Goal: Task Accomplishment & Management: Use online tool/utility

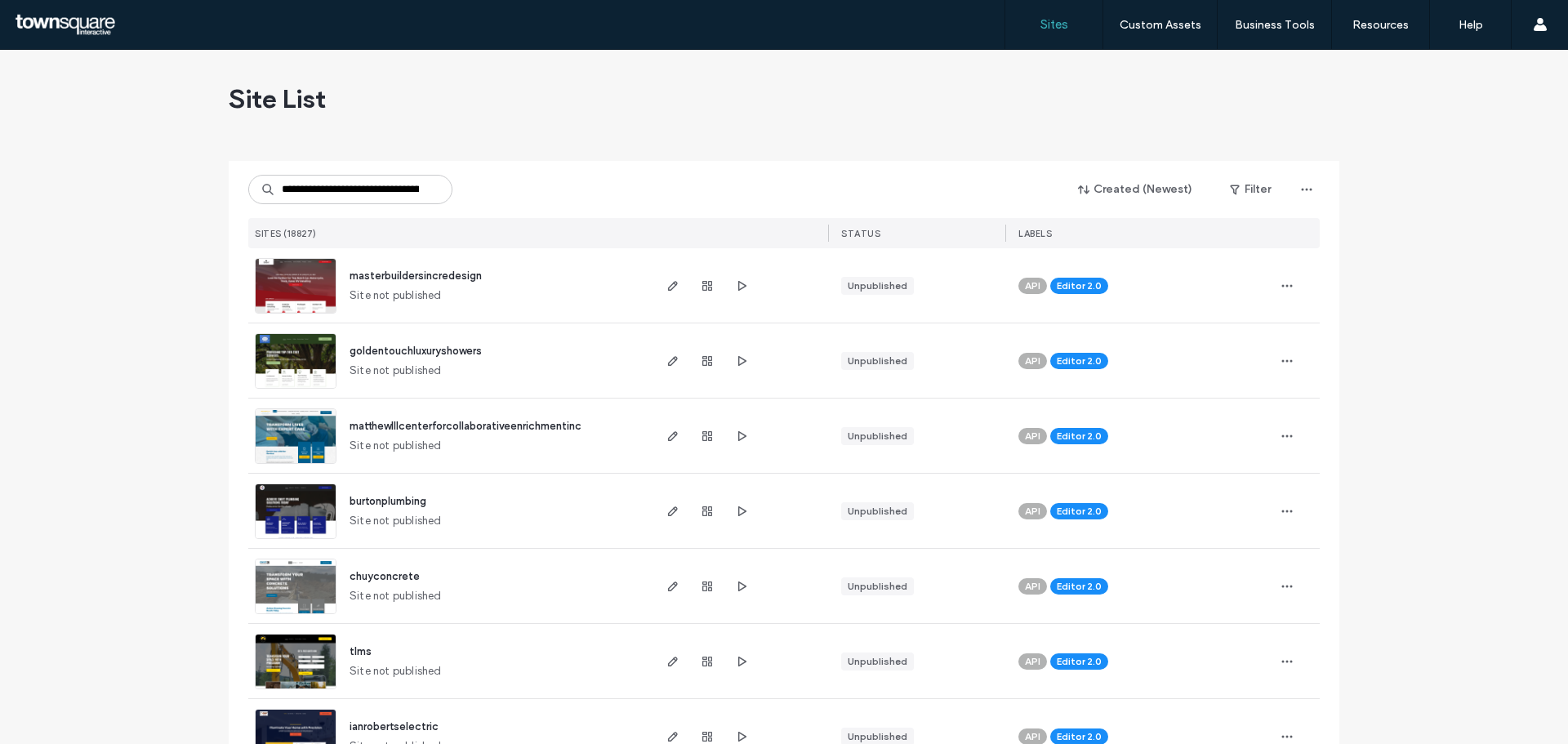
scroll to position [0, 65]
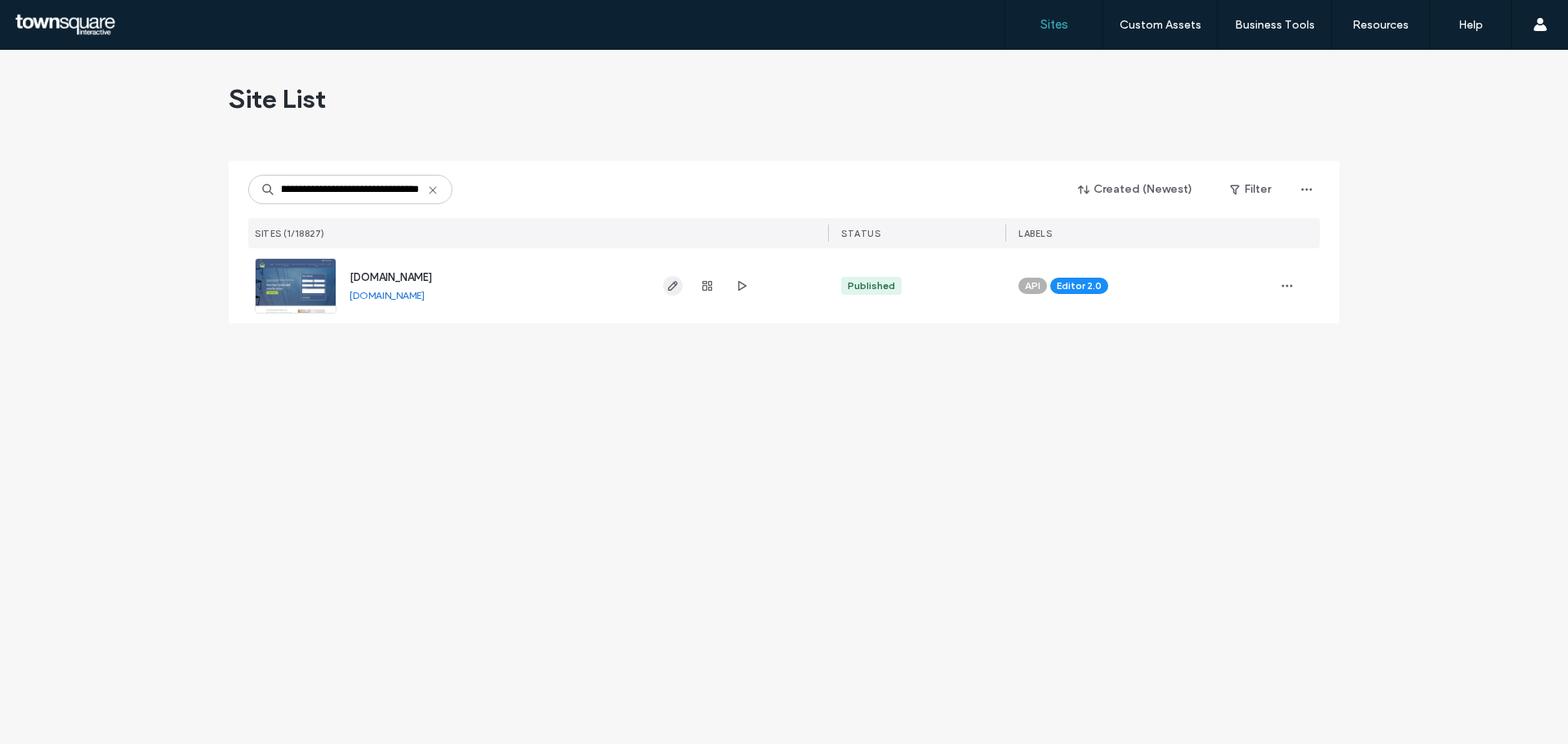
type input "**********"
click at [670, 291] on use "button" at bounding box center [672, 285] width 10 height 10
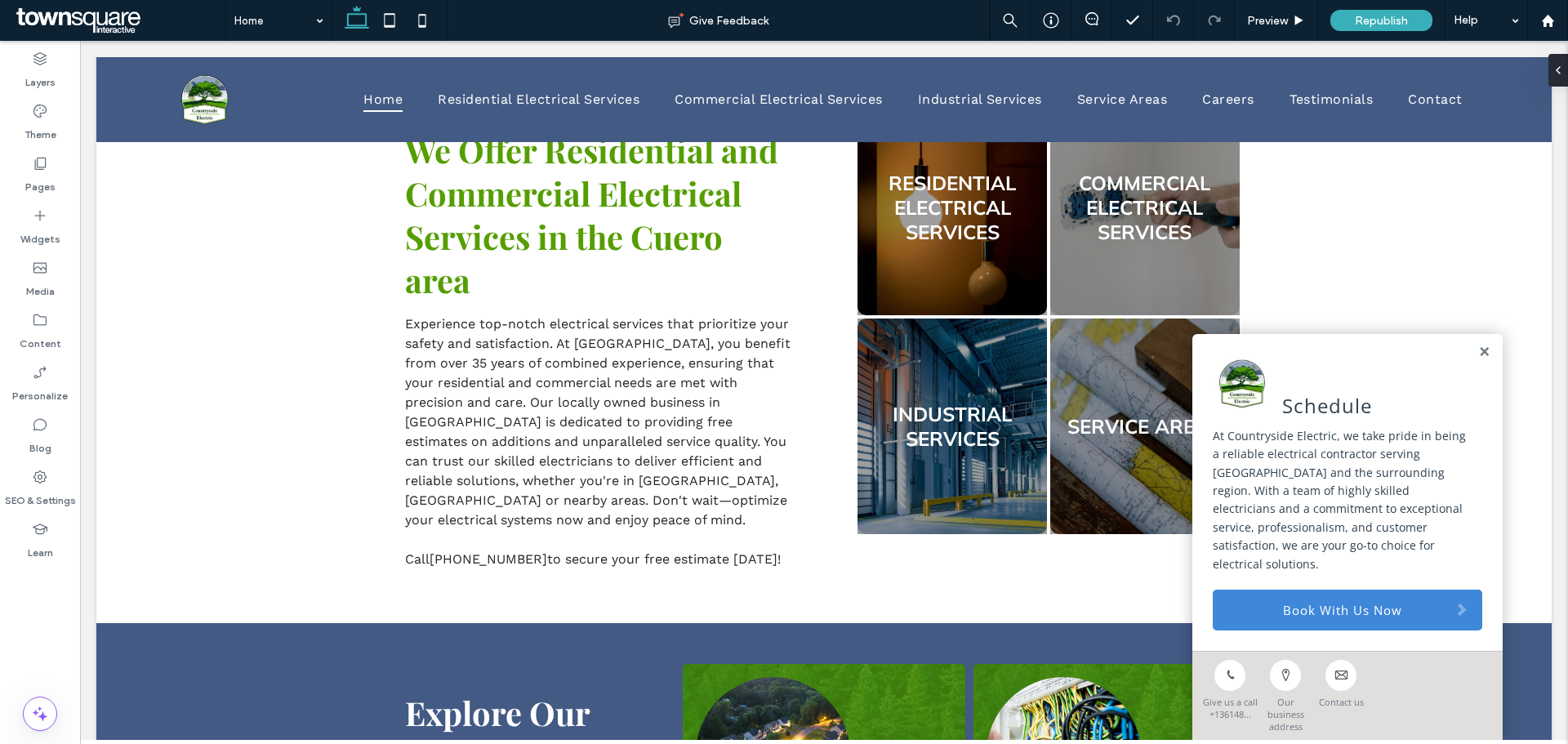
scroll to position [624, 0]
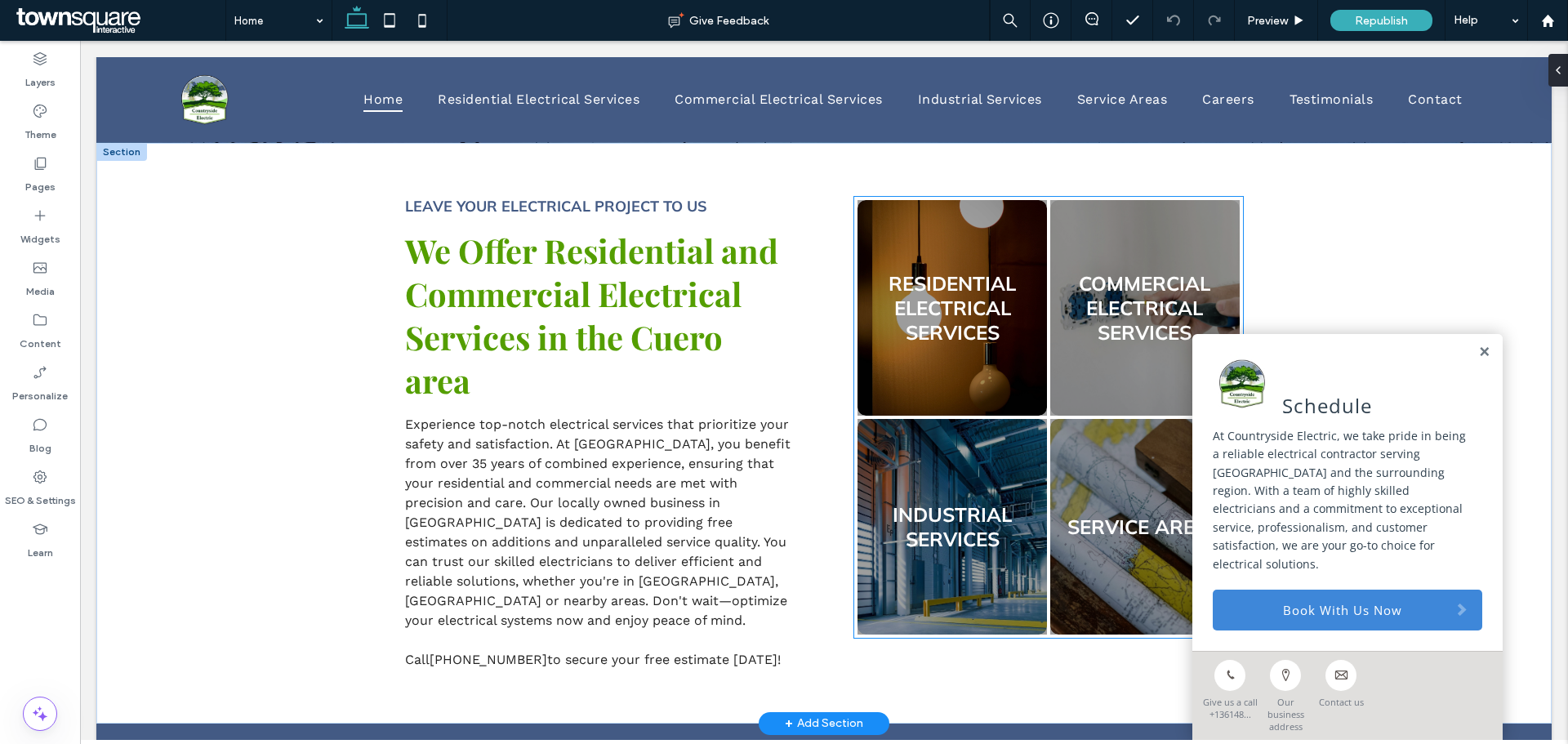
click at [913, 315] on link at bounding box center [952, 308] width 201 height 229
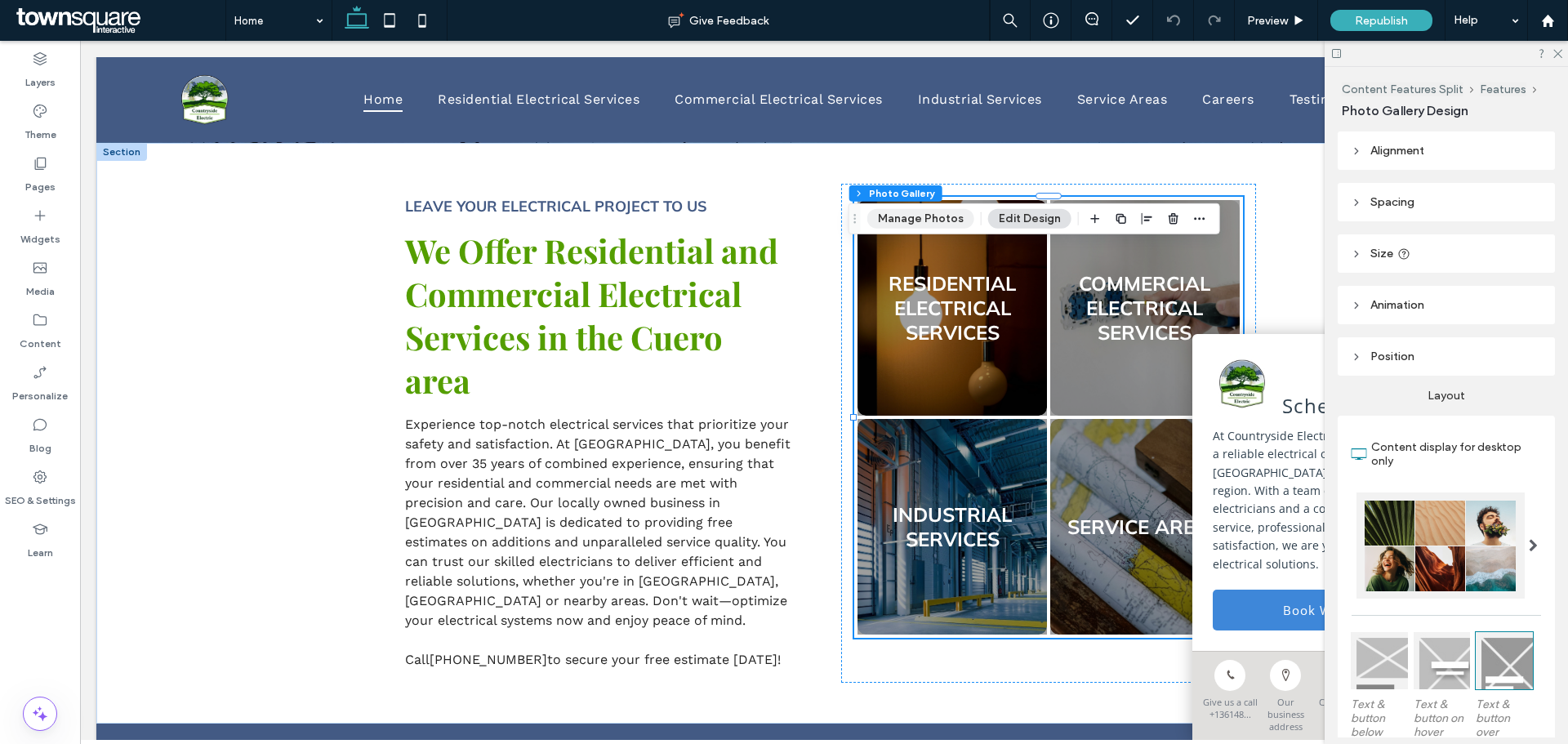
click at [909, 214] on button "Manage Photos" at bounding box center [920, 219] width 107 height 19
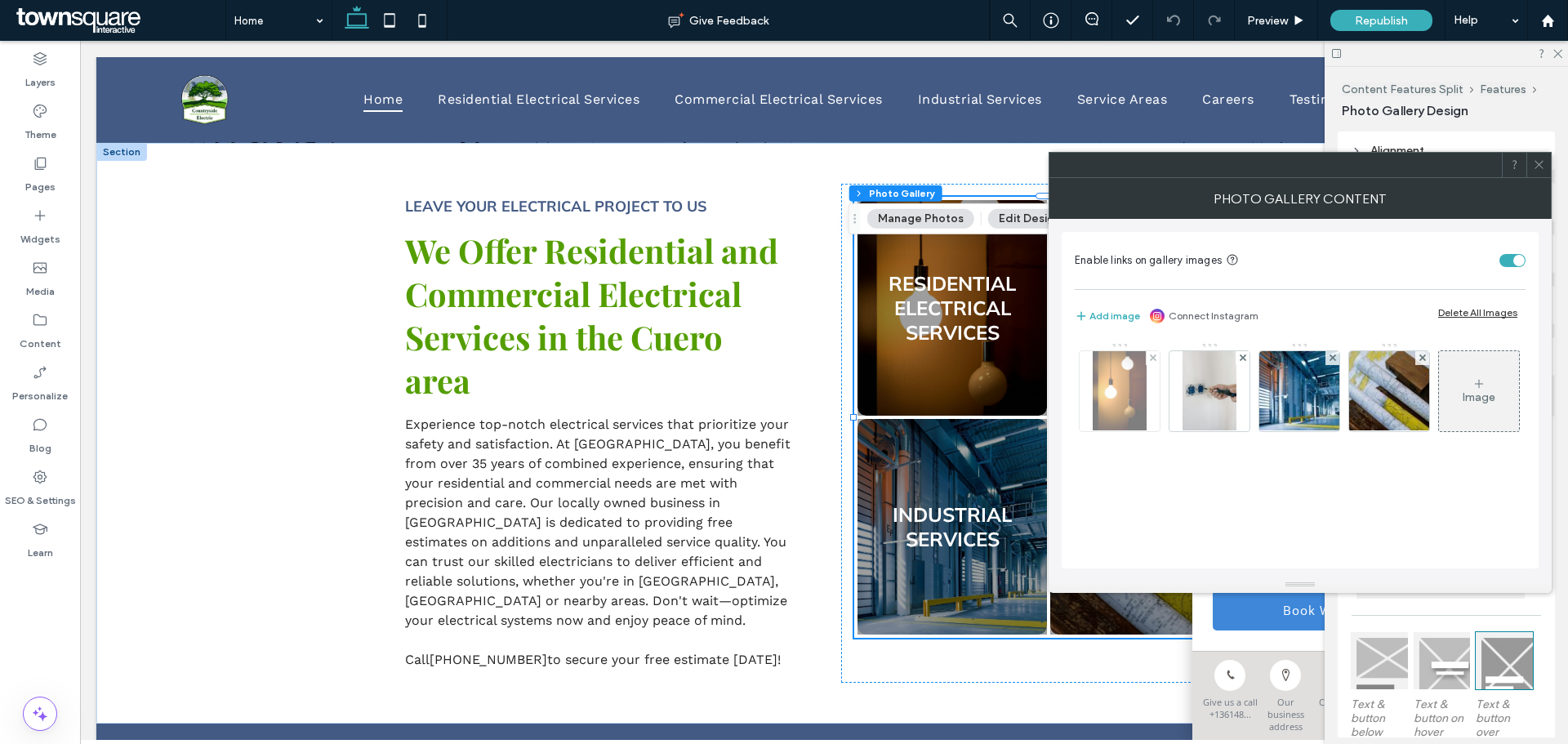
click at [1106, 397] on img at bounding box center [1119, 392] width 53 height 80
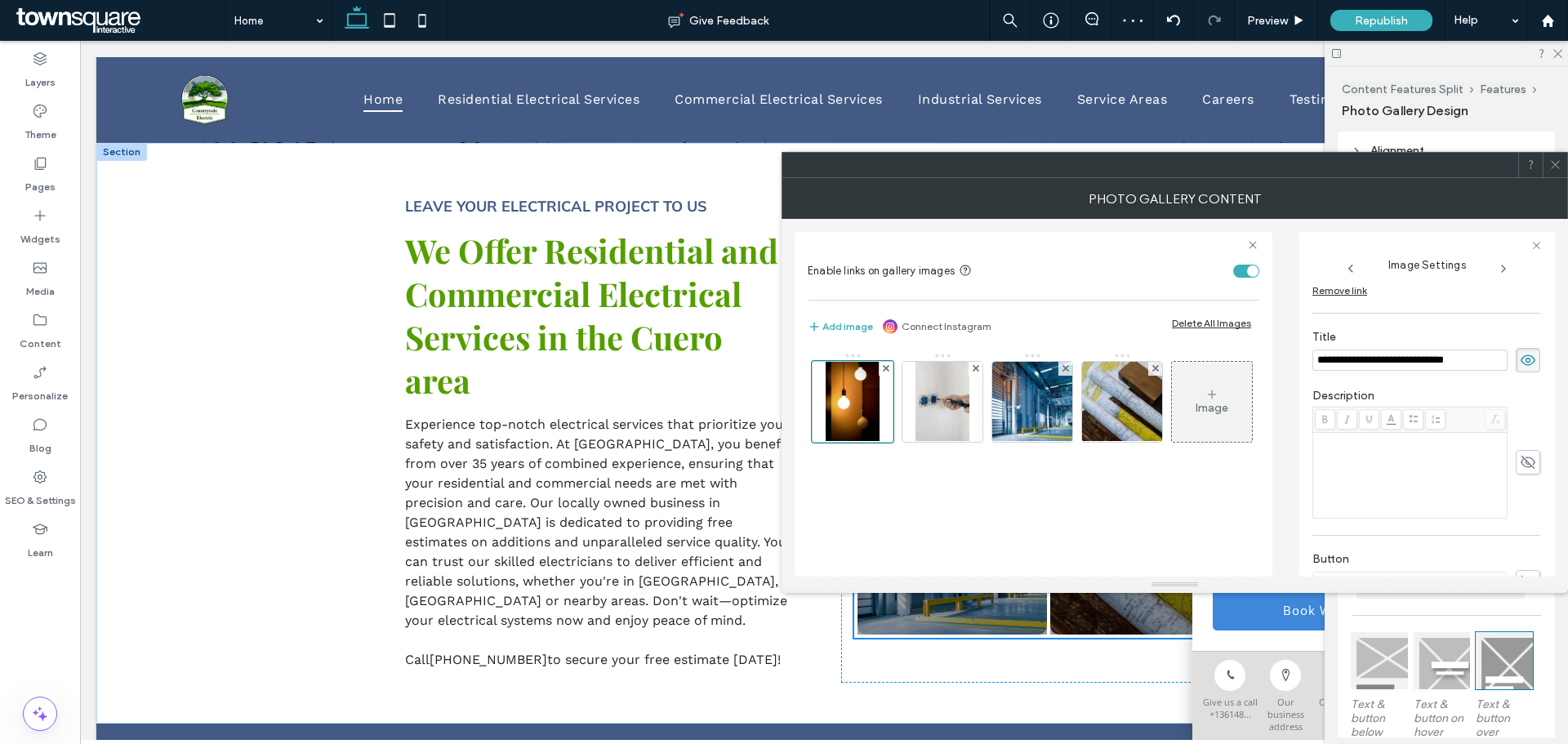
scroll to position [324, 0]
click at [1384, 449] on div "Rich Text Editor" at bounding box center [1410, 445] width 190 height 11
click at [1419, 462] on div "Rich Text Editor" at bounding box center [1410, 480] width 190 height 81
click at [1022, 407] on img at bounding box center [1032, 402] width 120 height 80
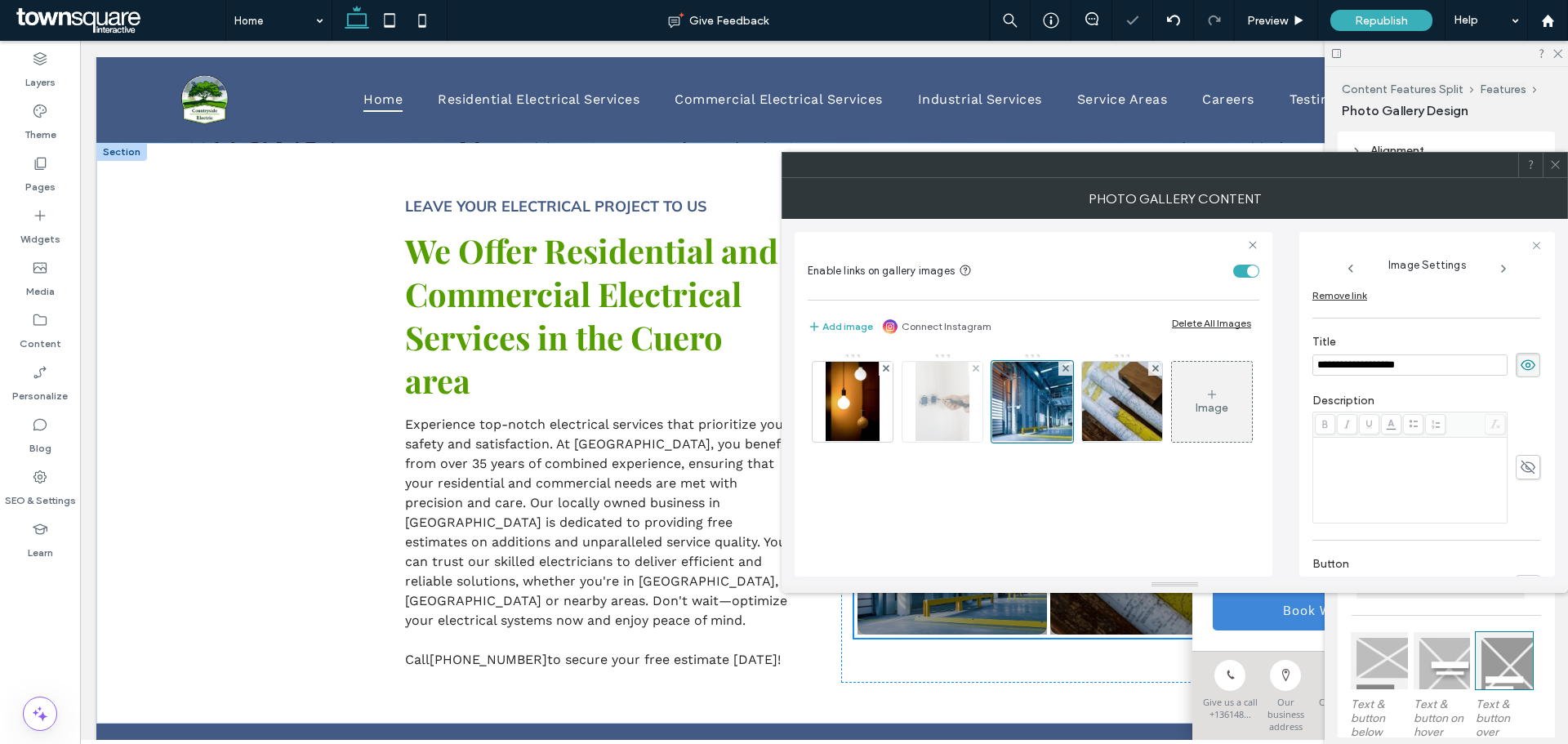
click at [951, 403] on img at bounding box center [942, 402] width 54 height 80
click at [1402, 448] on div "Rich Text Editor" at bounding box center [1410, 445] width 190 height 11
click at [1391, 469] on div "Rich Text Editor" at bounding box center [1410, 480] width 190 height 81
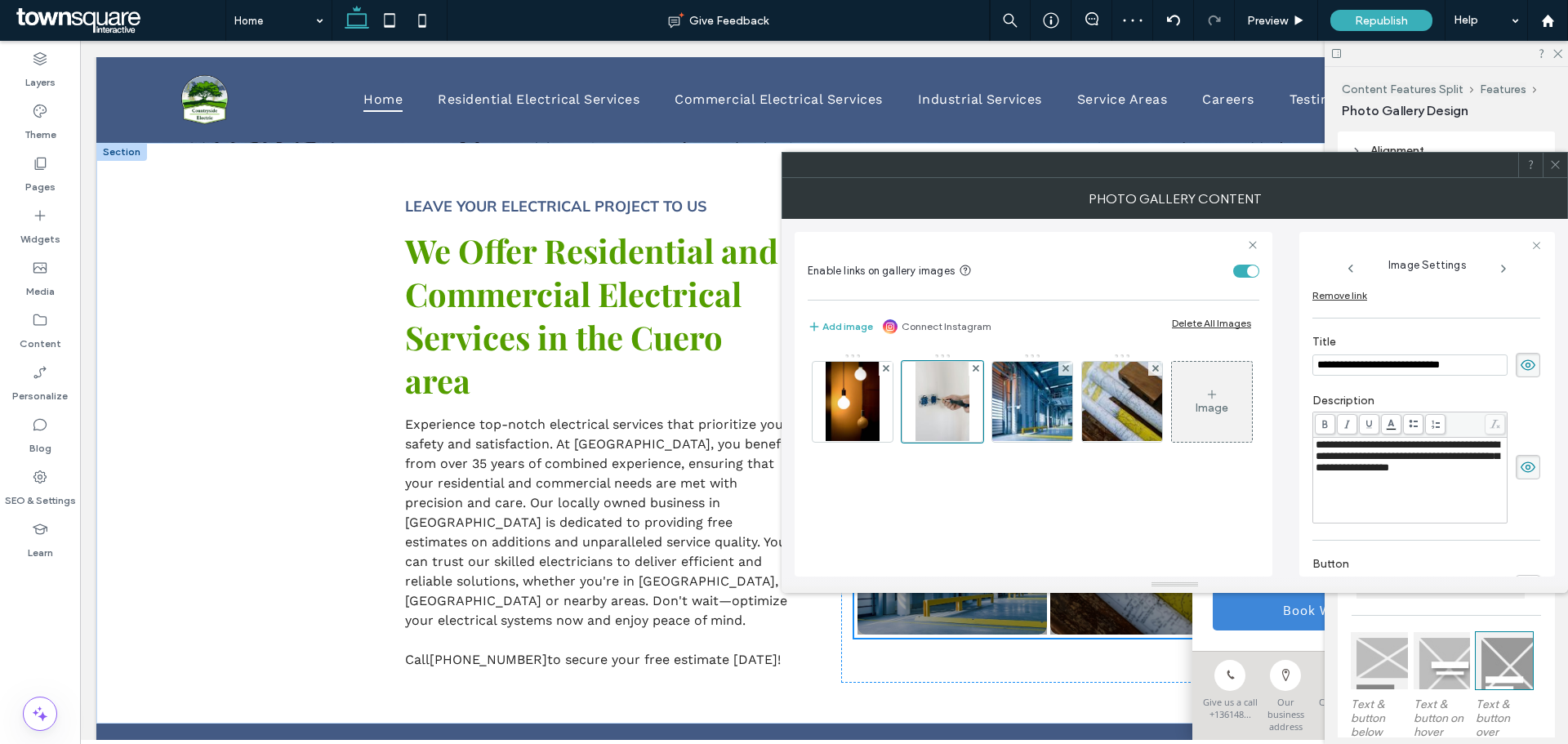
click at [1548, 158] on div at bounding box center [1555, 165] width 24 height 24
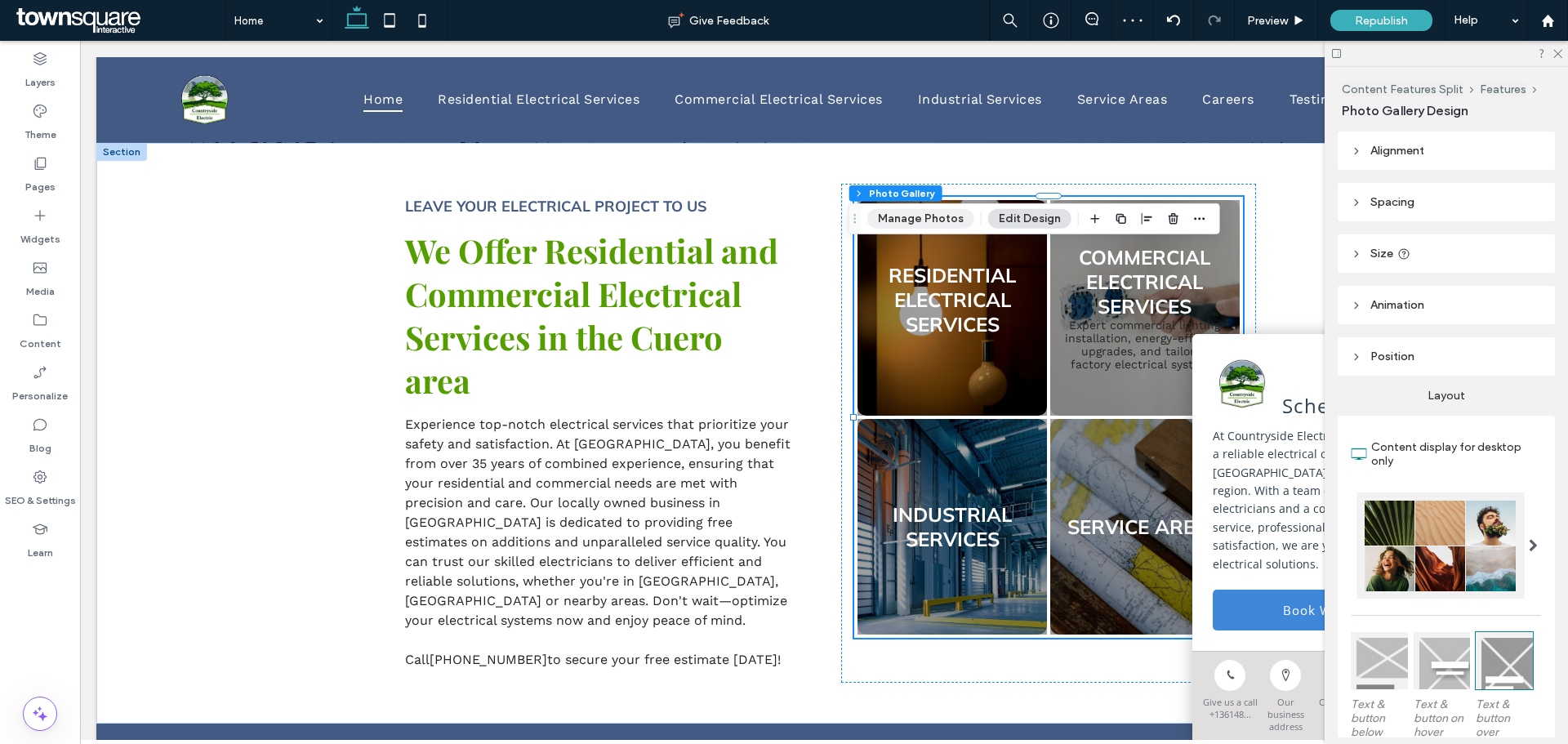
click at [944, 218] on button "Manage Photos" at bounding box center [920, 219] width 107 height 19
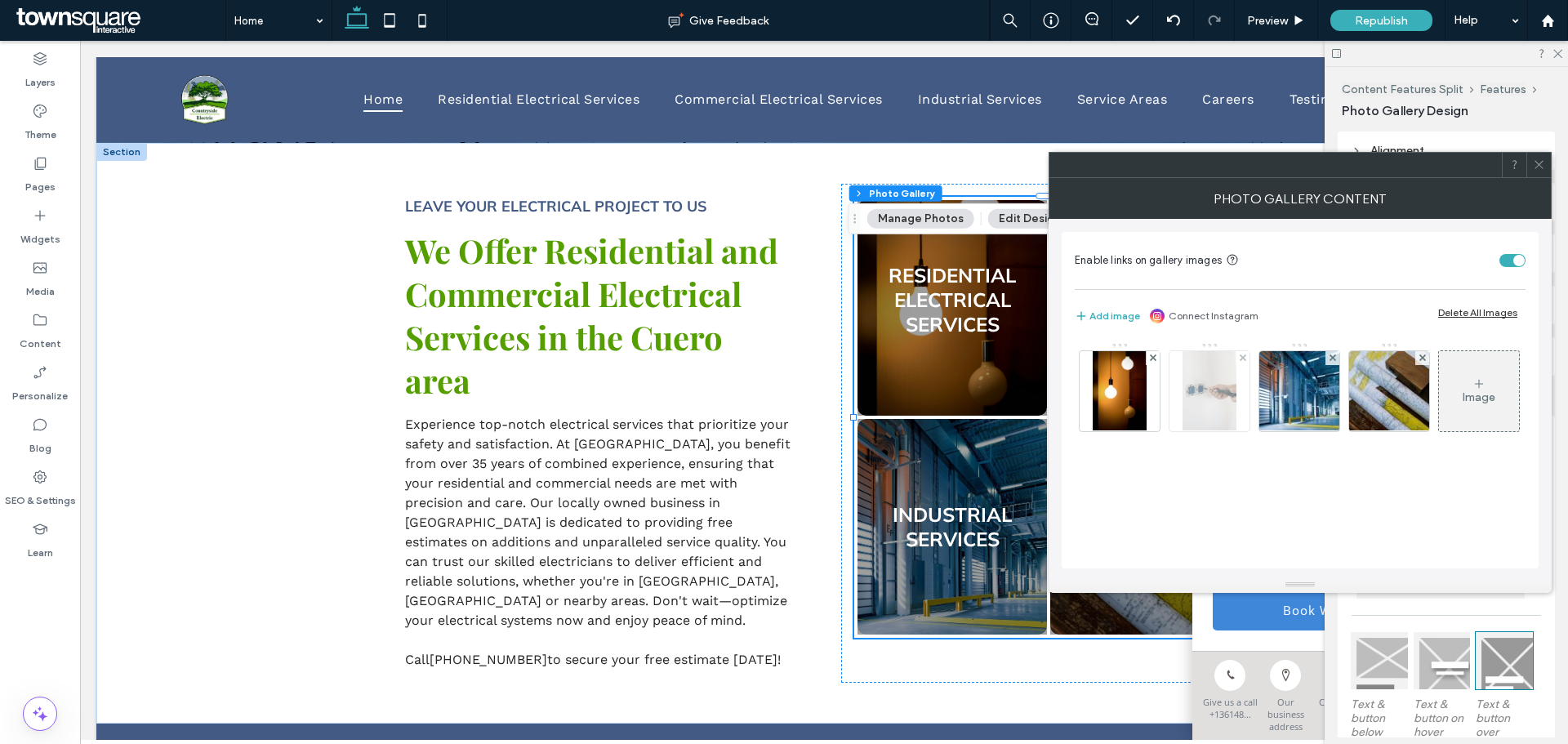
click at [1220, 388] on img at bounding box center [1210, 392] width 54 height 80
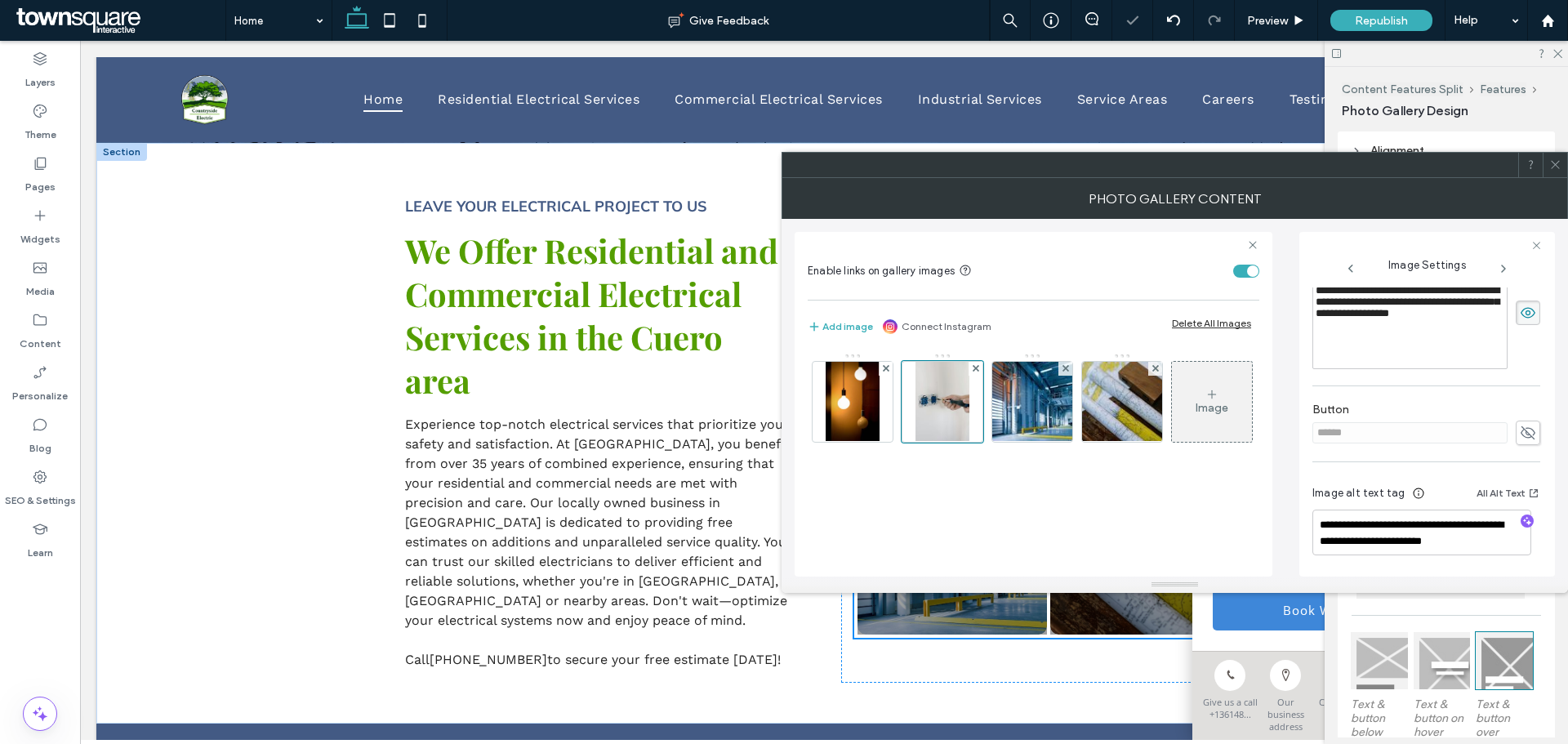
scroll to position [488, 0]
click at [1551, 178] on div "Photo Gallery Content" at bounding box center [1175, 198] width 787 height 41
click at [1556, 168] on icon at bounding box center [1555, 164] width 12 height 12
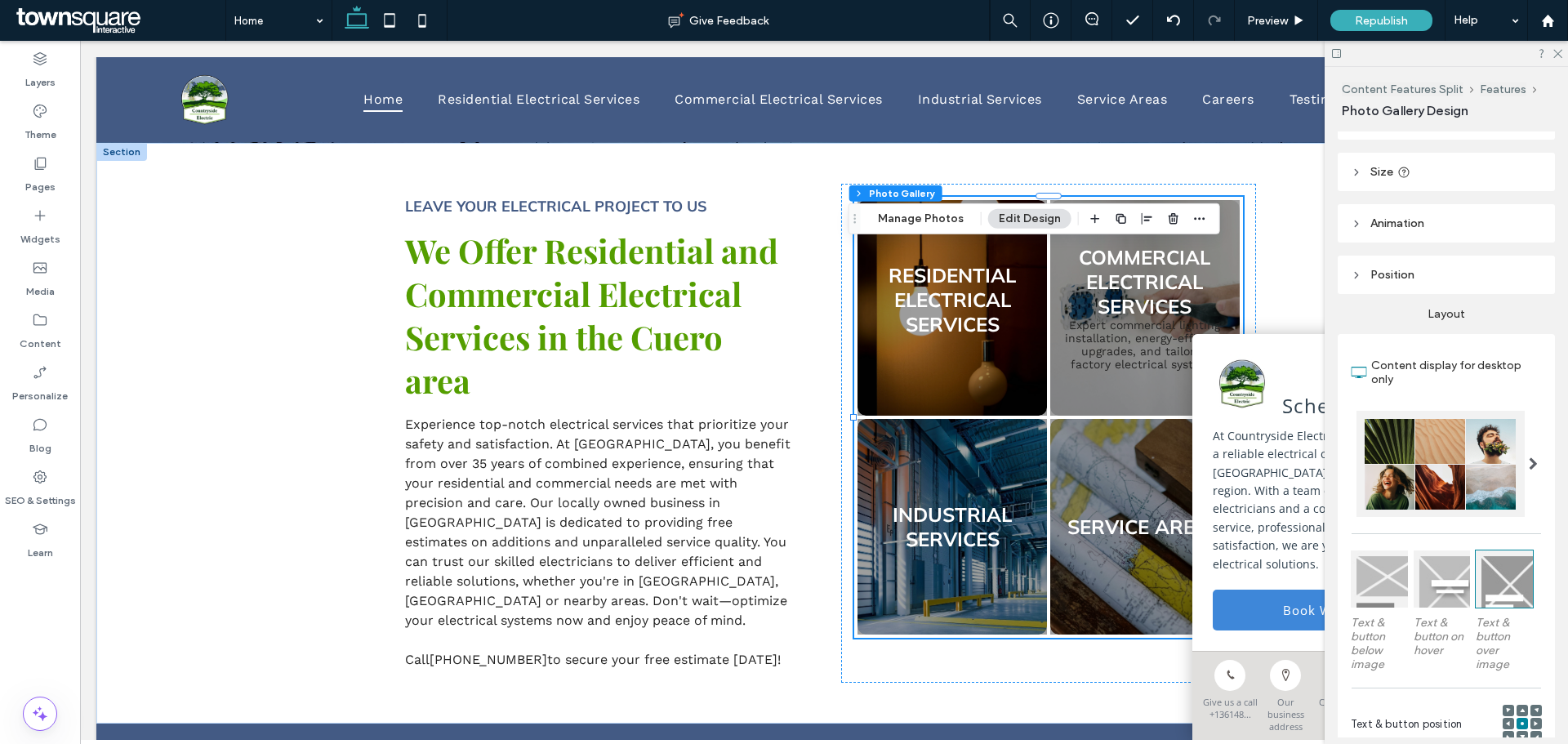
scroll to position [0, 0]
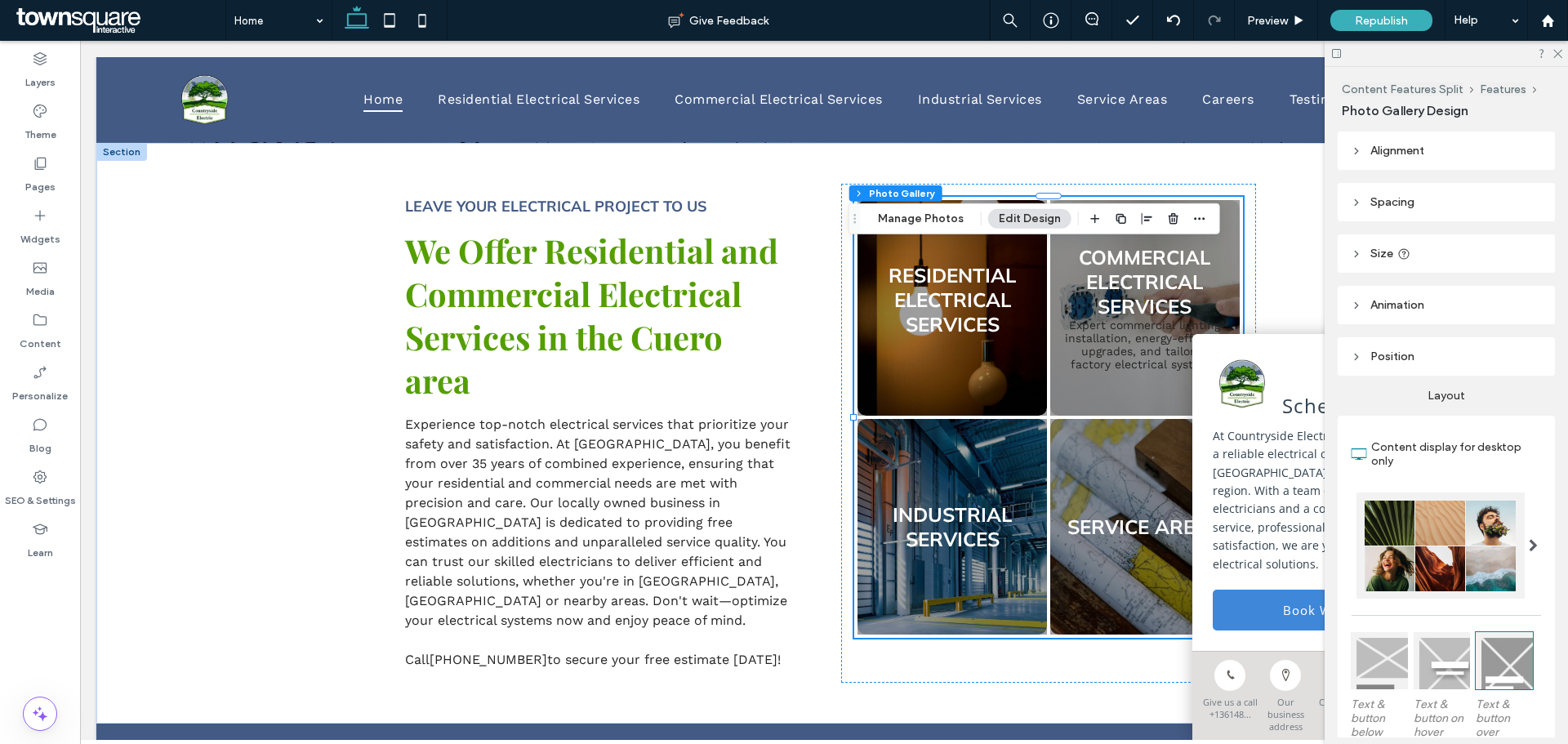
click at [988, 218] on button "Edit Design" at bounding box center [1029, 219] width 83 height 19
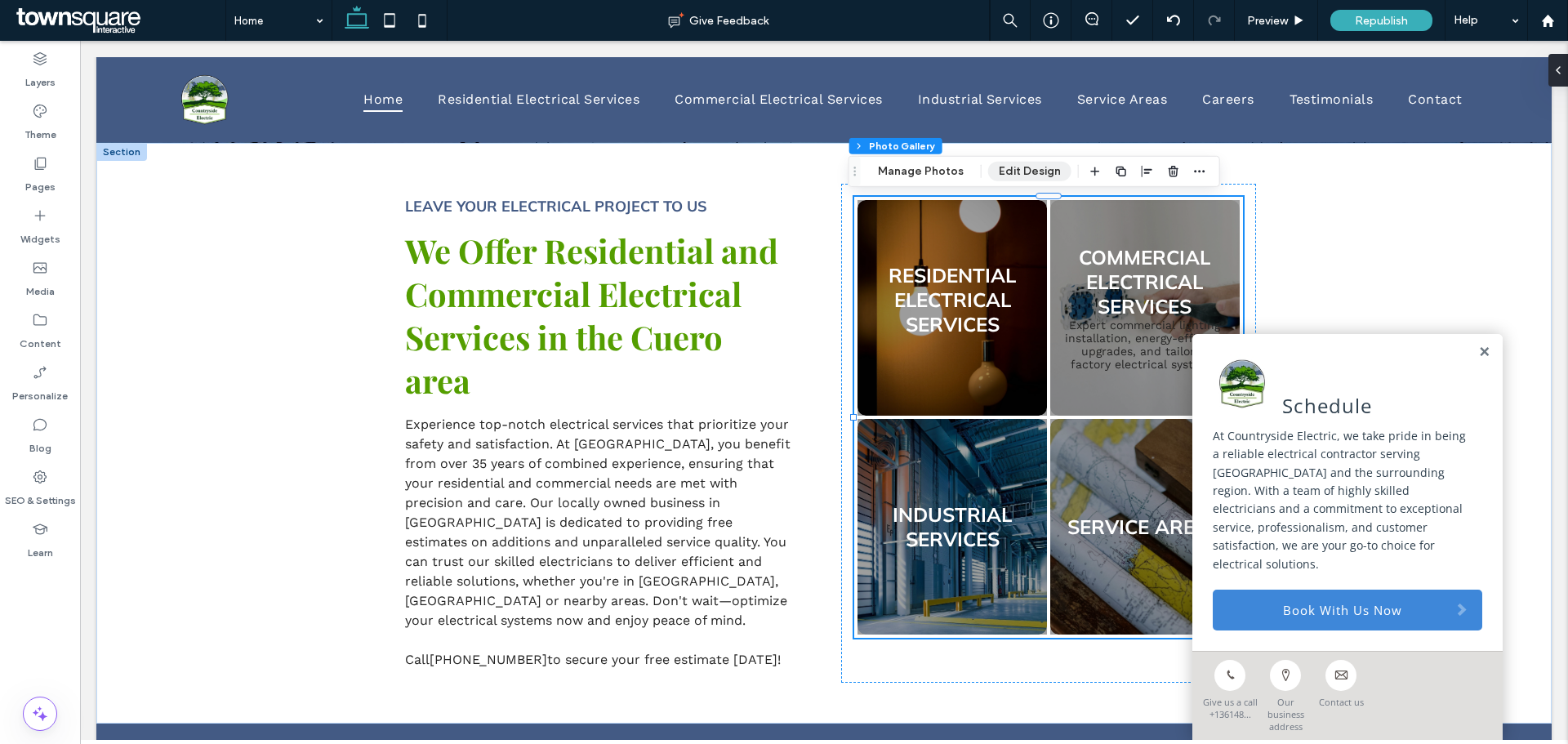
click at [1007, 170] on button "Edit Design" at bounding box center [1029, 171] width 83 height 19
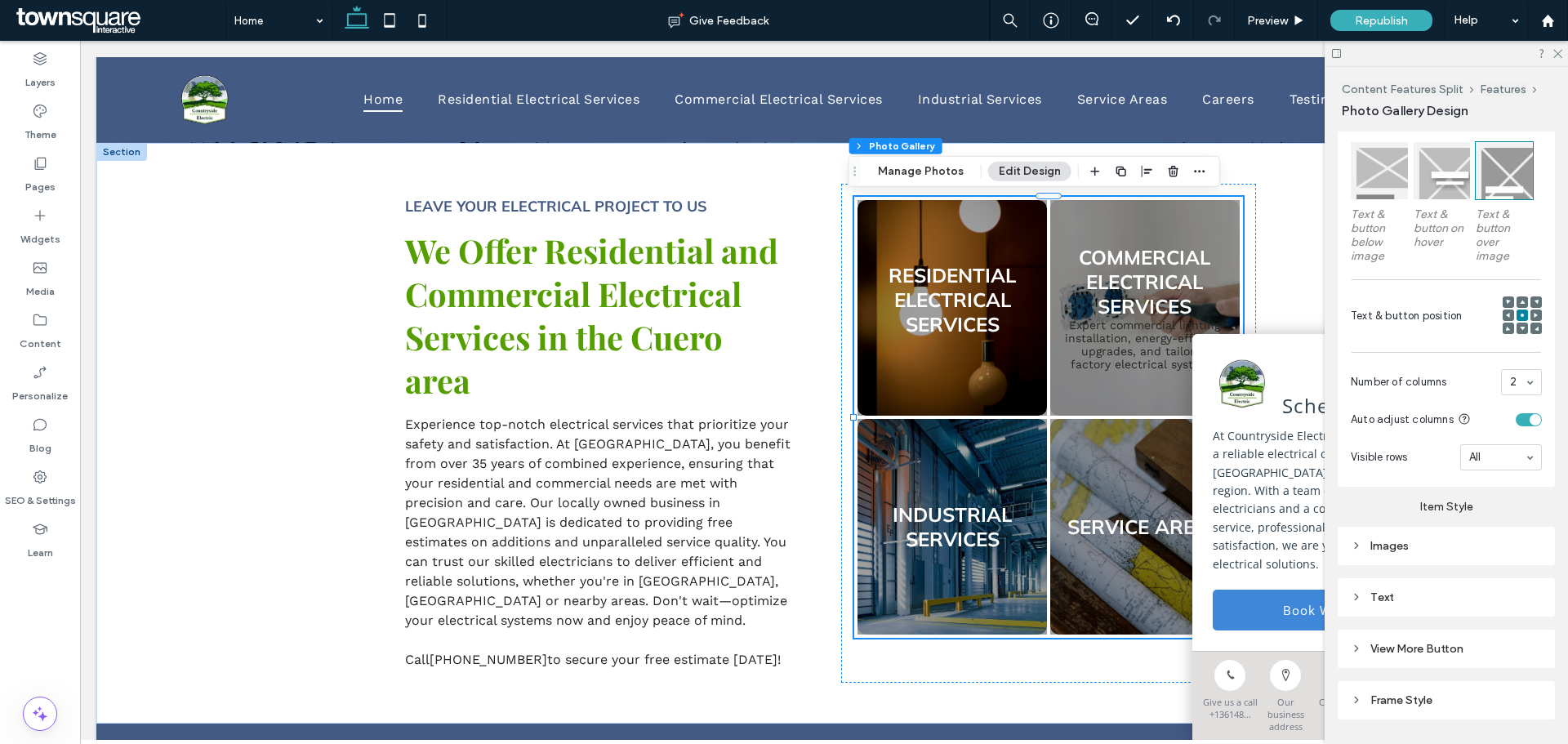
click at [1401, 605] on div "Text" at bounding box center [1446, 597] width 191 height 22
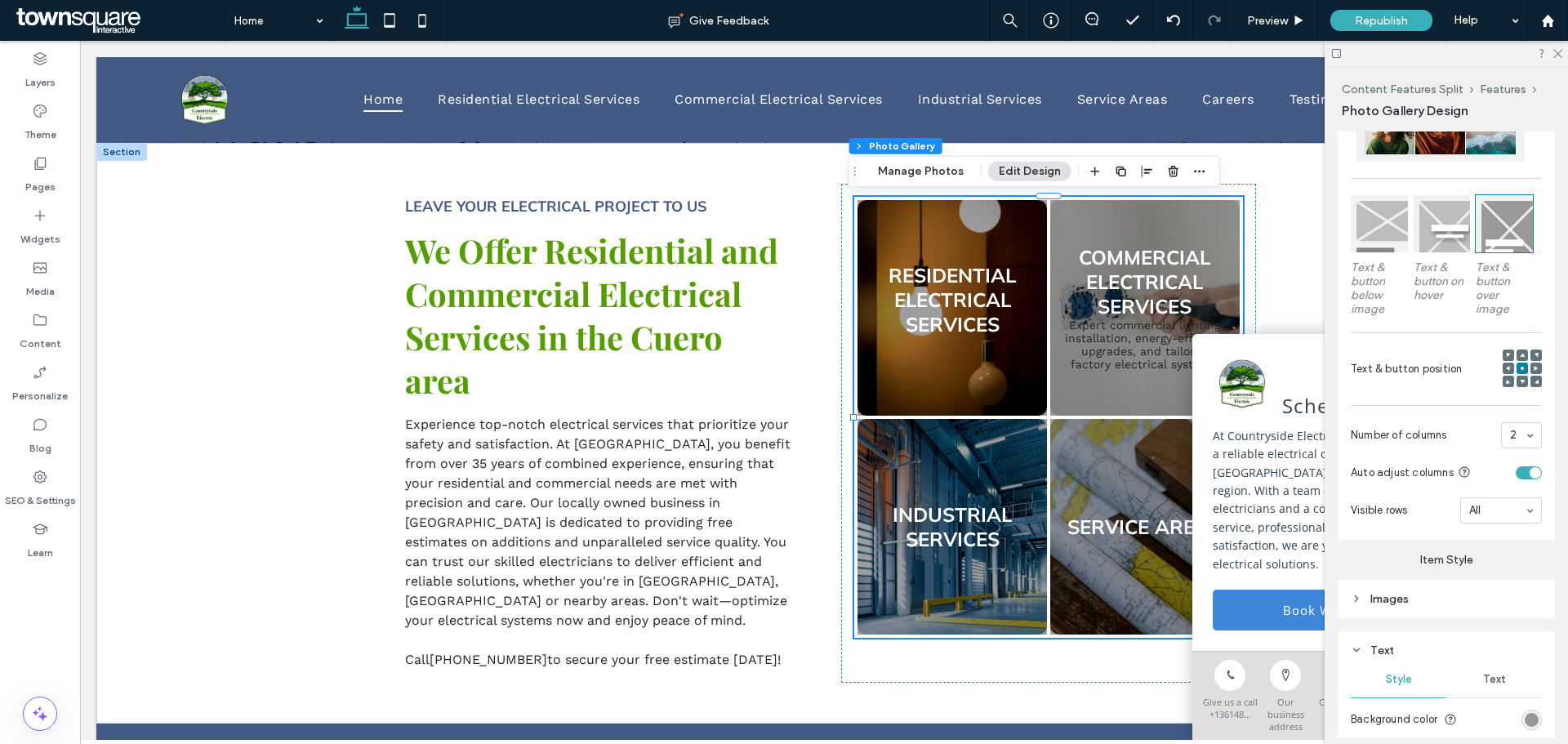
scroll to position [408, 0]
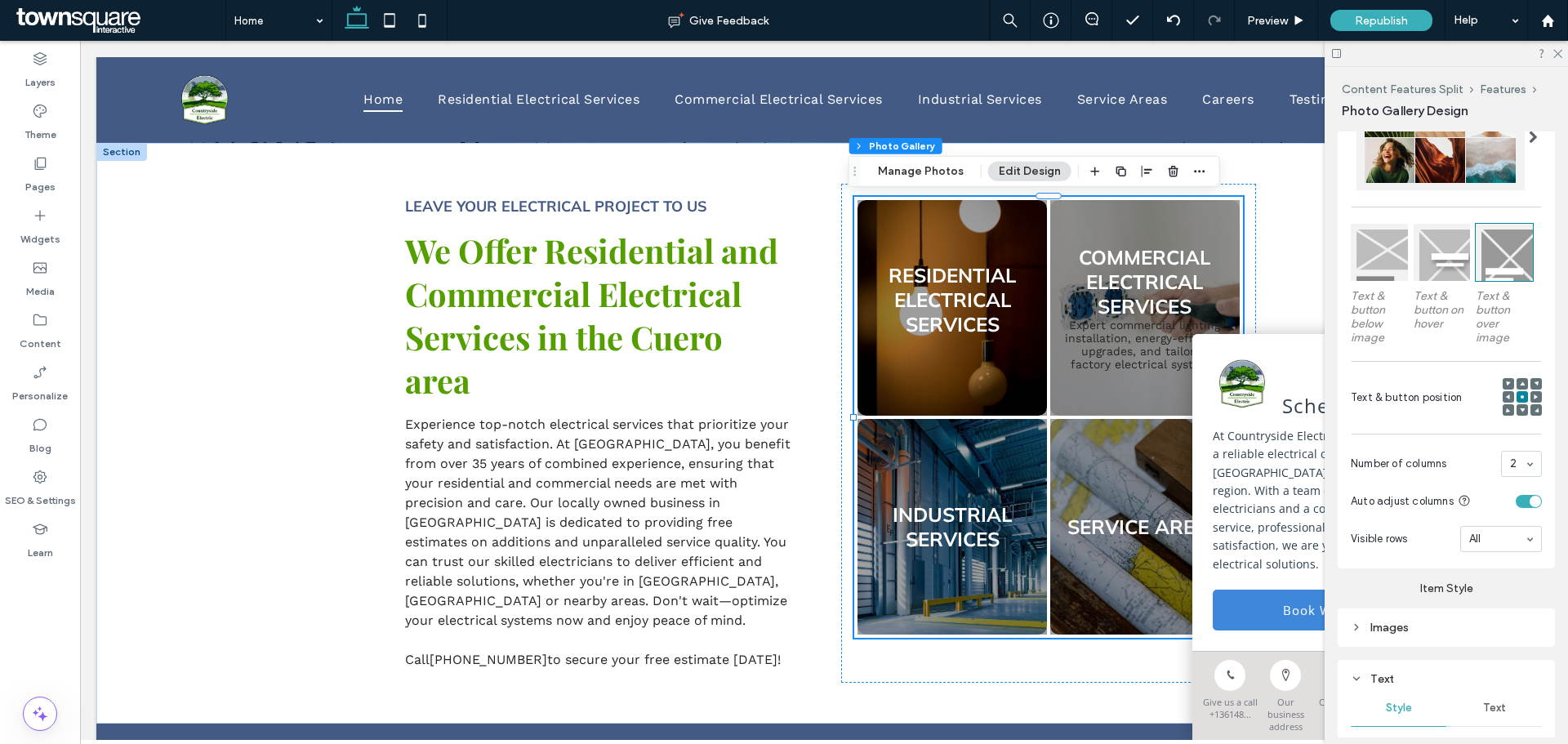
click at [1475, 718] on div "Text" at bounding box center [1494, 707] width 95 height 36
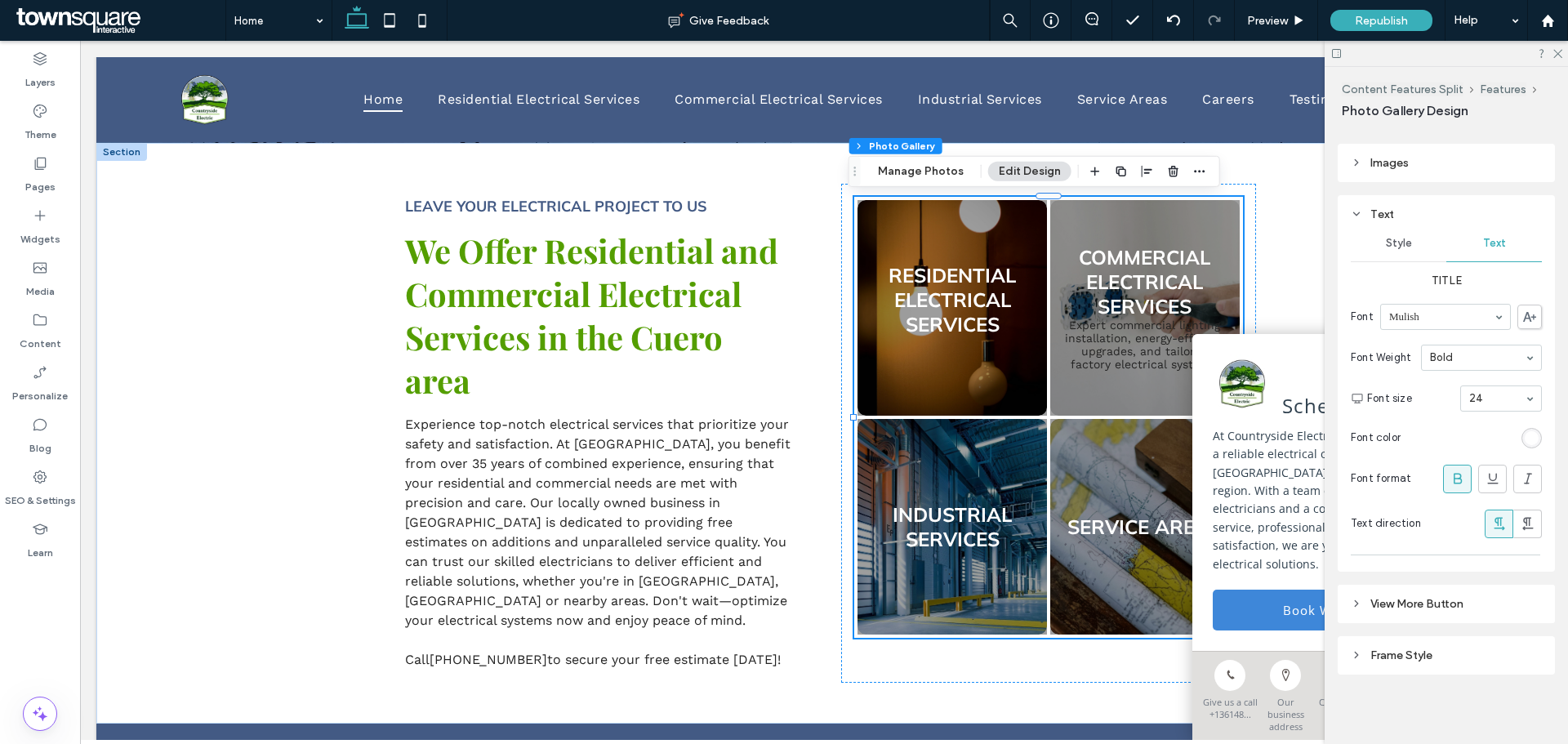
click at [1379, 237] on div "Style" at bounding box center [1398, 243] width 95 height 36
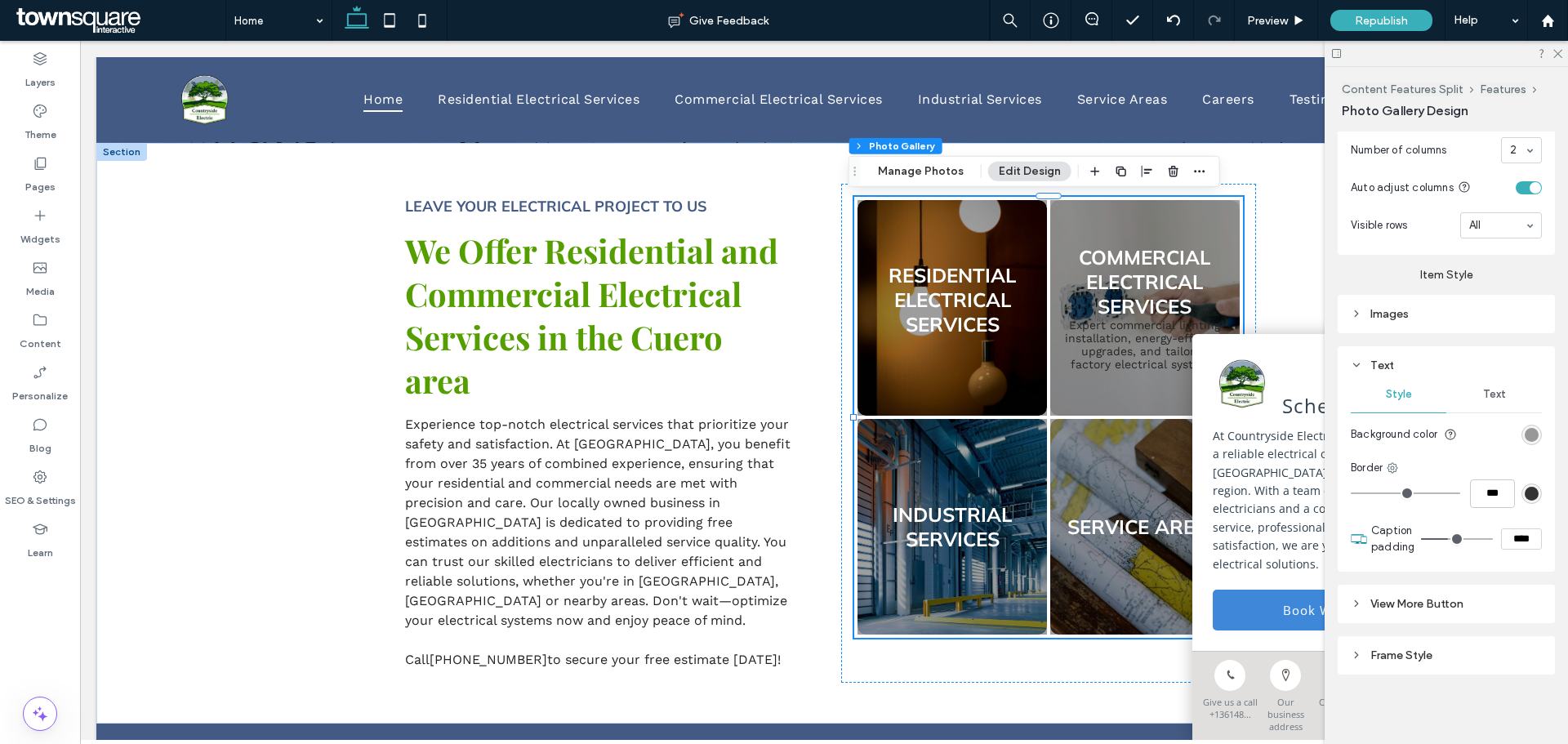
click at [1498, 388] on span "Text" at bounding box center [1495, 394] width 23 height 13
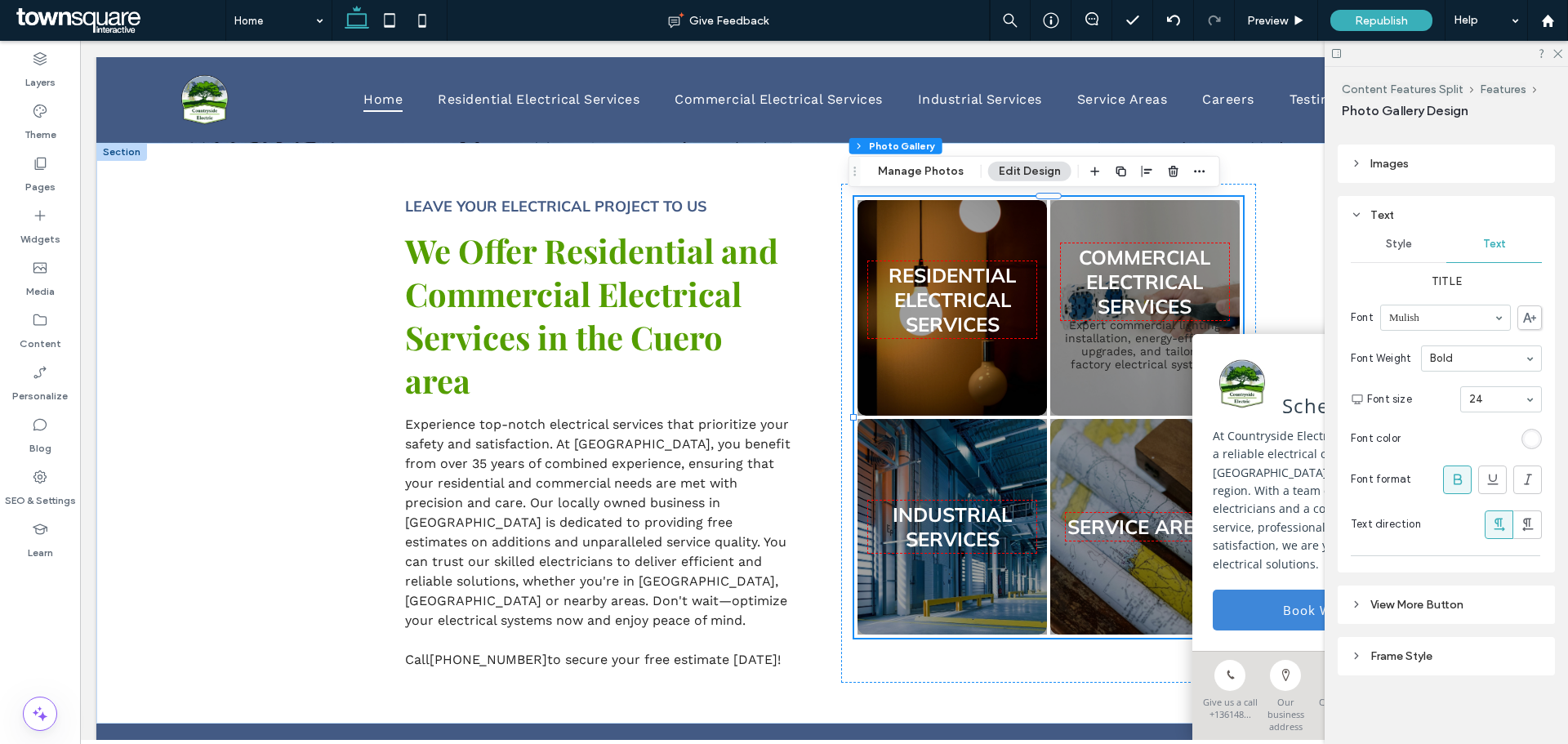
scroll to position [873, 0]
click at [1068, 348] on link at bounding box center [1145, 308] width 201 height 229
click at [1426, 601] on span "View More Button" at bounding box center [1417, 604] width 94 height 14
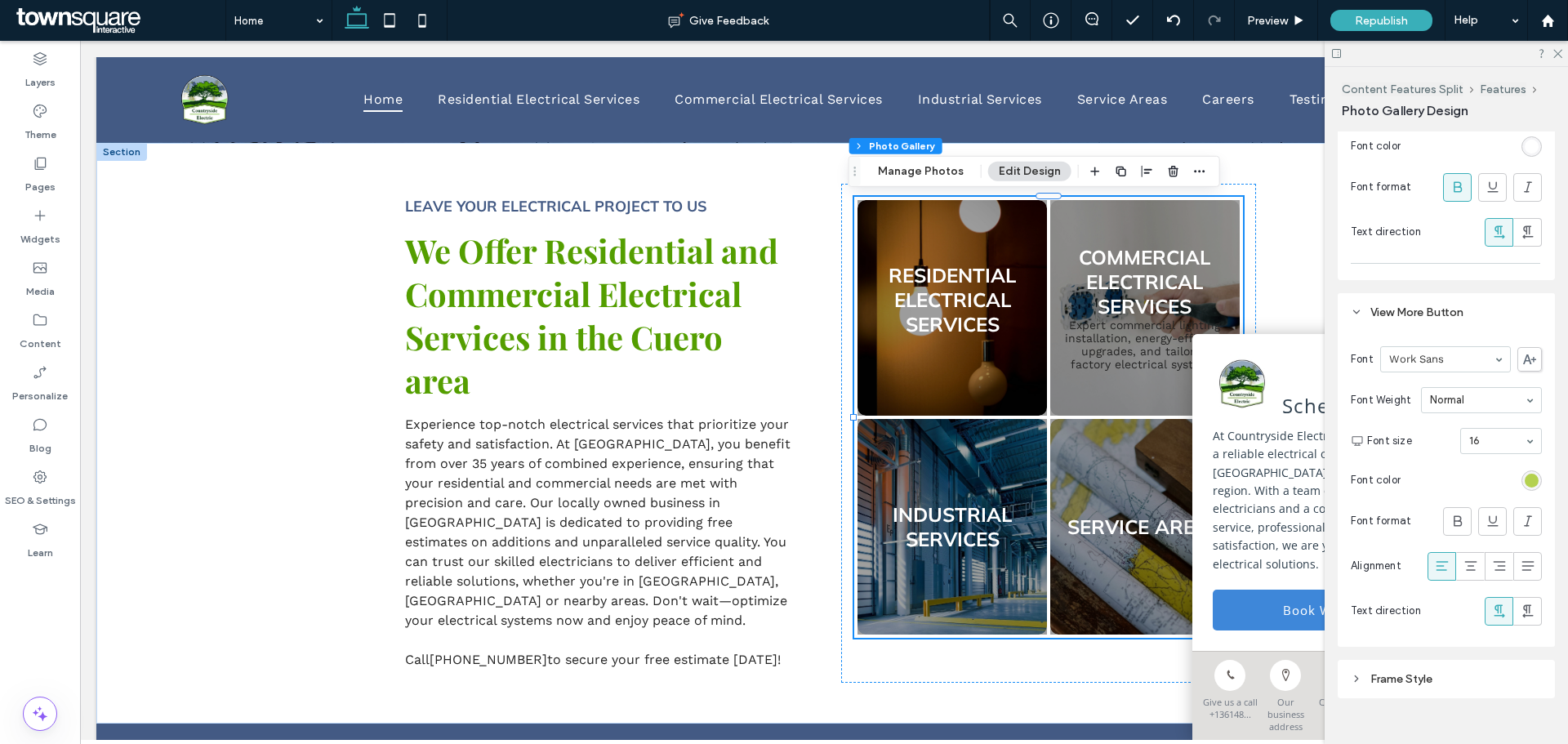
scroll to position [1188, 0]
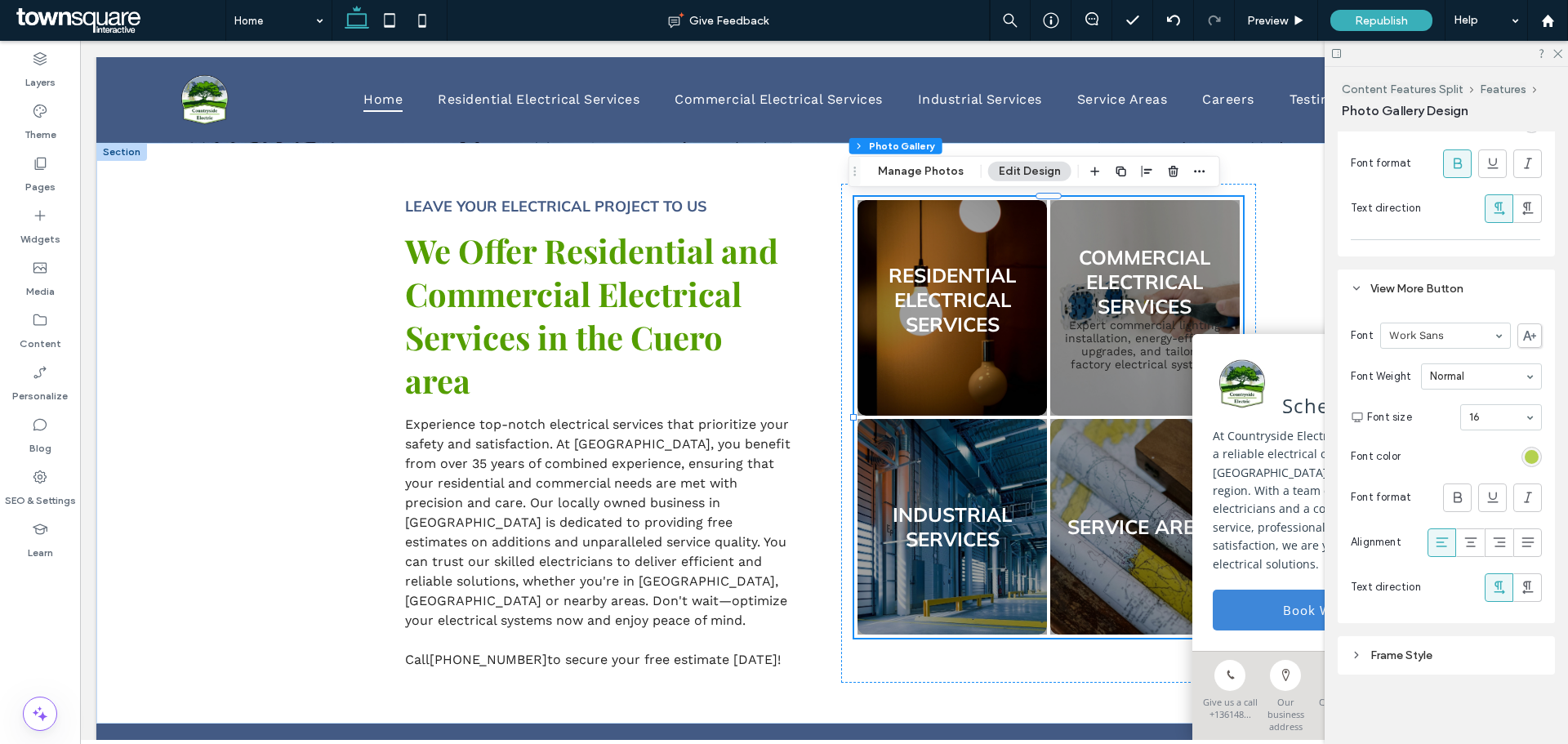
click at [1409, 657] on div "Frame Style" at bounding box center [1446, 656] width 191 height 14
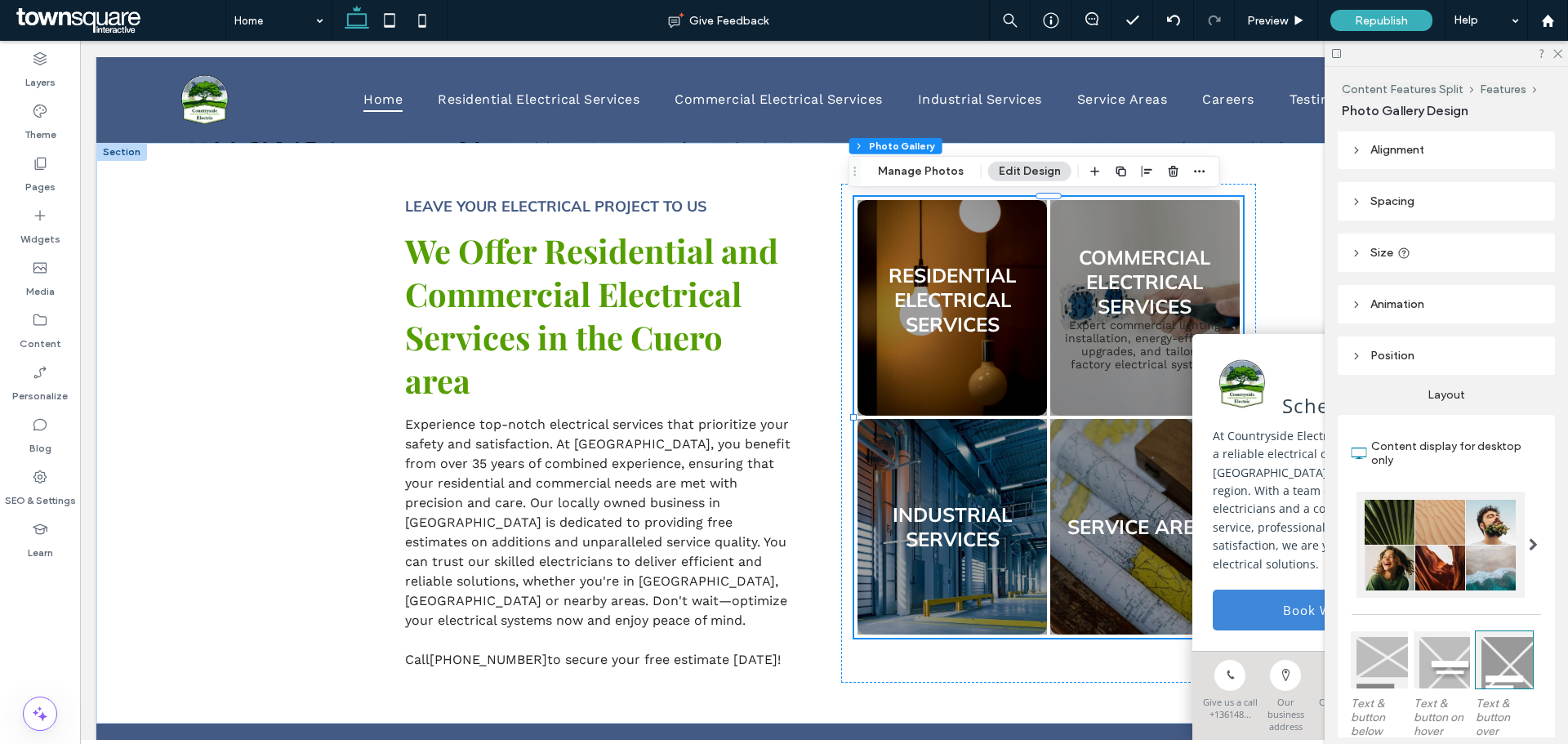
scroll to position [0, 0]
click at [1407, 361] on span "Position" at bounding box center [1392, 357] width 44 height 14
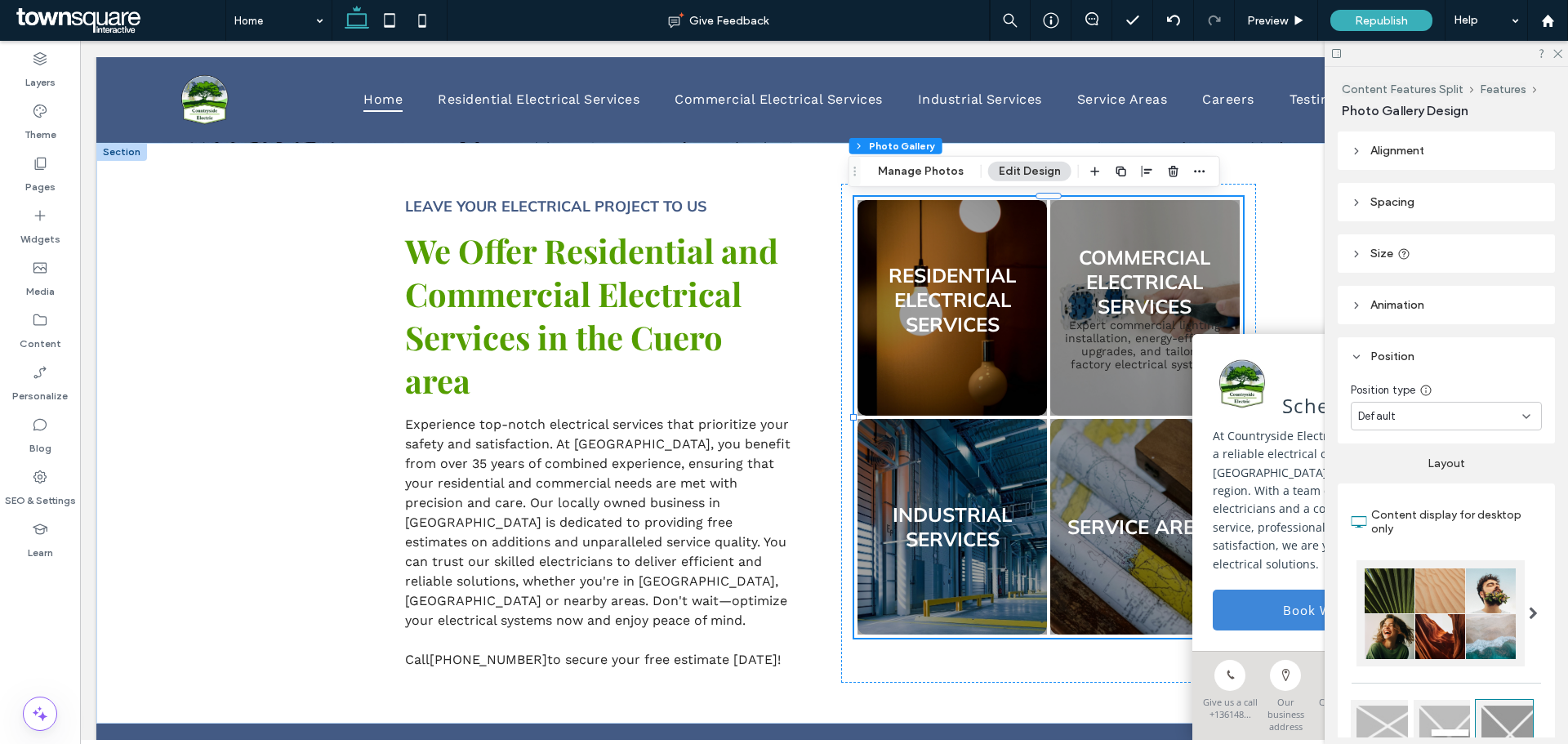
click at [1397, 307] on span "Animation" at bounding box center [1398, 305] width 54 height 14
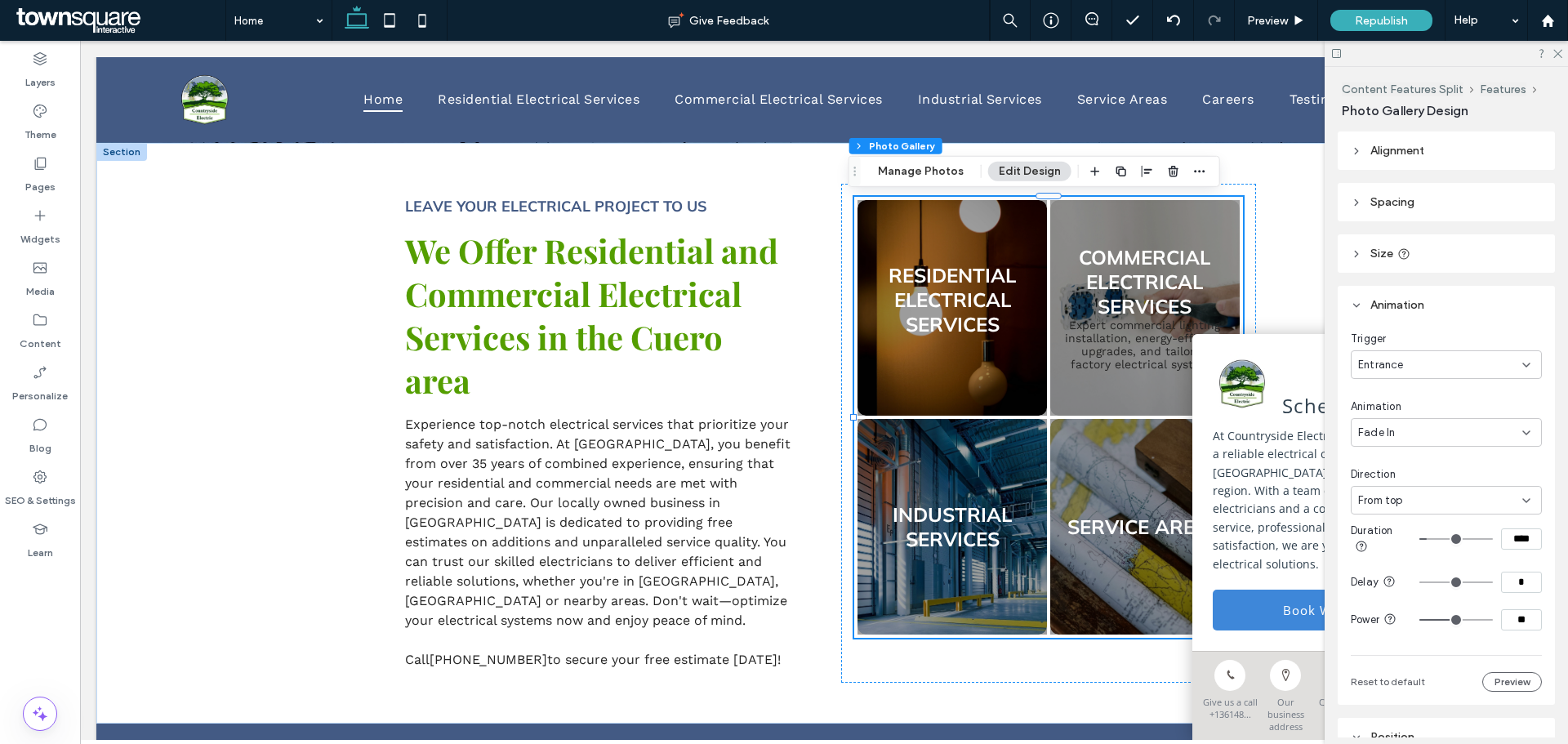
click at [1377, 245] on header "Size" at bounding box center [1446, 254] width 218 height 38
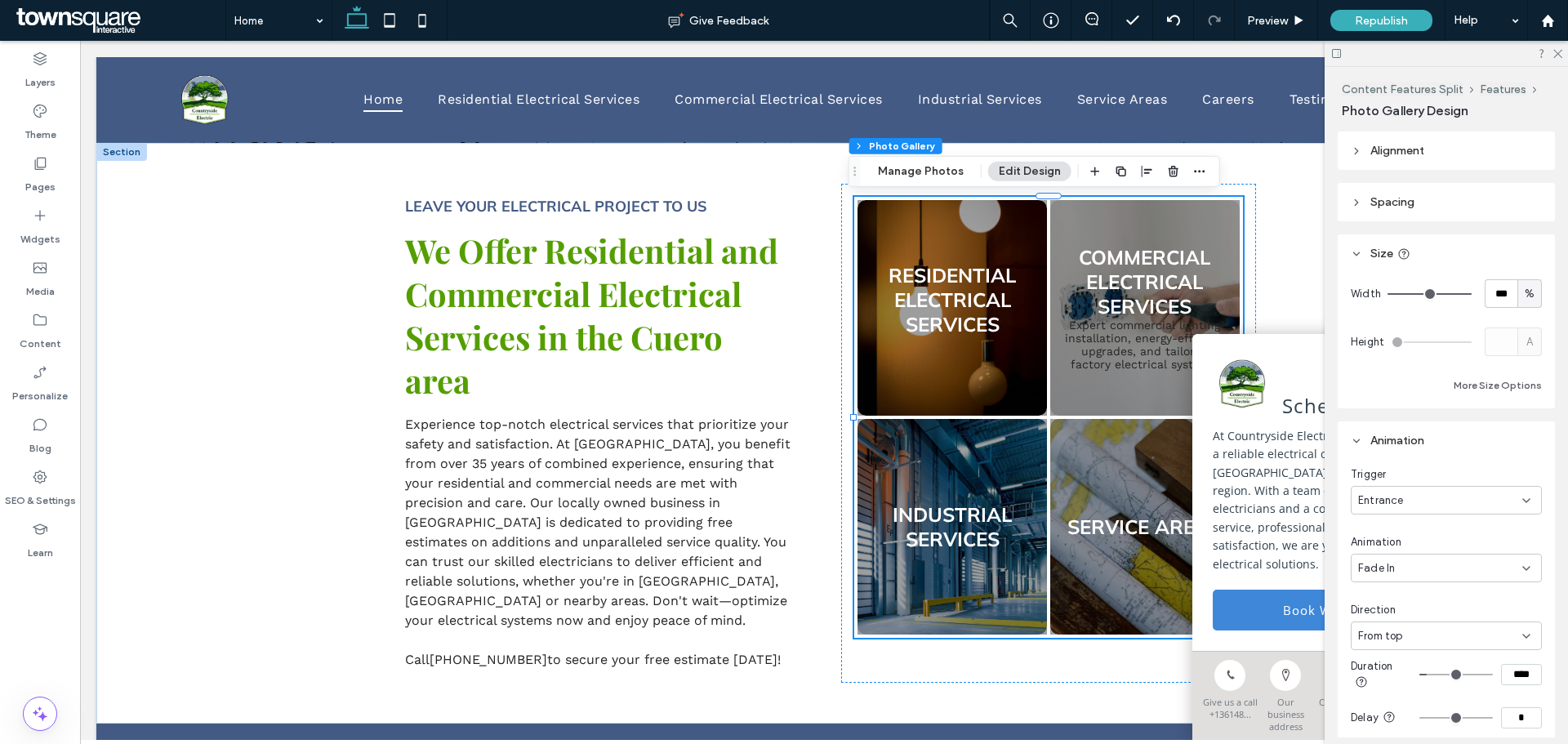
click at [1421, 188] on header "Spacing" at bounding box center [1446, 202] width 218 height 38
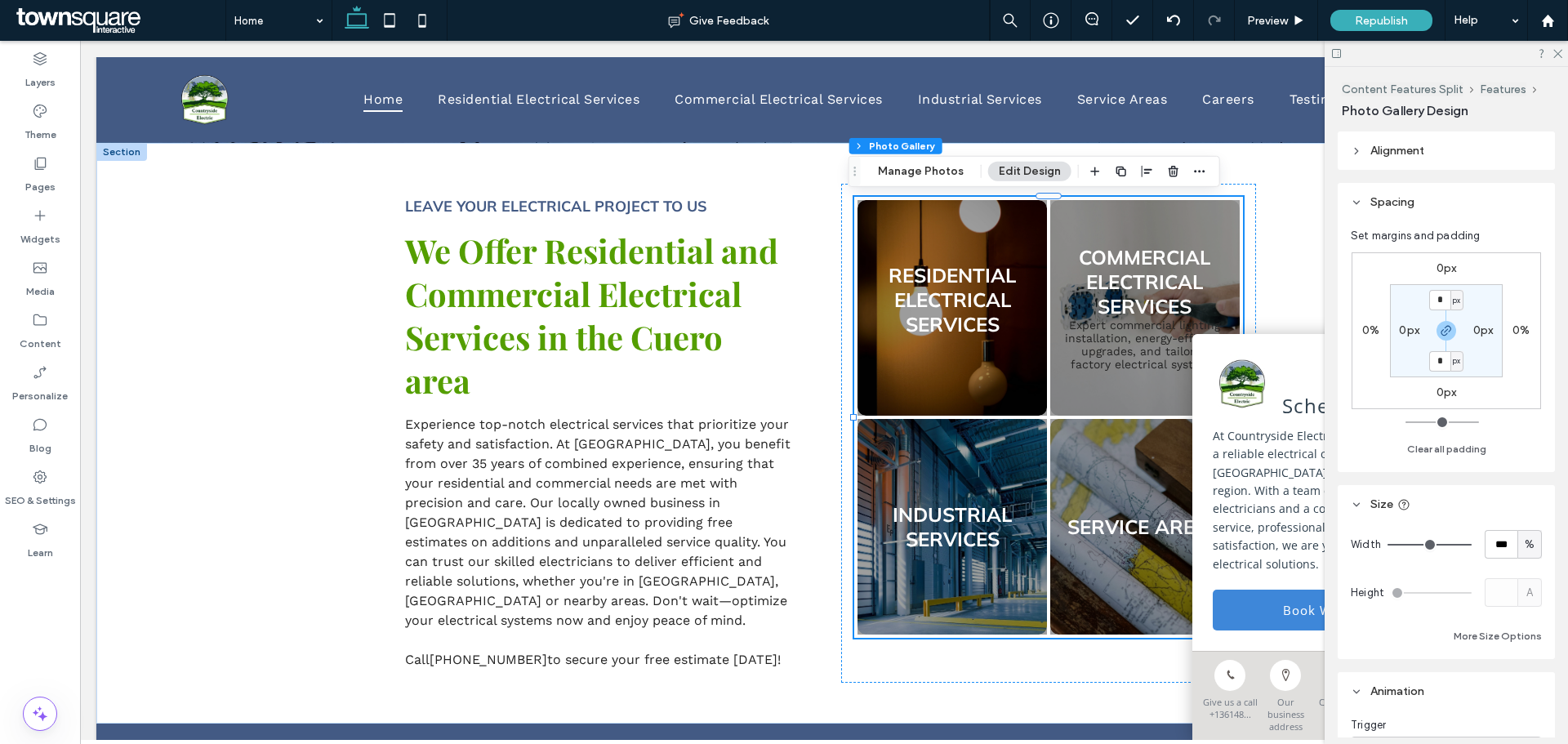
click at [1417, 156] on span "Alignment" at bounding box center [1398, 150] width 54 height 14
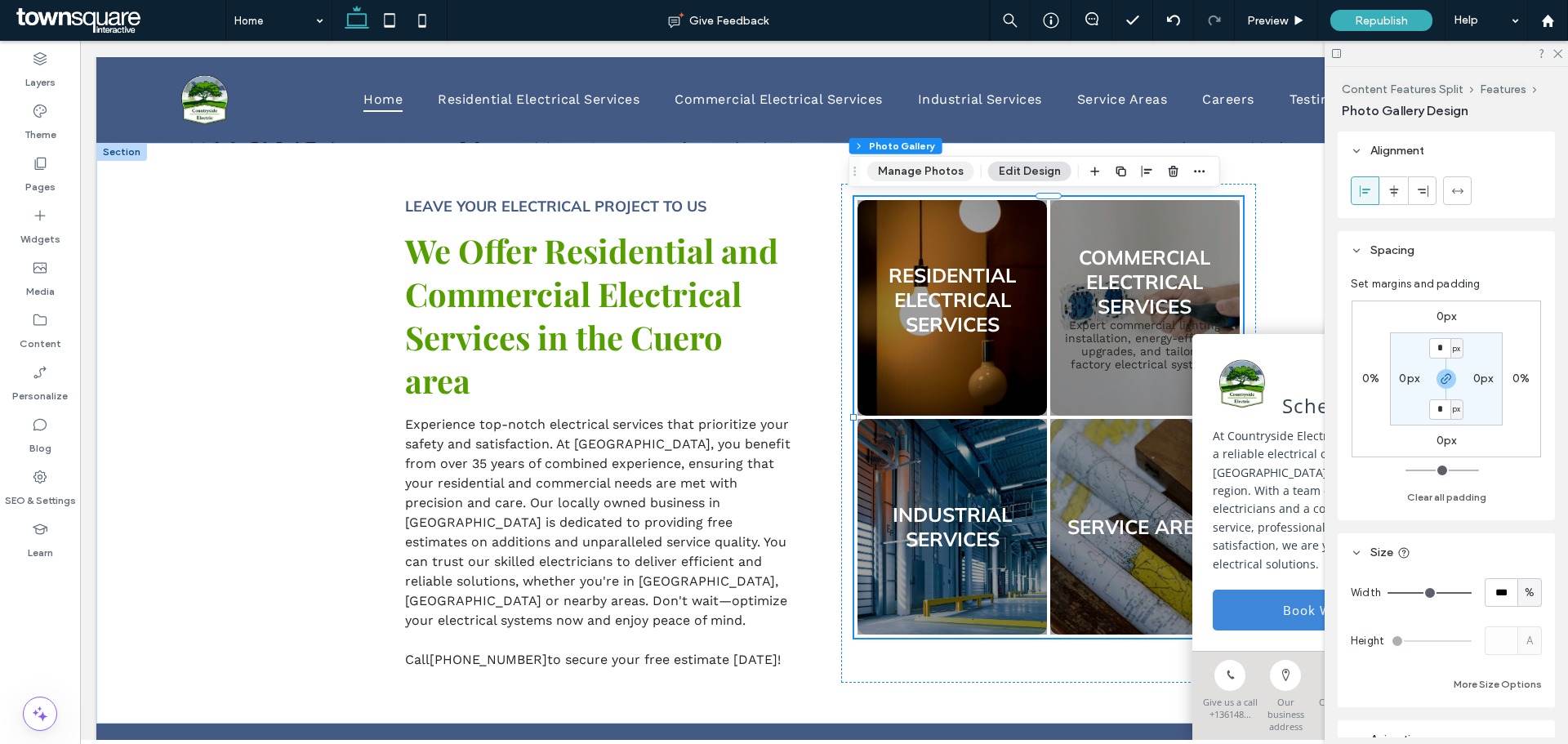
click at [908, 168] on button "Manage Photos" at bounding box center [920, 171] width 107 height 19
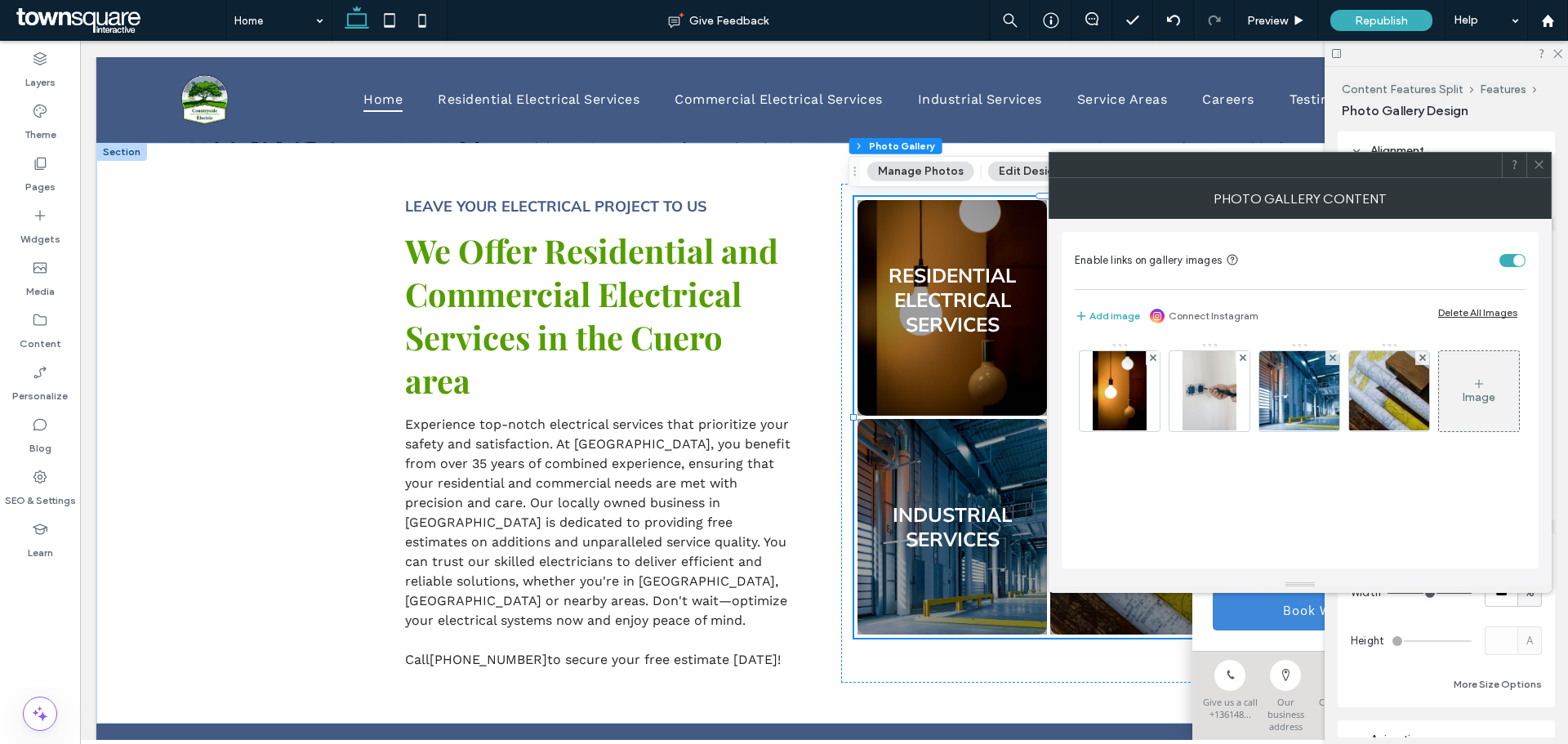
click at [1540, 166] on use at bounding box center [1537, 164] width 8 height 8
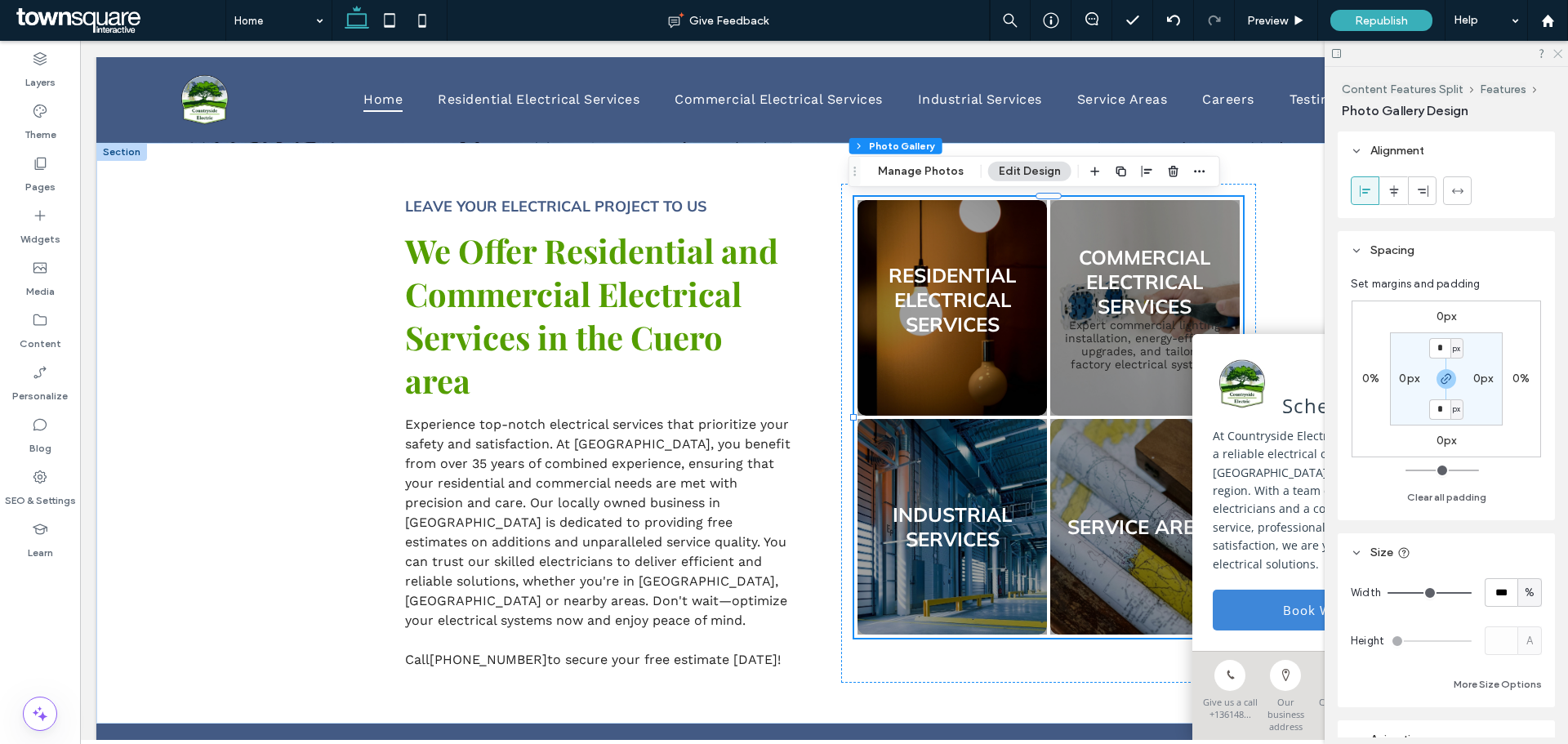
click at [1558, 49] on icon at bounding box center [1557, 52] width 10 height 10
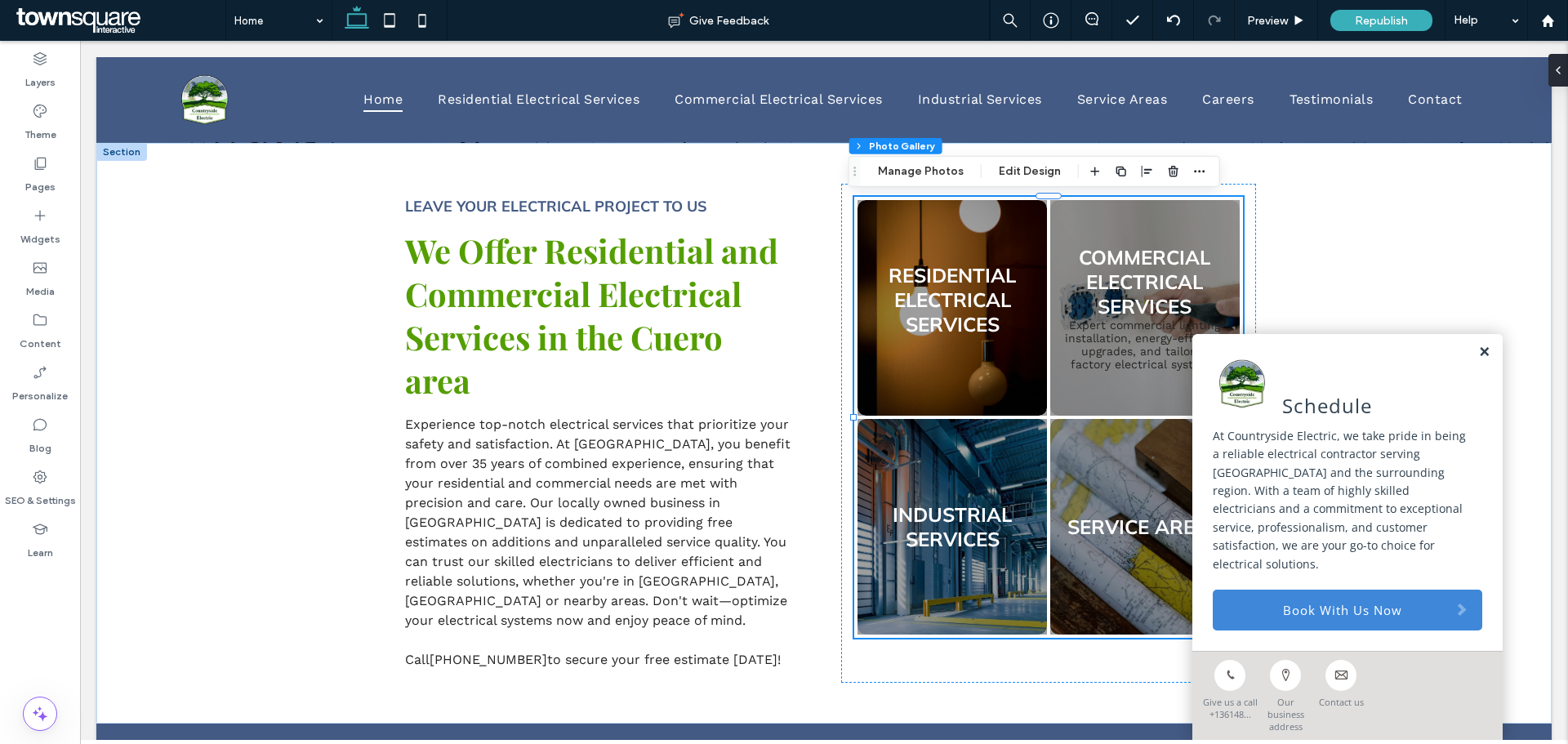
click at [1478, 359] on link at bounding box center [1484, 352] width 12 height 14
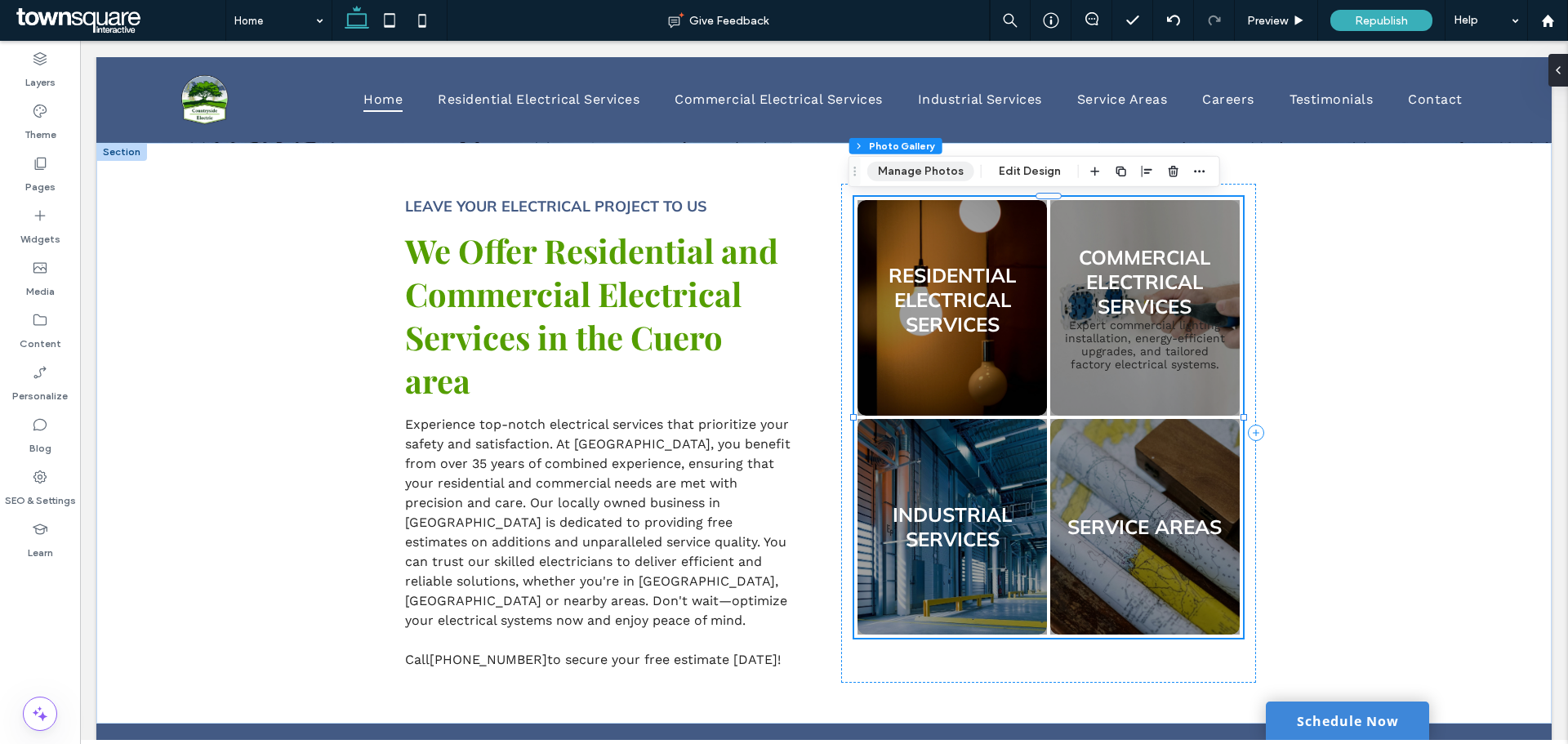
click at [906, 170] on button "Manage Photos" at bounding box center [920, 171] width 107 height 19
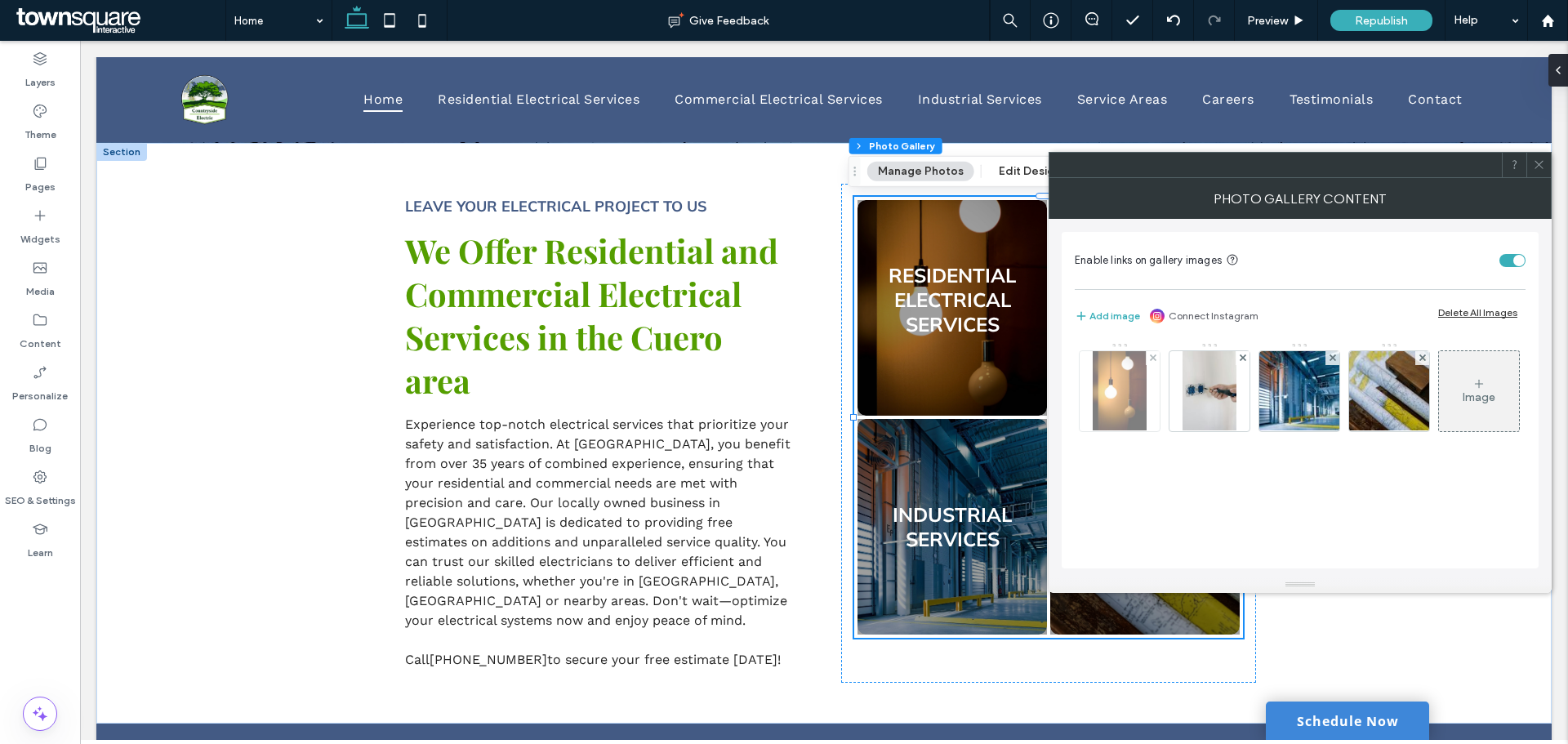
click at [1114, 387] on img at bounding box center [1119, 392] width 53 height 80
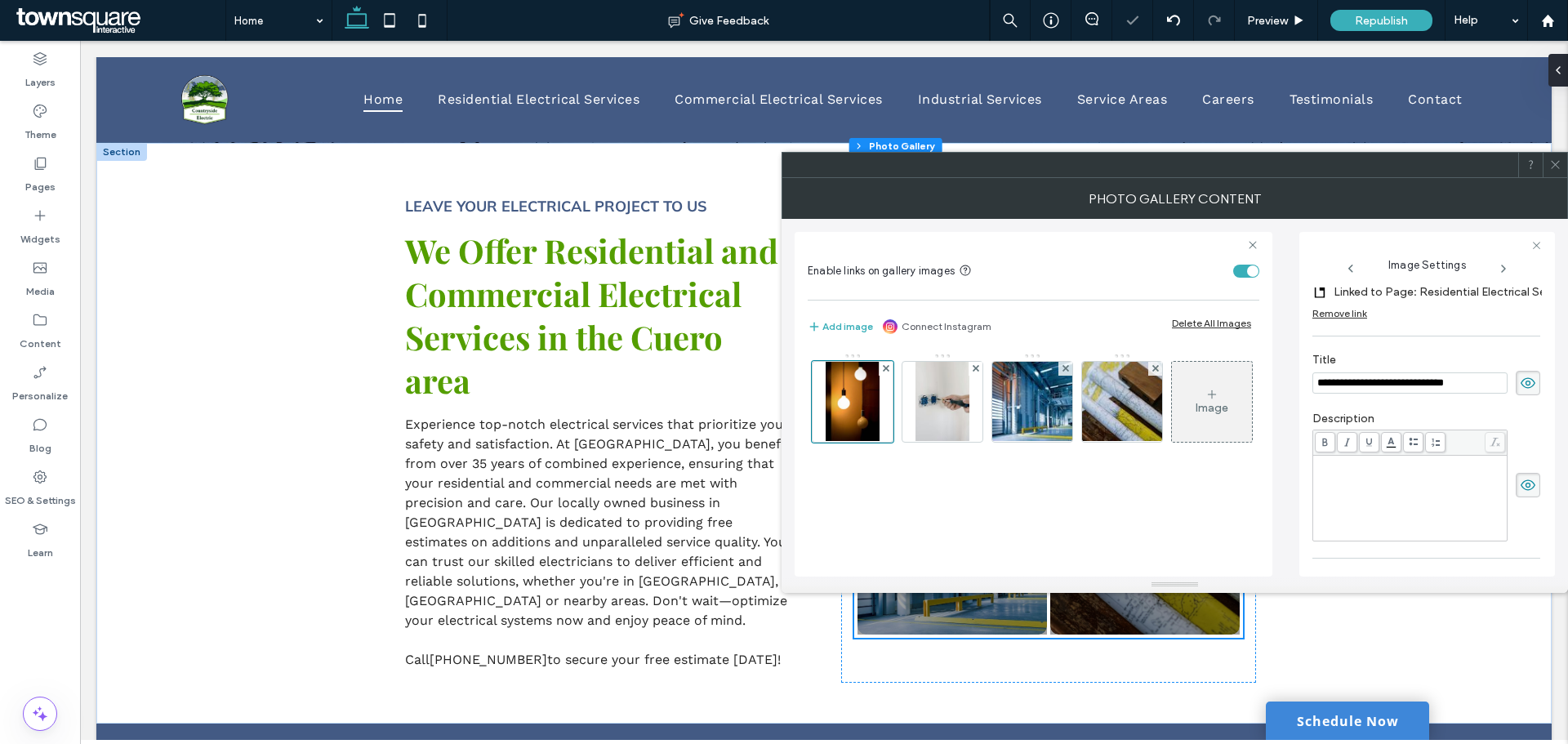
scroll to position [321, 0]
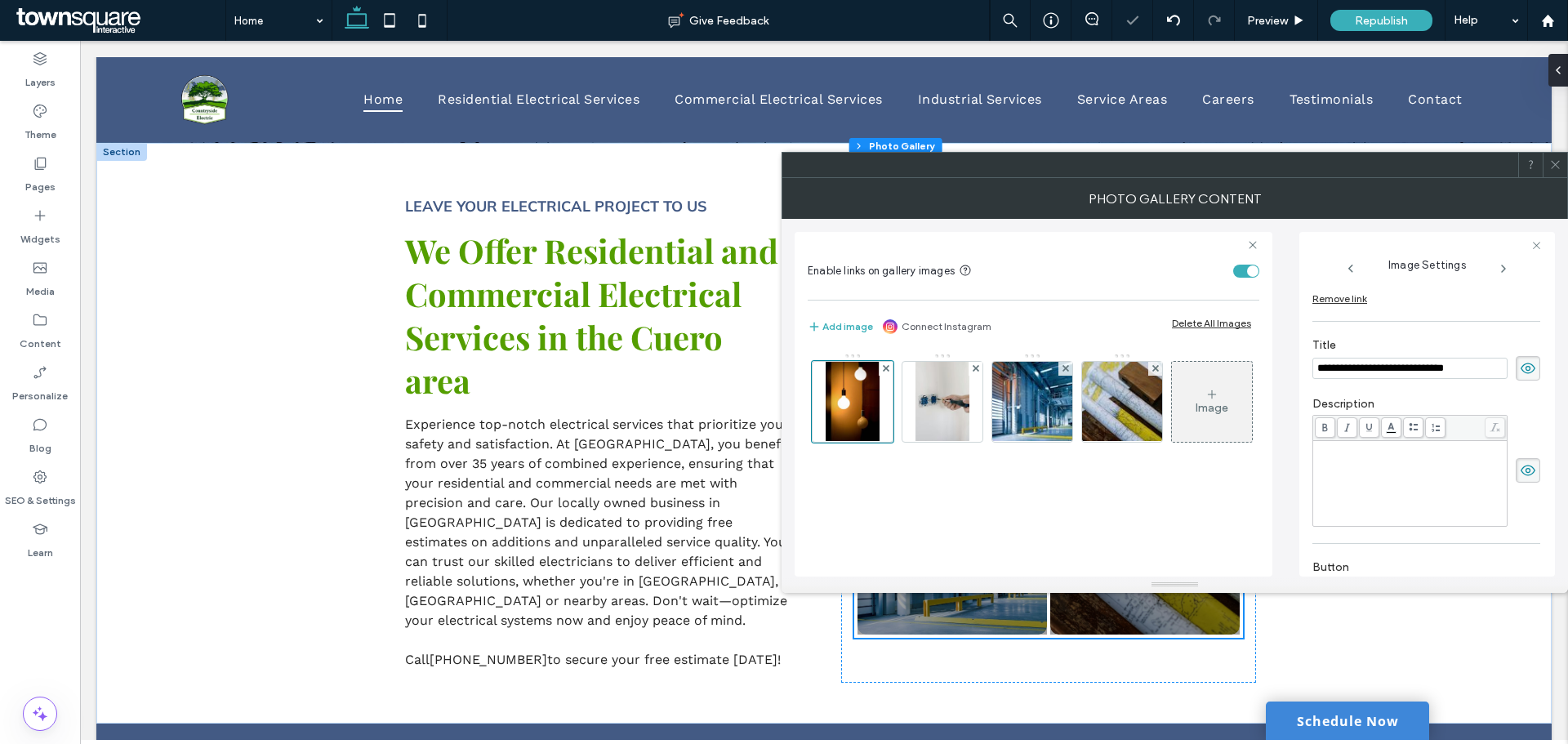
click at [1400, 478] on div "Rich Text Editor" at bounding box center [1410, 483] width 190 height 81
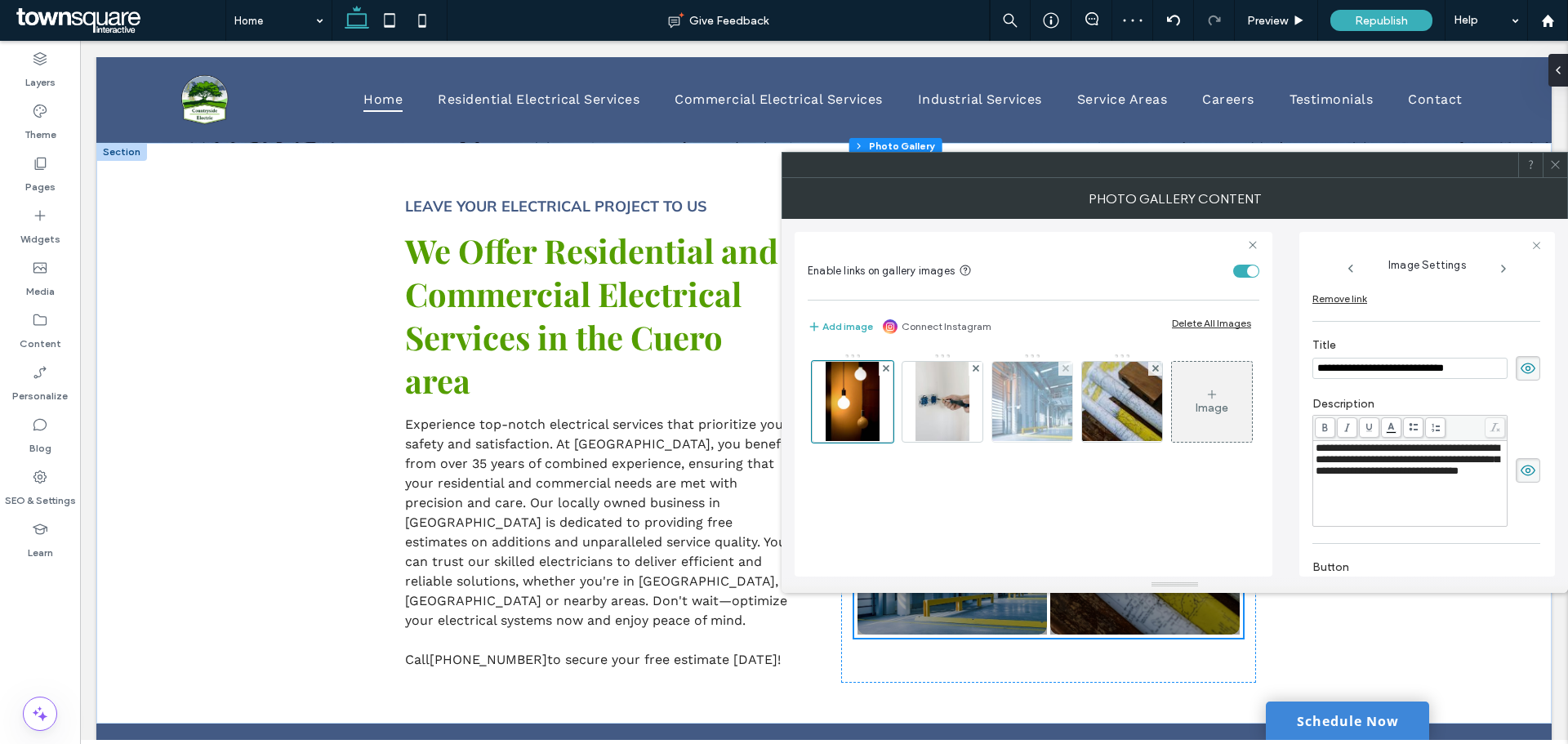
click at [1037, 422] on img at bounding box center [1032, 402] width 120 height 80
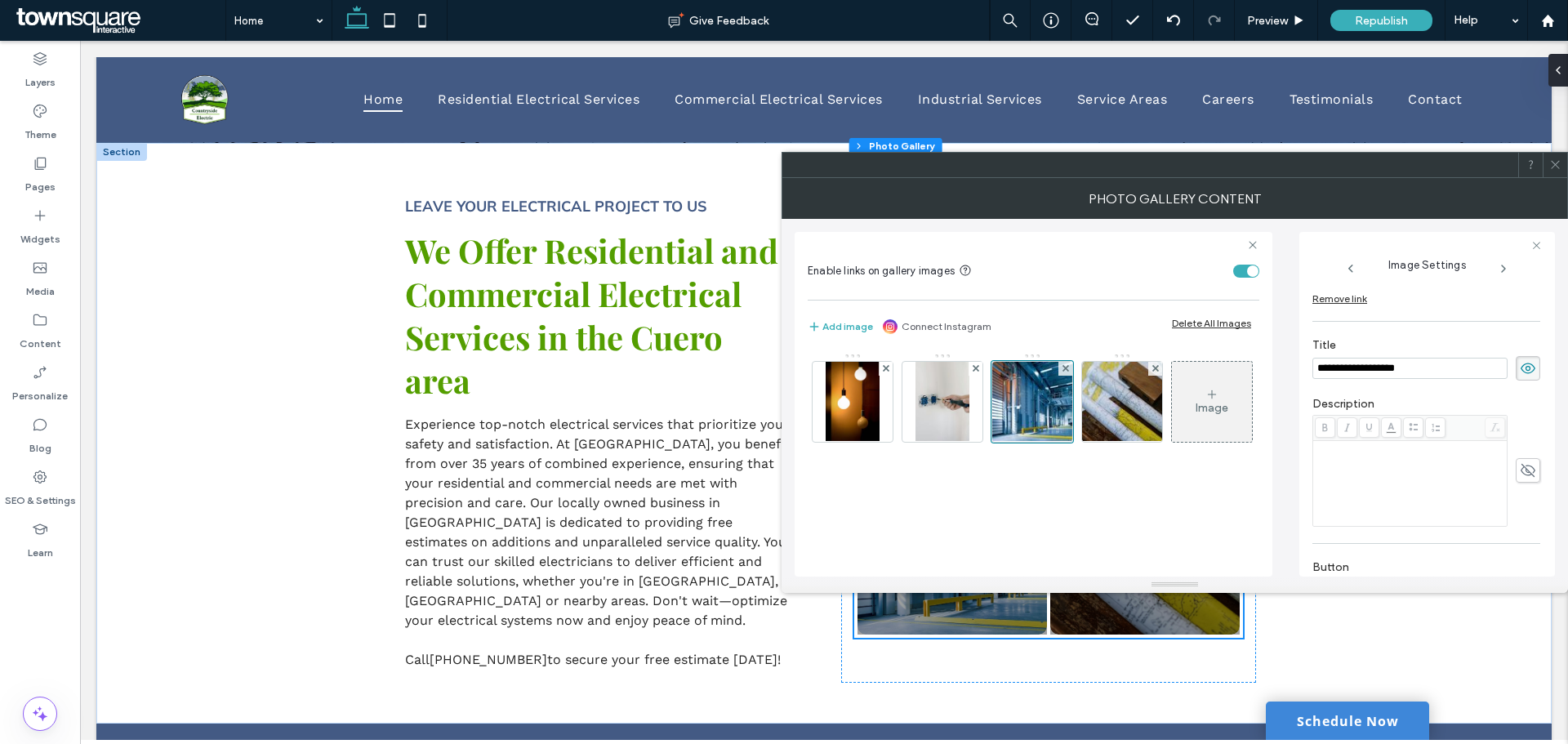
click at [1353, 461] on div "Rich Text Editor" at bounding box center [1410, 483] width 190 height 81
click at [1558, 166] on icon at bounding box center [1555, 164] width 12 height 12
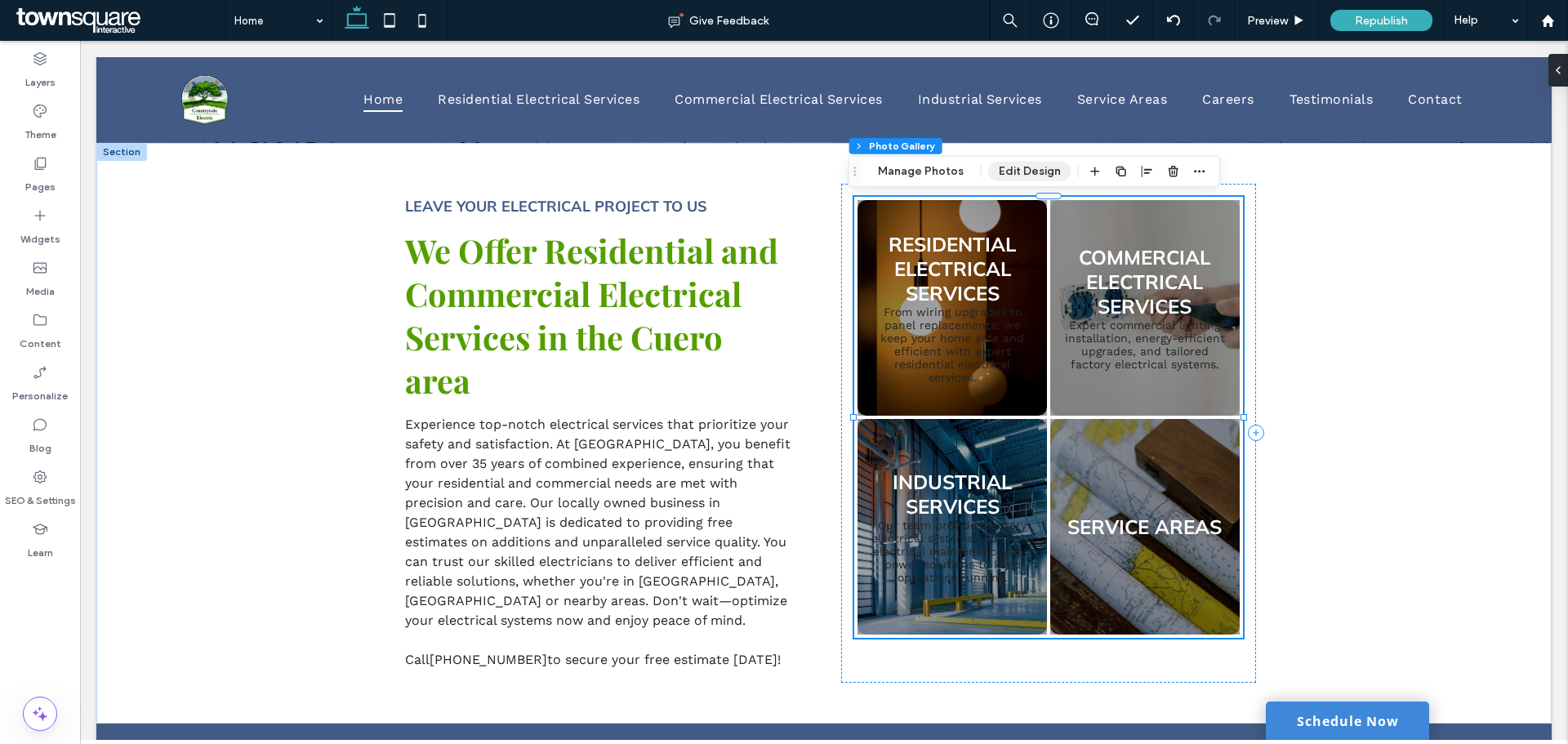
click at [1005, 164] on button "Edit Design" at bounding box center [1029, 171] width 83 height 19
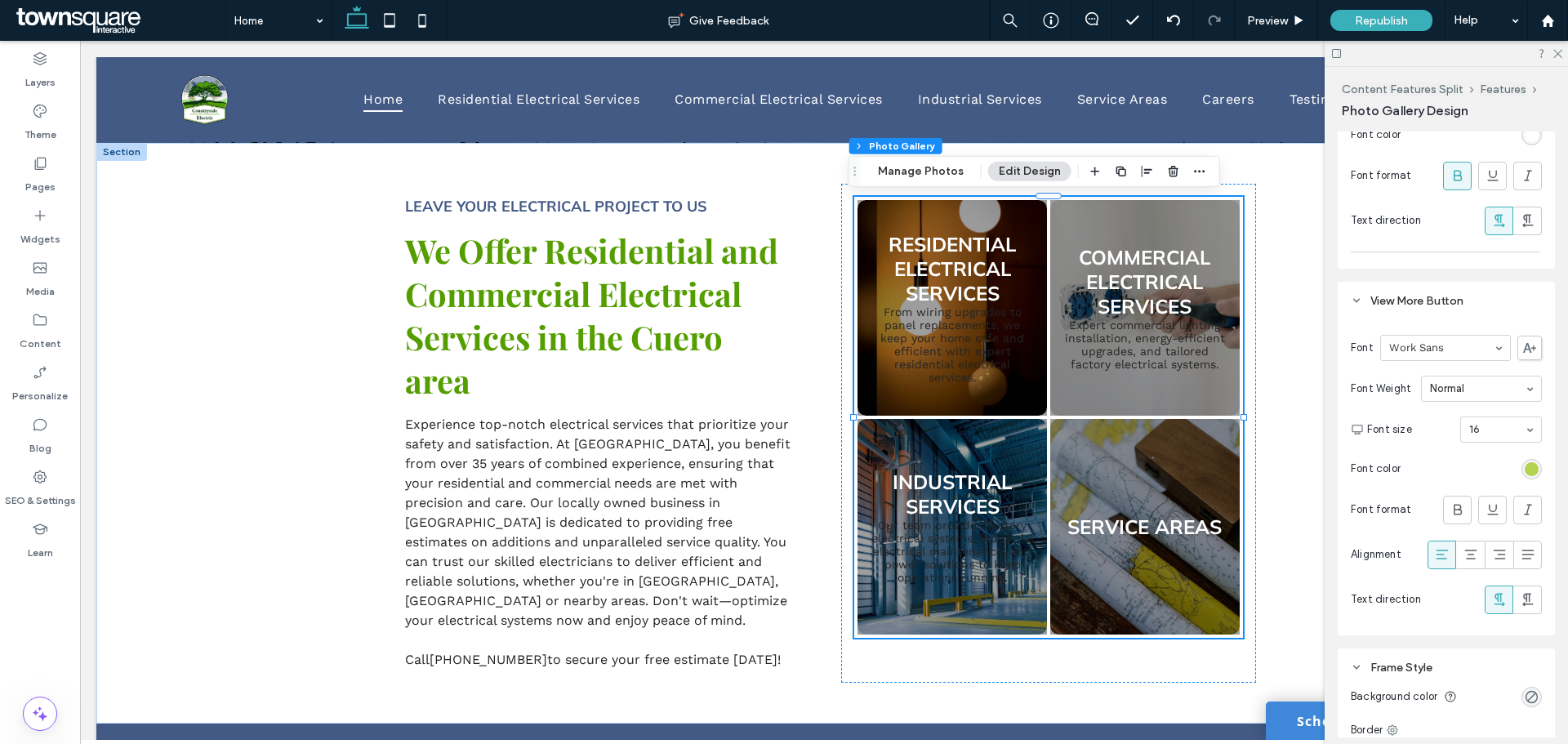
scroll to position [2079, 0]
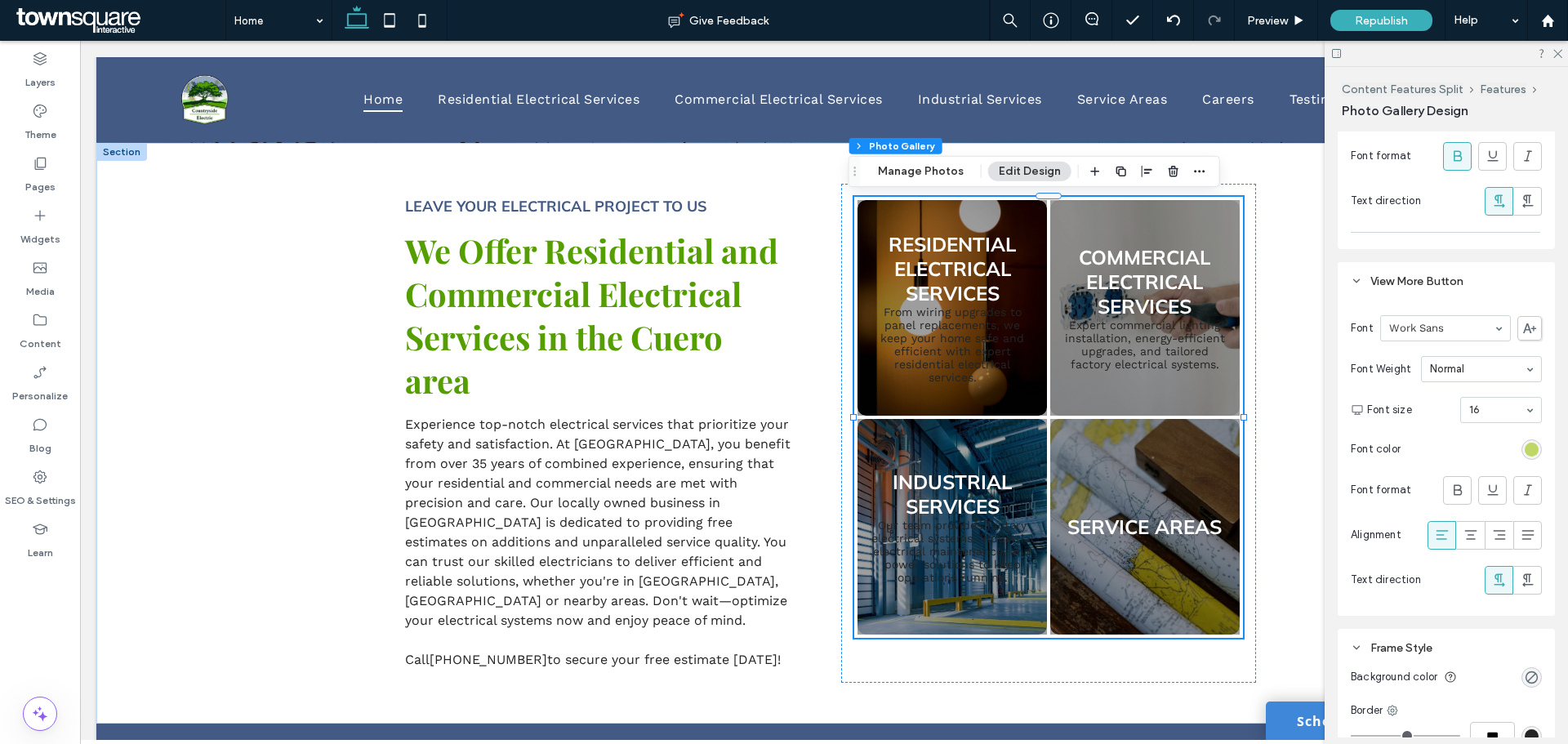
click at [1524, 453] on div "rgb(180, 209, 79)" at bounding box center [1531, 449] width 14 height 14
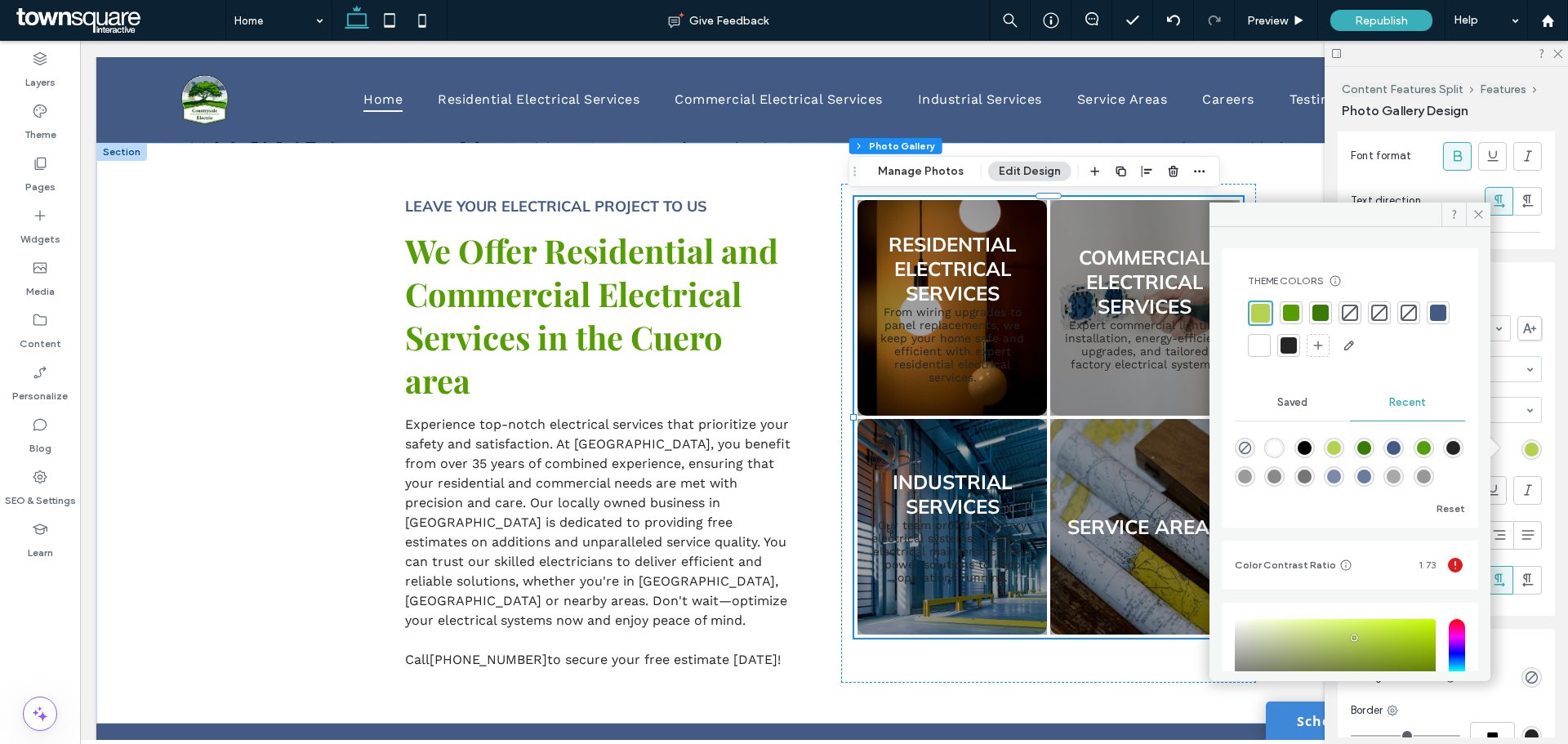
click at [1267, 351] on div at bounding box center [1259, 345] width 17 height 17
click at [1257, 324] on div at bounding box center [1349, 329] width 205 height 56
click at [1257, 320] on div at bounding box center [1259, 312] width 23 height 23
click at [1482, 213] on icon at bounding box center [1478, 214] width 12 height 12
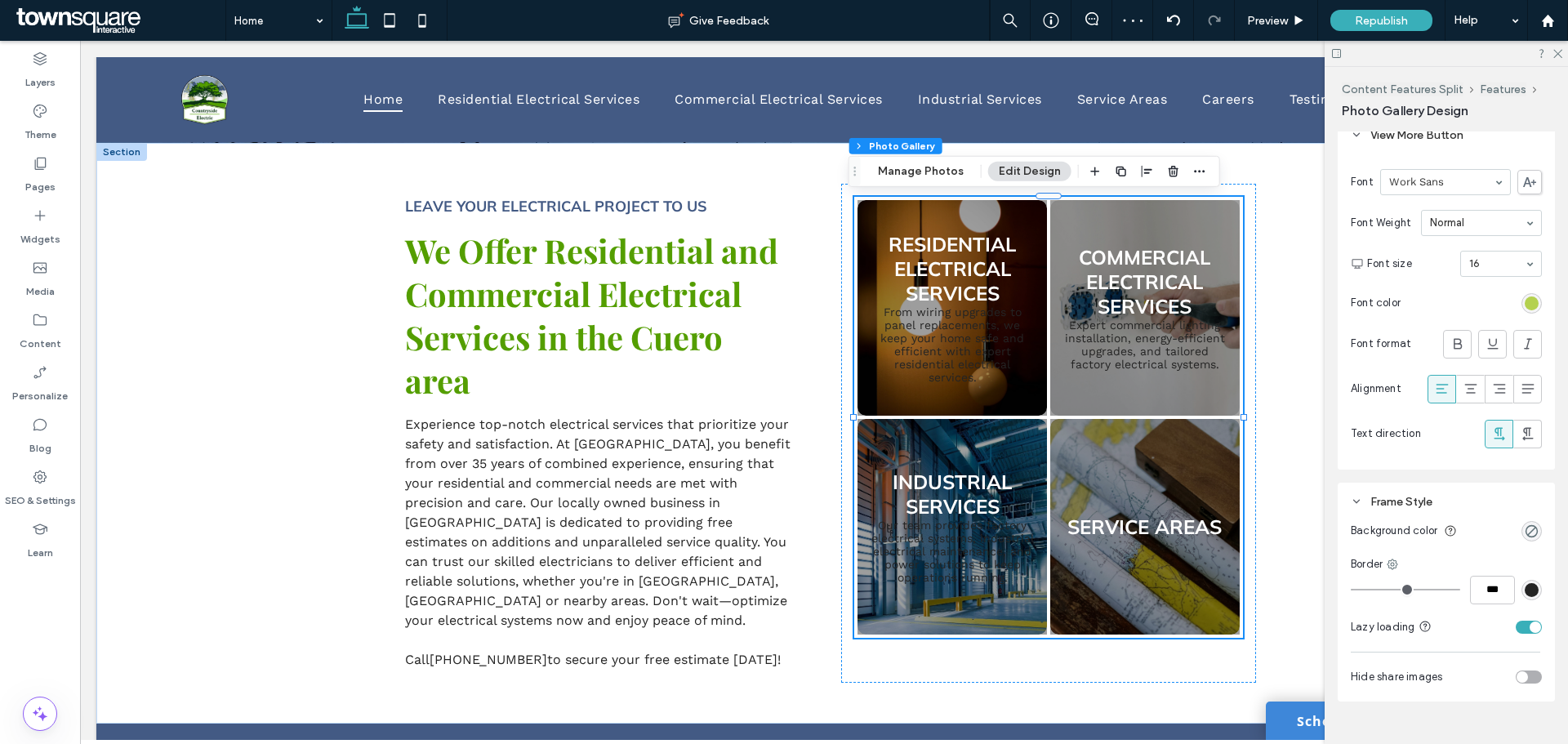
scroll to position [2254, 0]
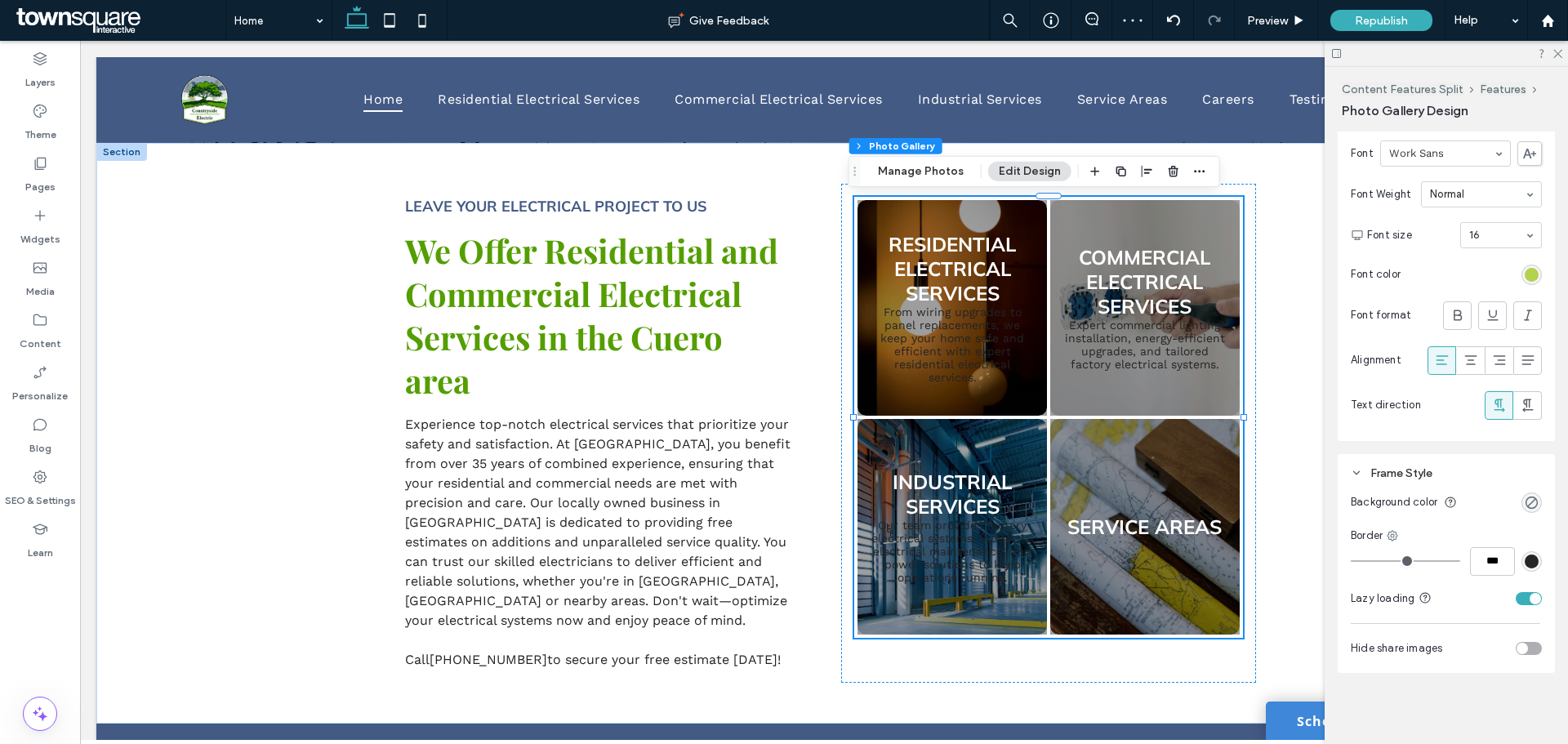
click at [1524, 563] on div "rgb(36, 36, 36)" at bounding box center [1531, 561] width 14 height 14
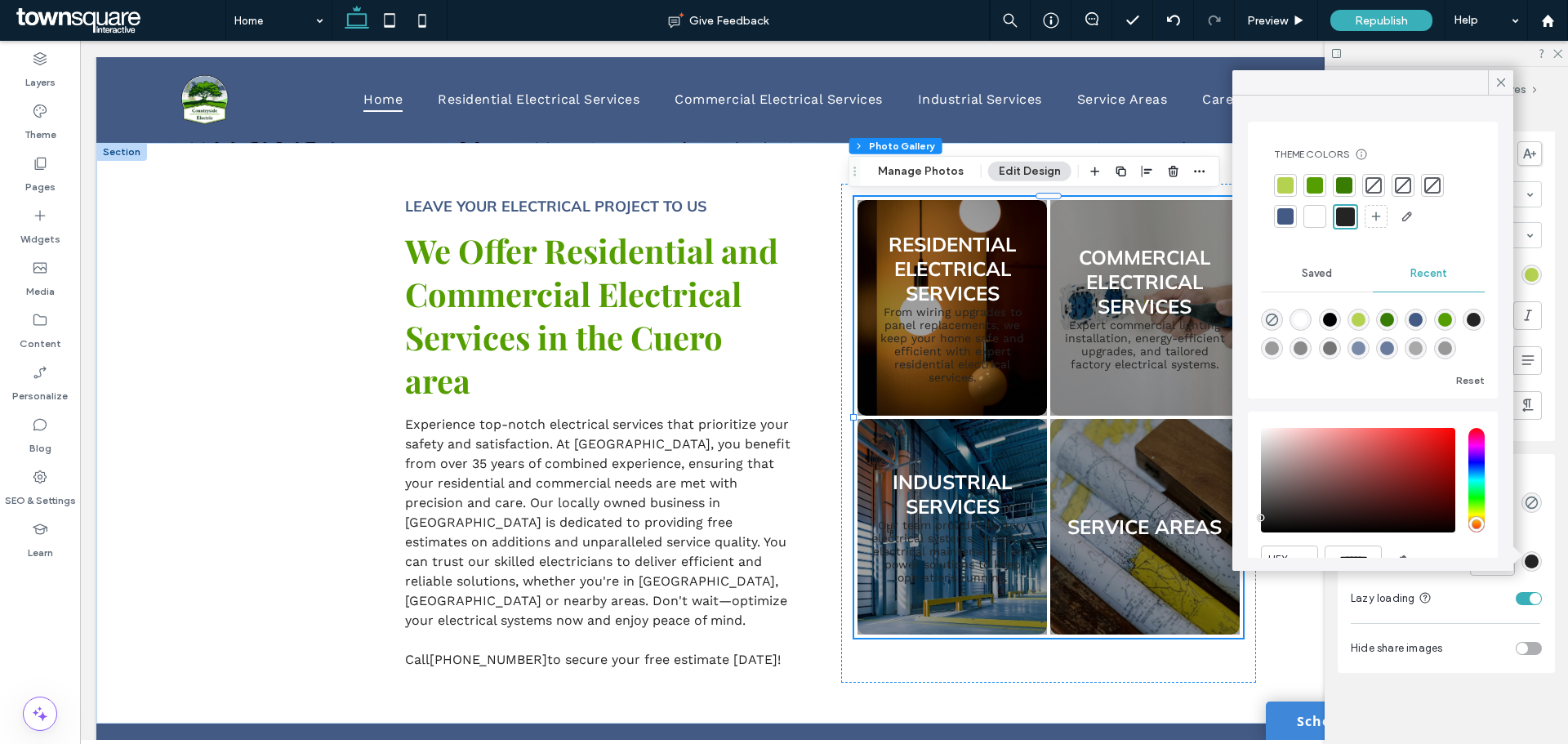
click at [1318, 212] on div at bounding box center [1315, 216] width 17 height 17
type input "*"
type input "***"
click at [1346, 212] on div at bounding box center [1346, 216] width 17 height 17
click at [1317, 215] on div at bounding box center [1315, 216] width 17 height 17
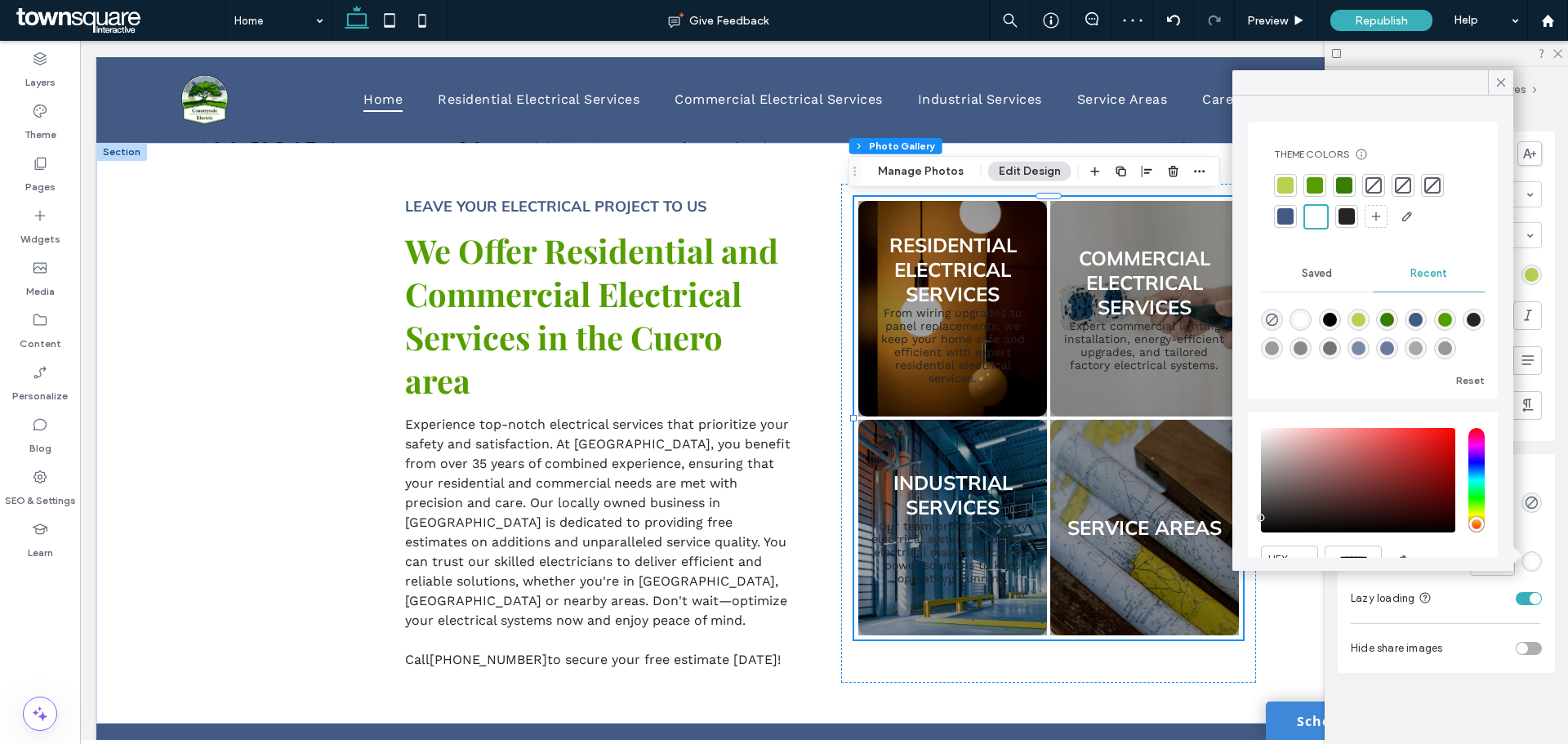
click at [1340, 221] on div at bounding box center [1346, 216] width 17 height 17
click at [1497, 81] on icon at bounding box center [1501, 82] width 15 height 15
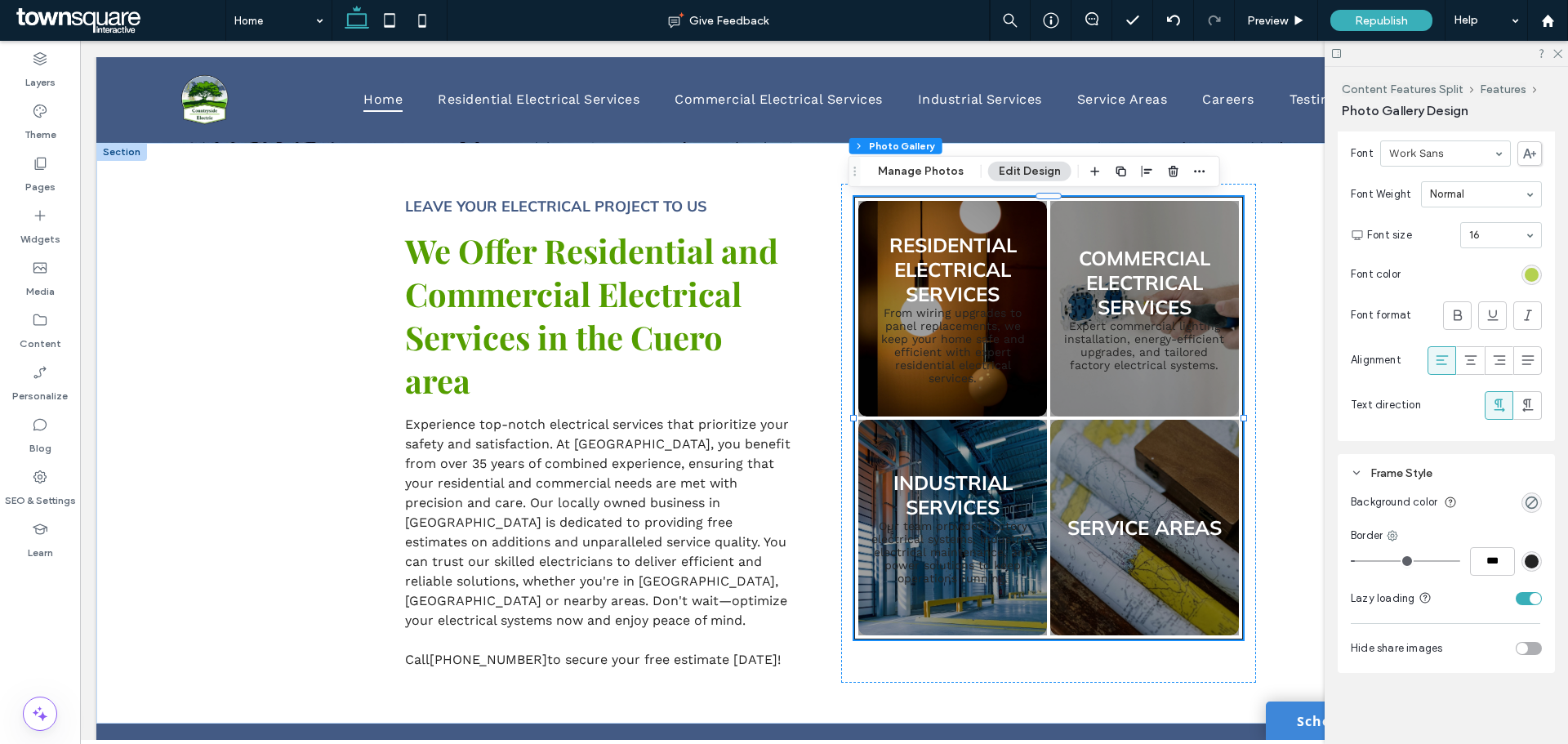
scroll to position [2090, 0]
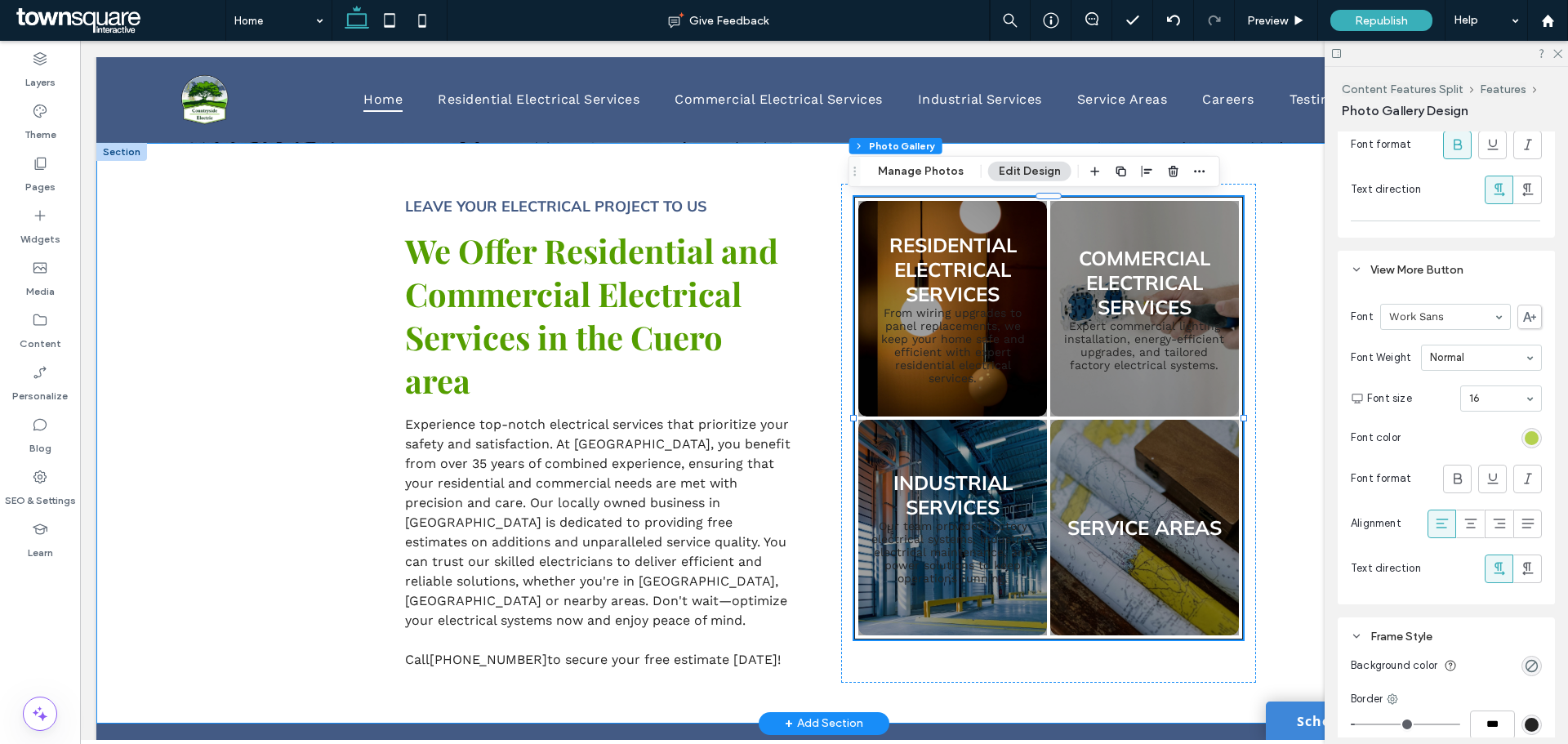
click at [1279, 387] on div "Leave Your Electrical Project to Us We Offer Residential and Commercial Electri…" at bounding box center [823, 433] width 980 height 581
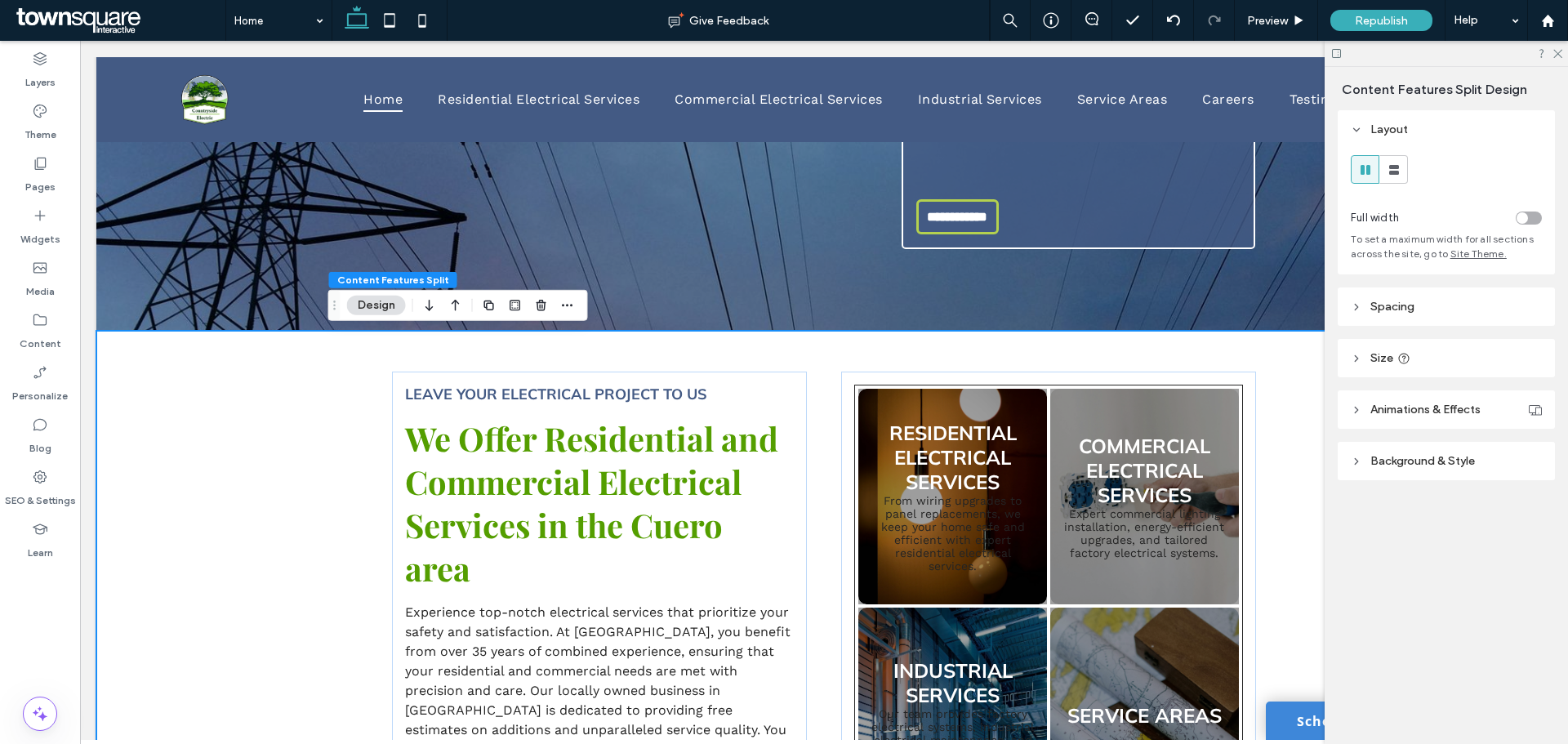
scroll to position [542, 0]
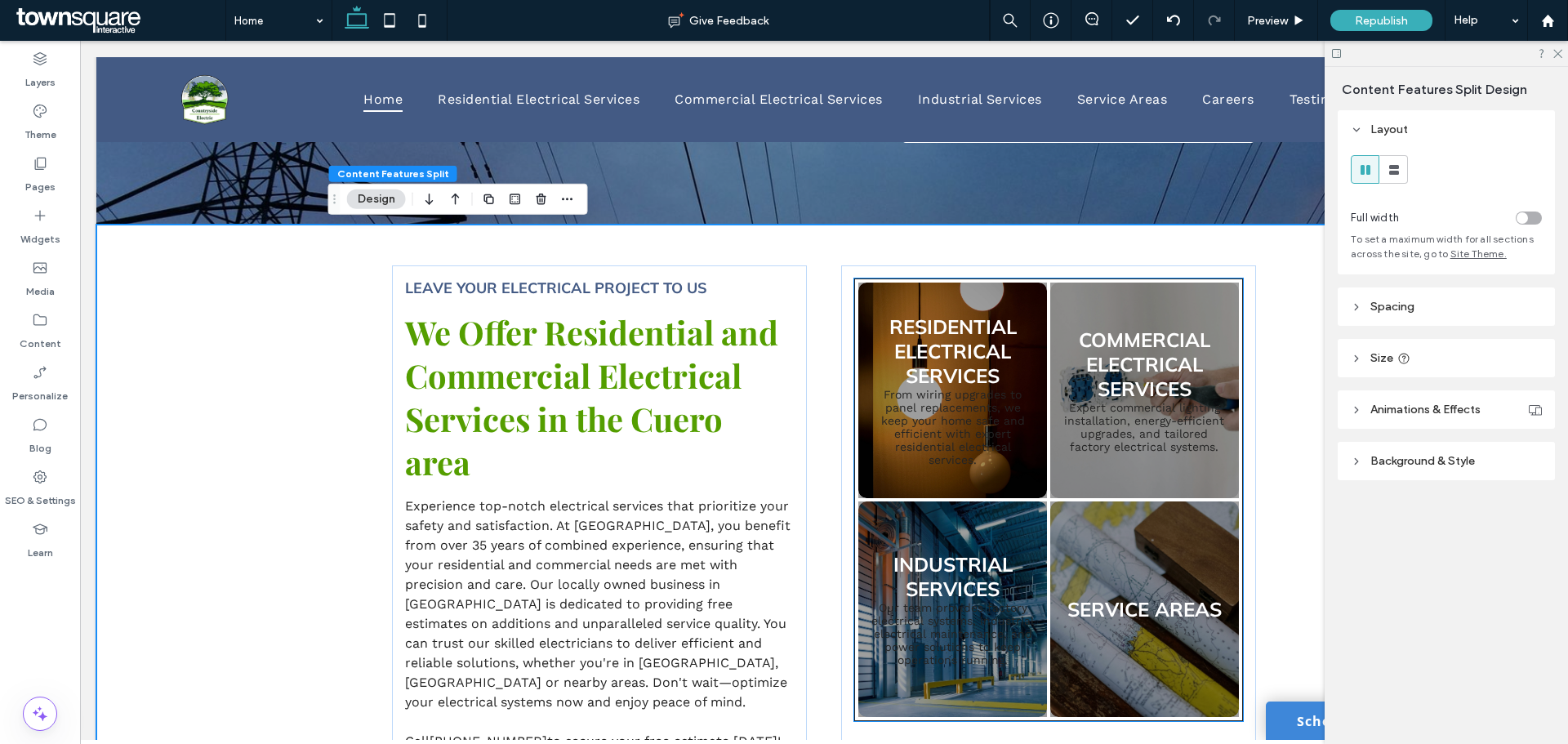
click at [930, 420] on link at bounding box center [952, 391] width 200 height 229
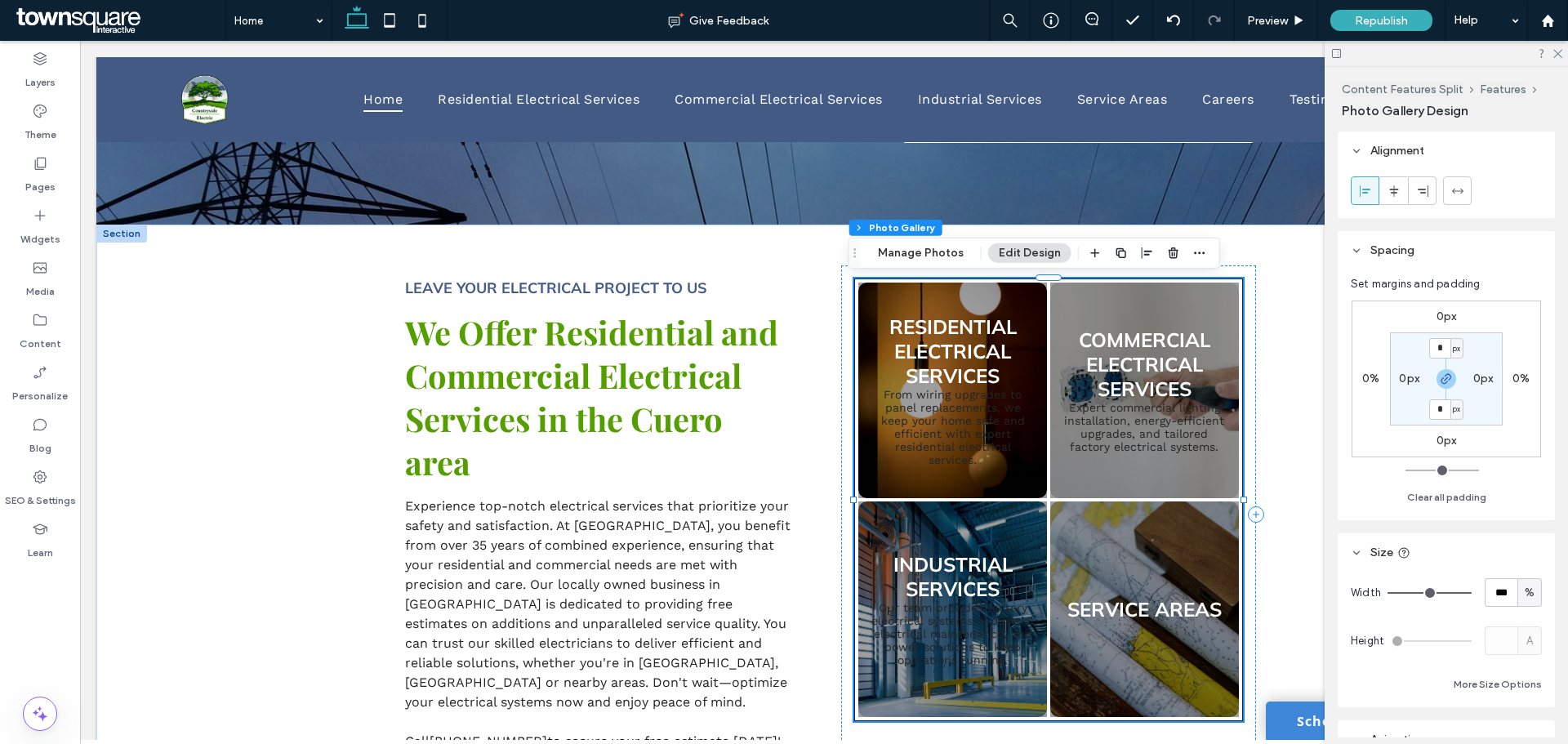
click at [1014, 261] on button "Edit Design" at bounding box center [1029, 253] width 83 height 19
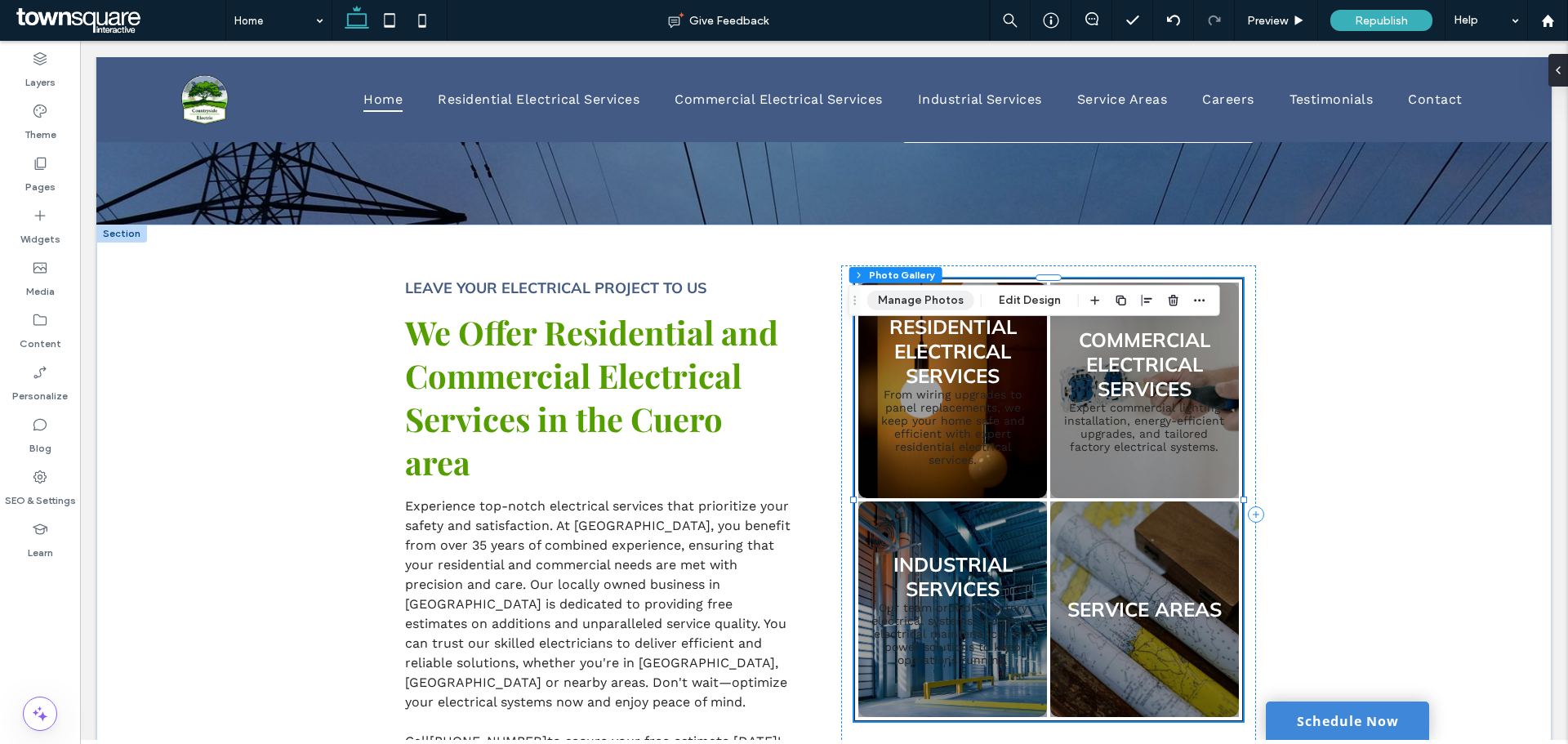
click at [898, 297] on button "Manage Photos" at bounding box center [920, 301] width 107 height 19
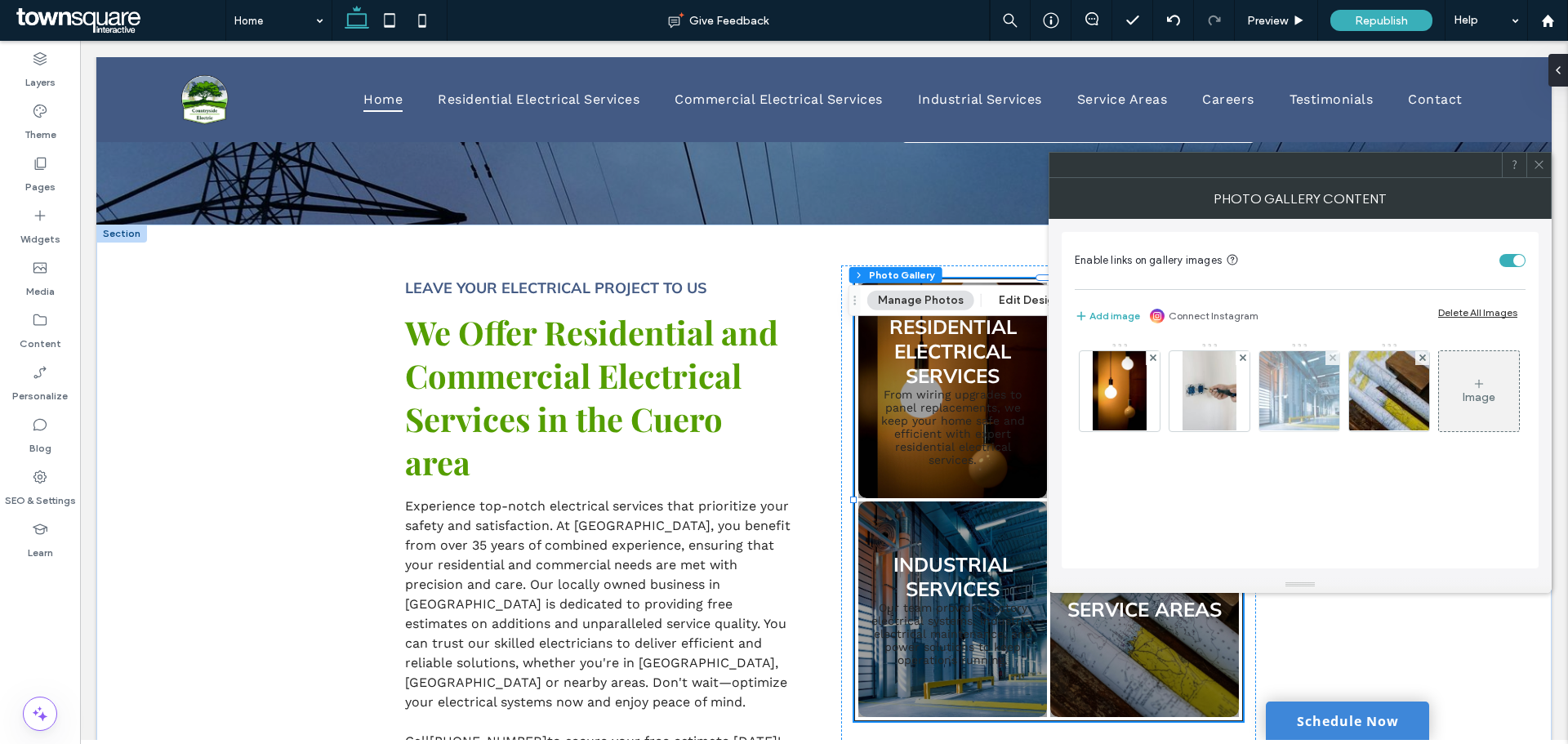
scroll to position [4, 0]
click at [1299, 391] on img at bounding box center [1299, 392] width 120 height 80
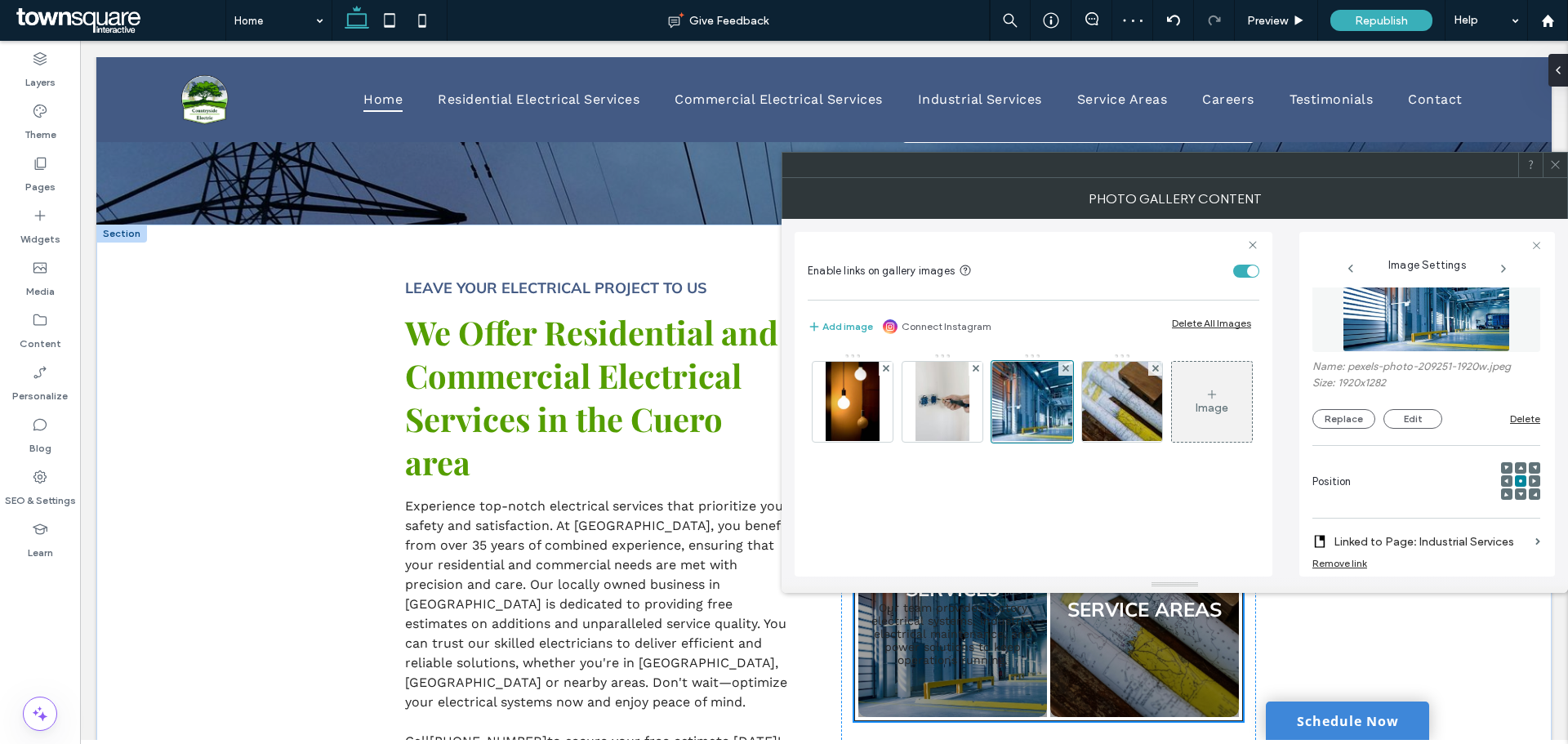
scroll to position [0, 0]
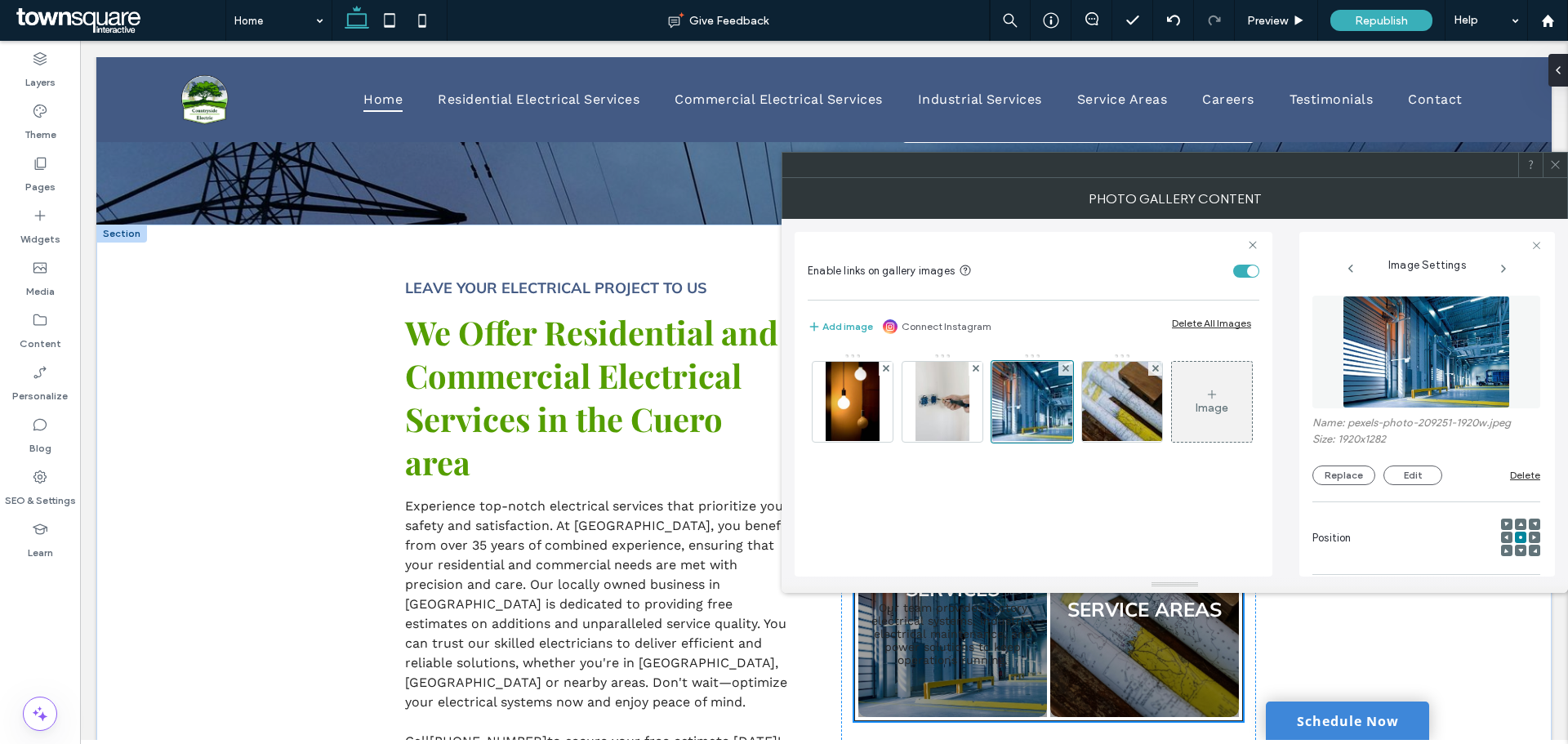
click at [1551, 164] on icon at bounding box center [1555, 164] width 12 height 12
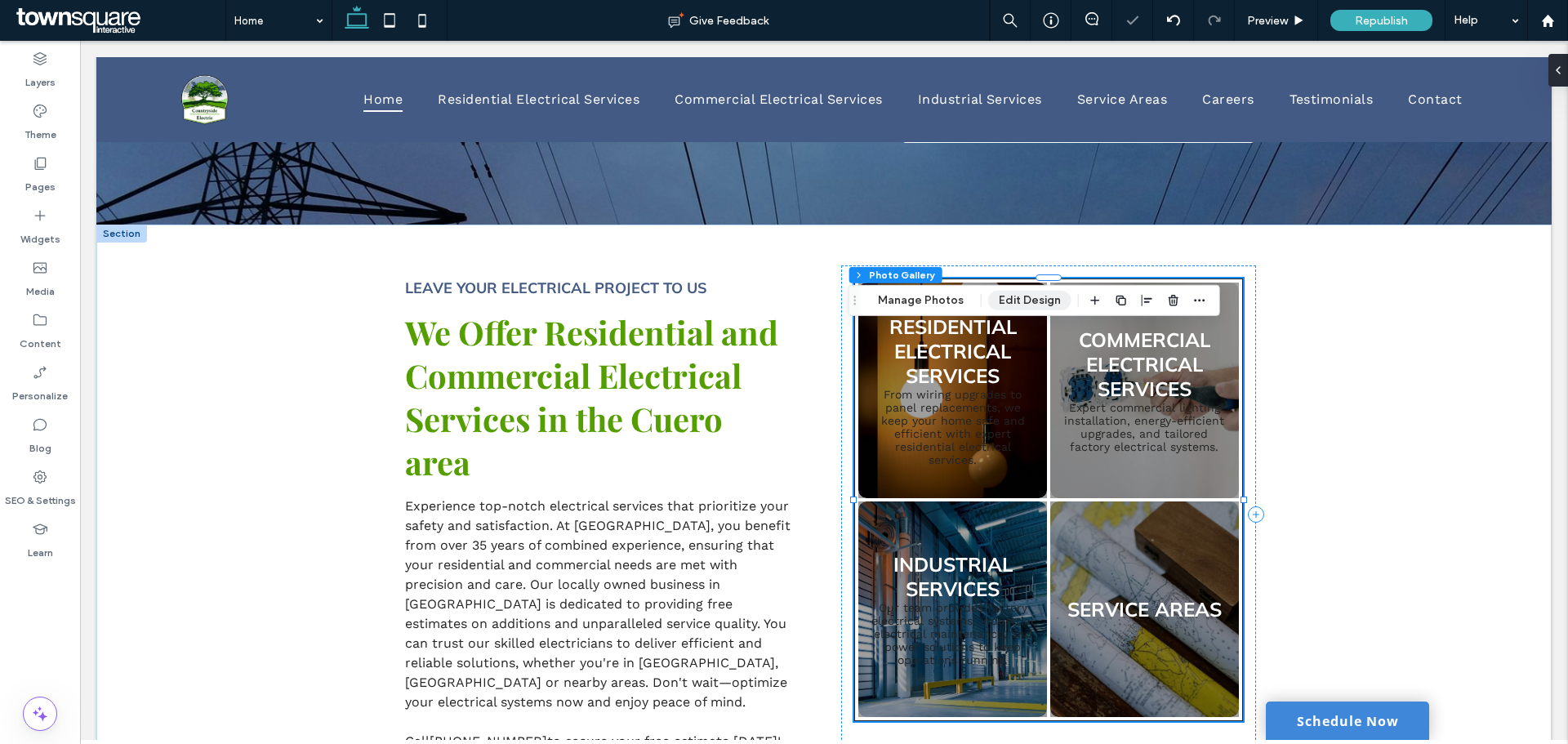
click at [1030, 292] on button "Edit Design" at bounding box center [1029, 301] width 83 height 19
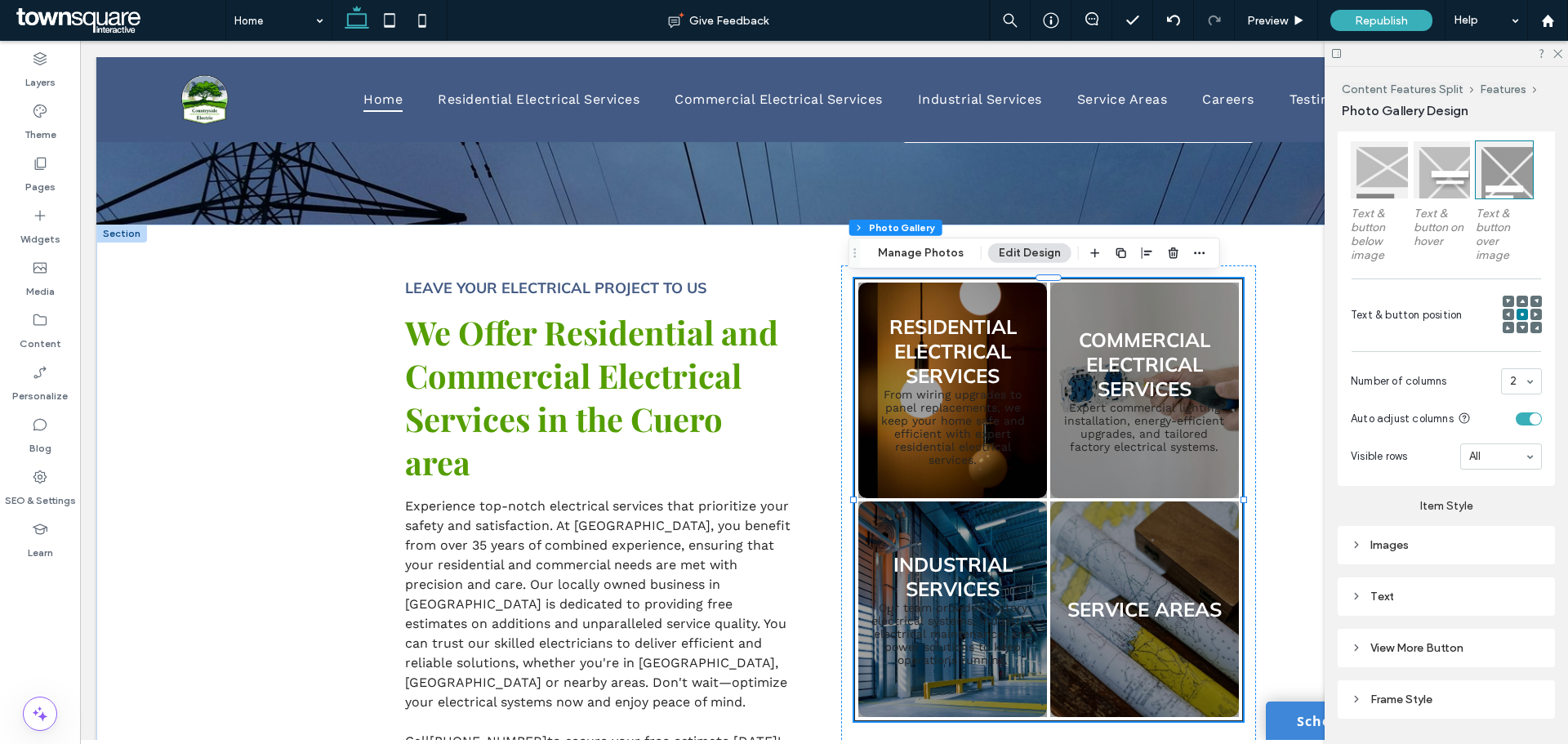
scroll to position [1420, 0]
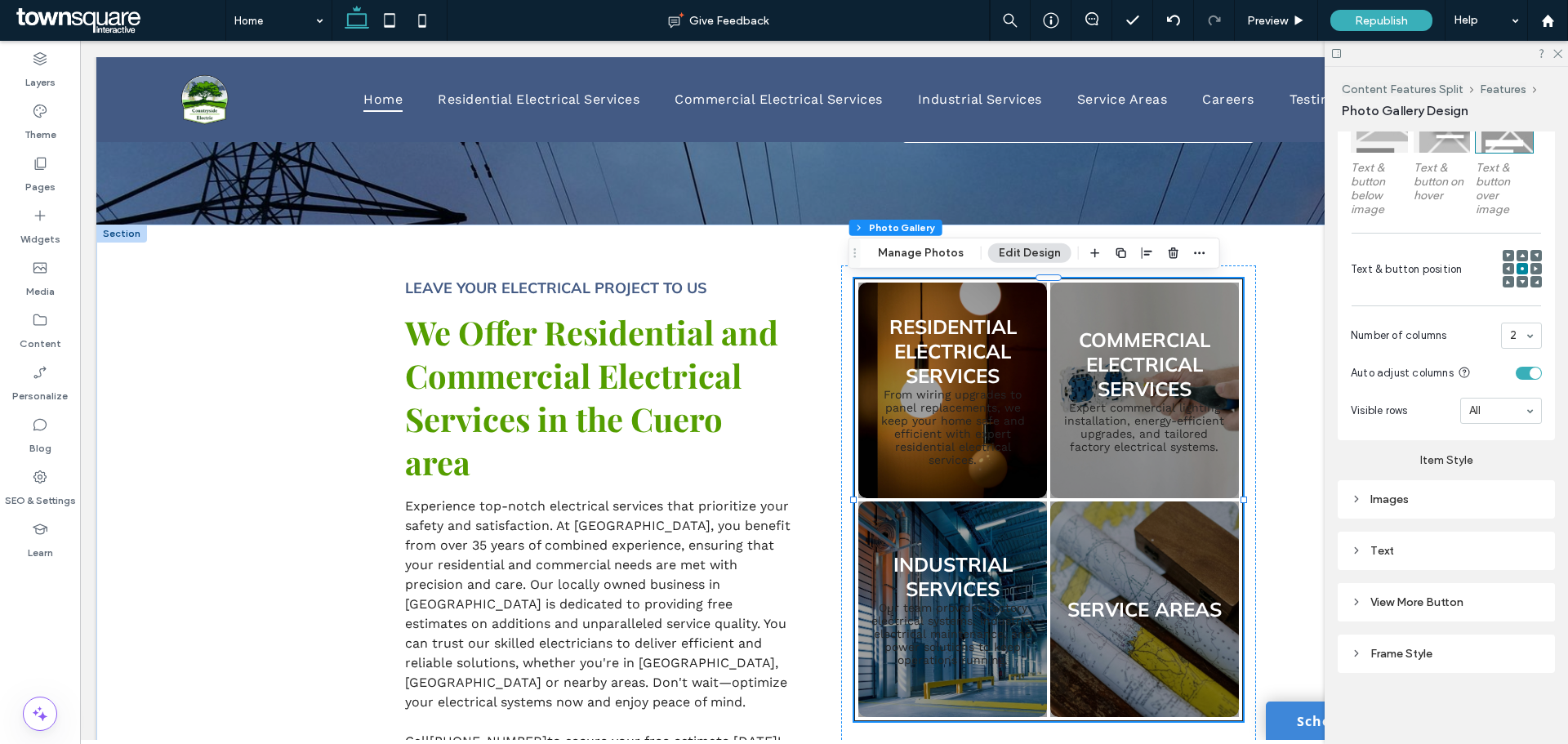
click at [1398, 546] on div "Text" at bounding box center [1446, 551] width 191 height 14
click at [1382, 511] on div "Images" at bounding box center [1446, 499] width 218 height 38
click at [1396, 503] on div "Images" at bounding box center [1446, 499] width 191 height 14
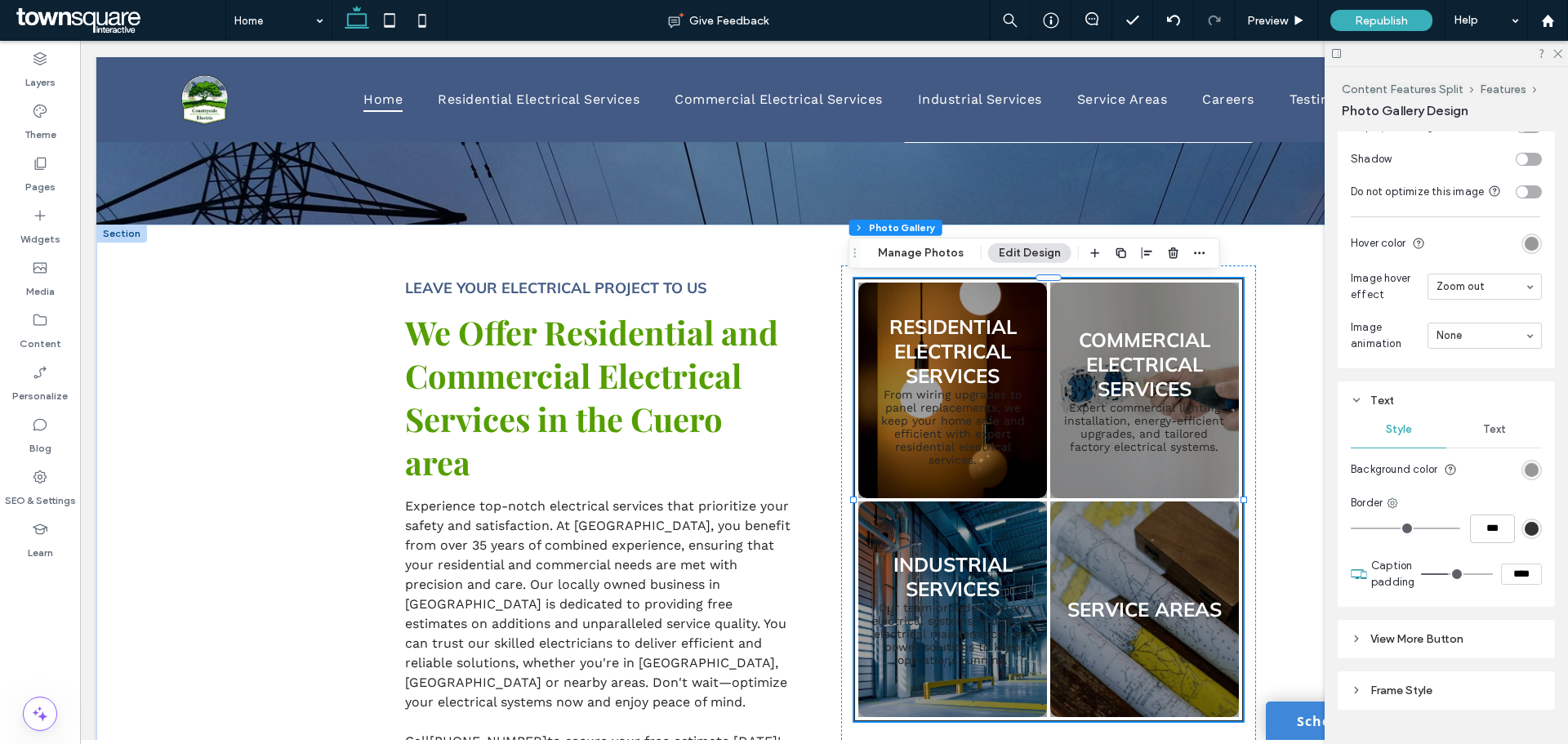
scroll to position [1967, 0]
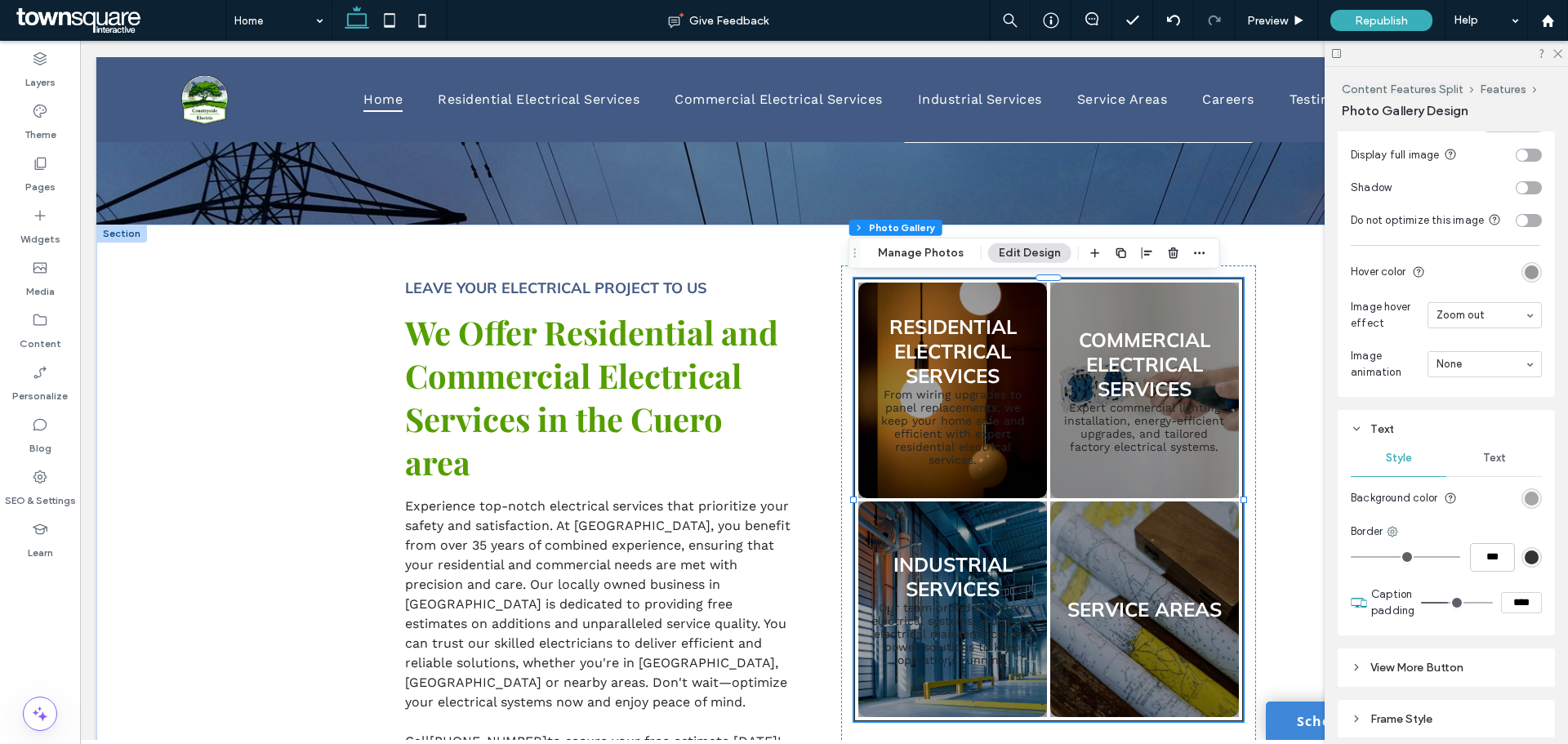
click at [1524, 505] on div "rgba(0, 0, 0, 0.38)" at bounding box center [1531, 498] width 14 height 14
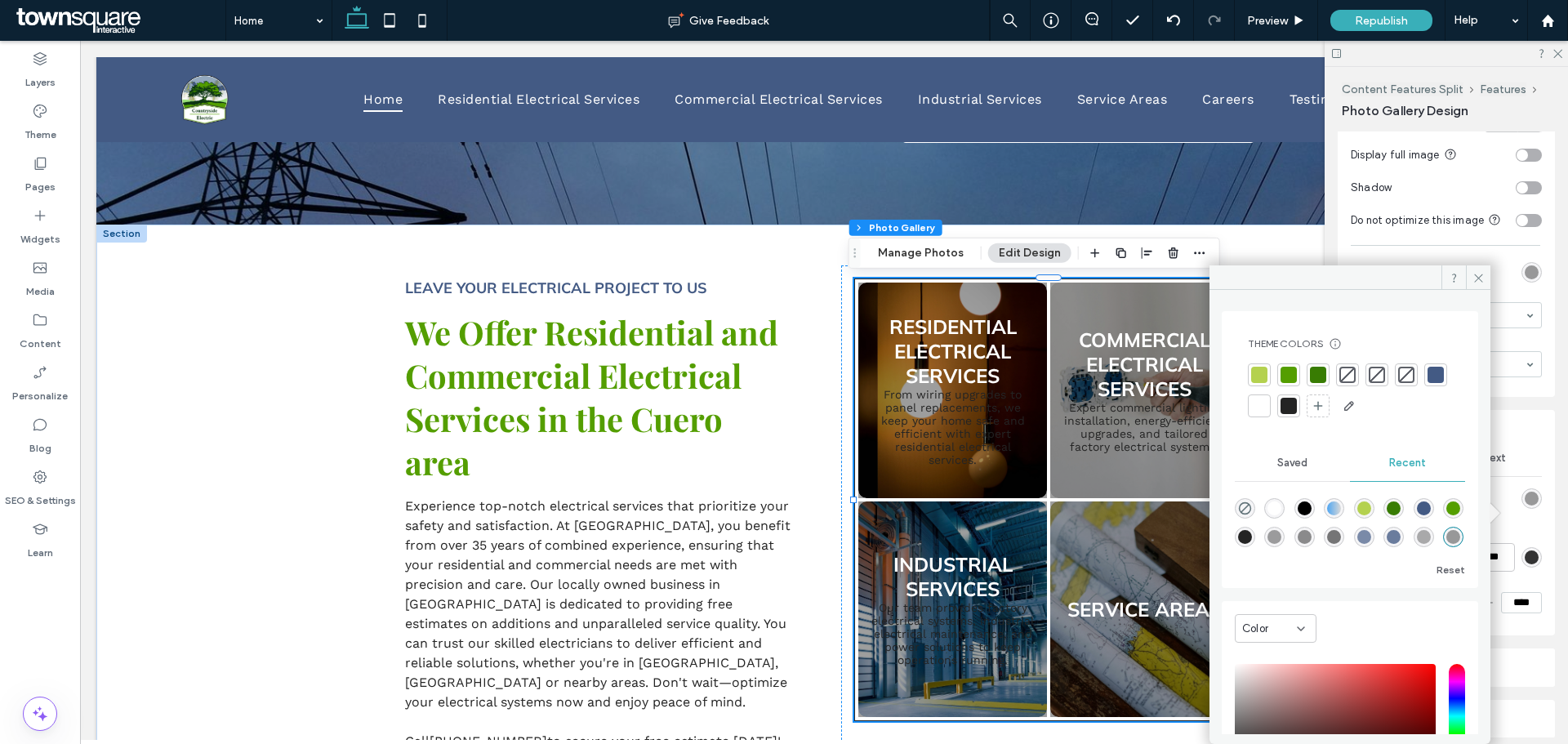
click at [1347, 372] on div at bounding box center [1347, 374] width 17 height 17
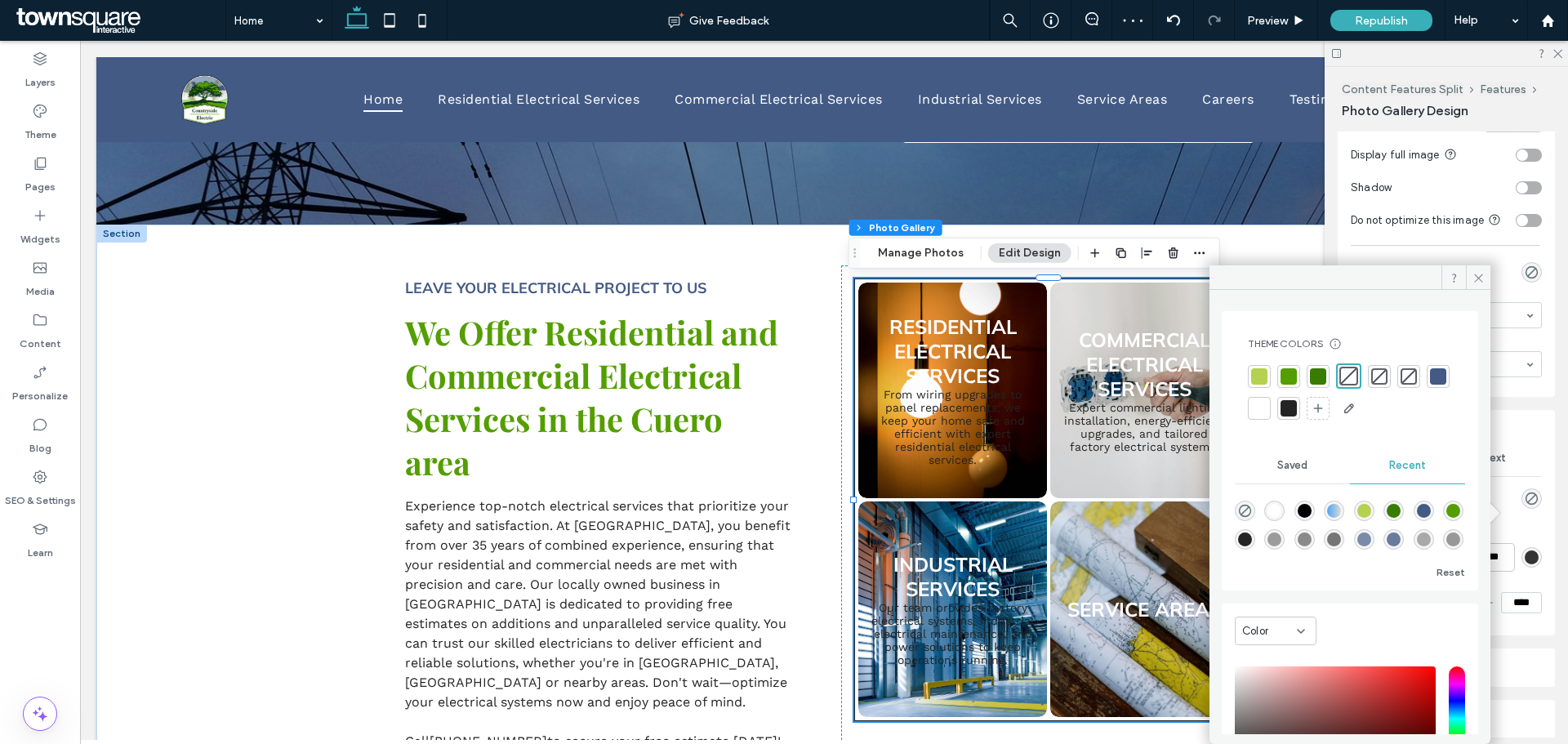
click at [1281, 539] on div "rgba(36, 36, 36, 0.43)" at bounding box center [1274, 539] width 14 height 14
type input "*******"
type input "**"
type input "***"
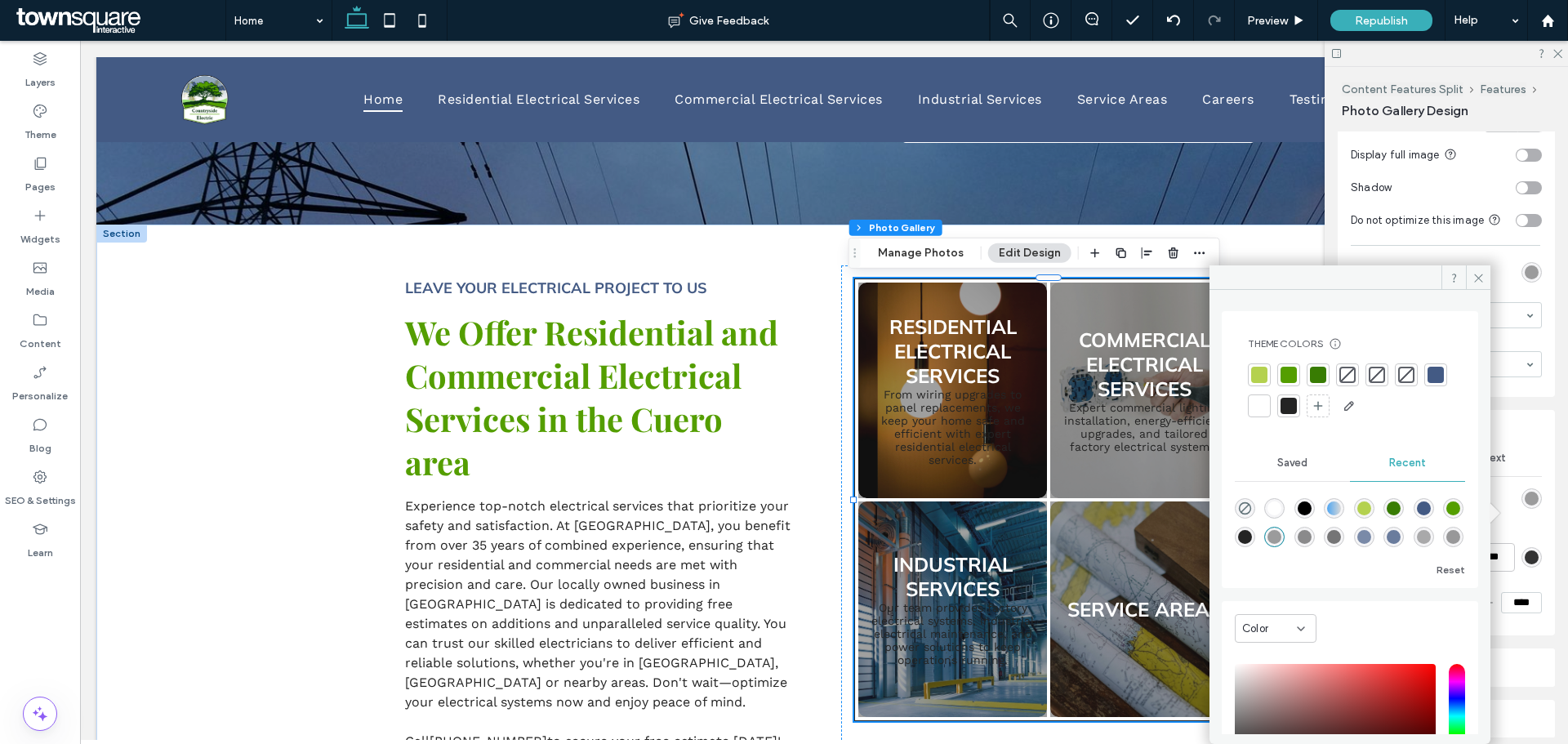
click at [1311, 537] on div "rgba(36, 36, 36, 0.51)" at bounding box center [1304, 537] width 14 height 14
type input "**"
type input "***"
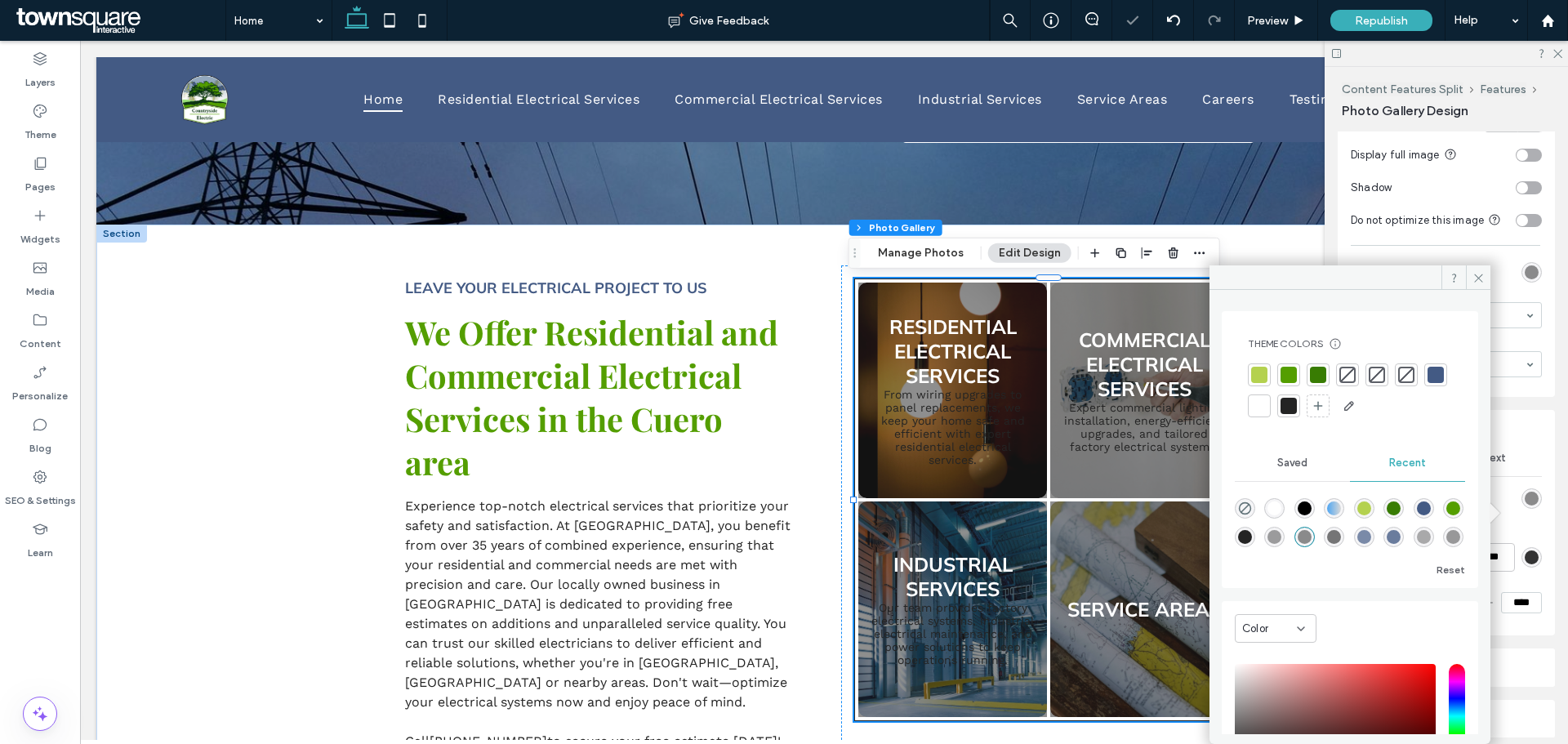
click at [1281, 542] on div "rgba(36, 36, 36, 0.43)" at bounding box center [1274, 537] width 14 height 14
type input "**"
type input "***"
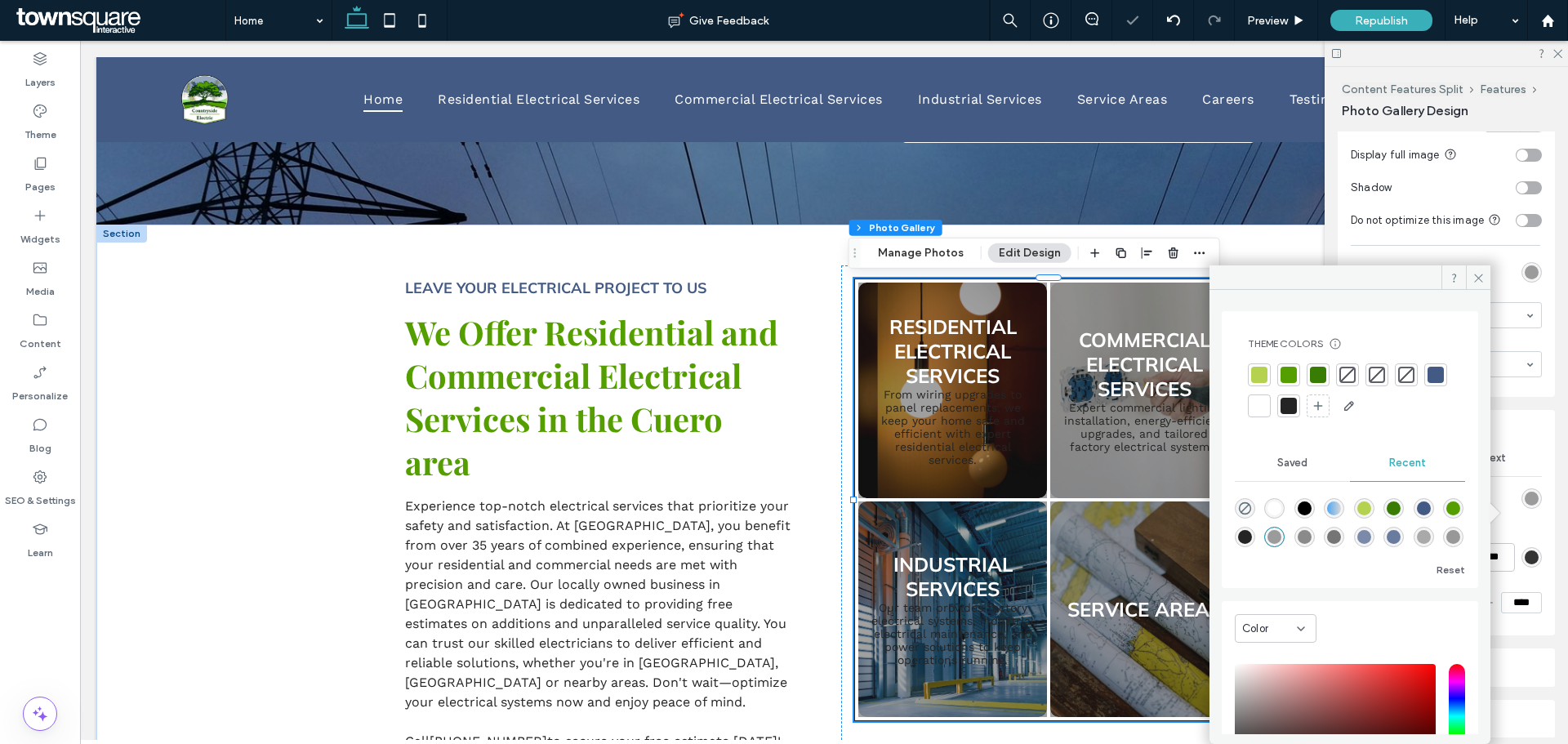
click at [1341, 502] on div "linear-gradient(90deg, rgba(79, 166, 241, 1) 0%, rgba(217, 217, 217, 1) 100%)" at bounding box center [1334, 509] width 14 height 14
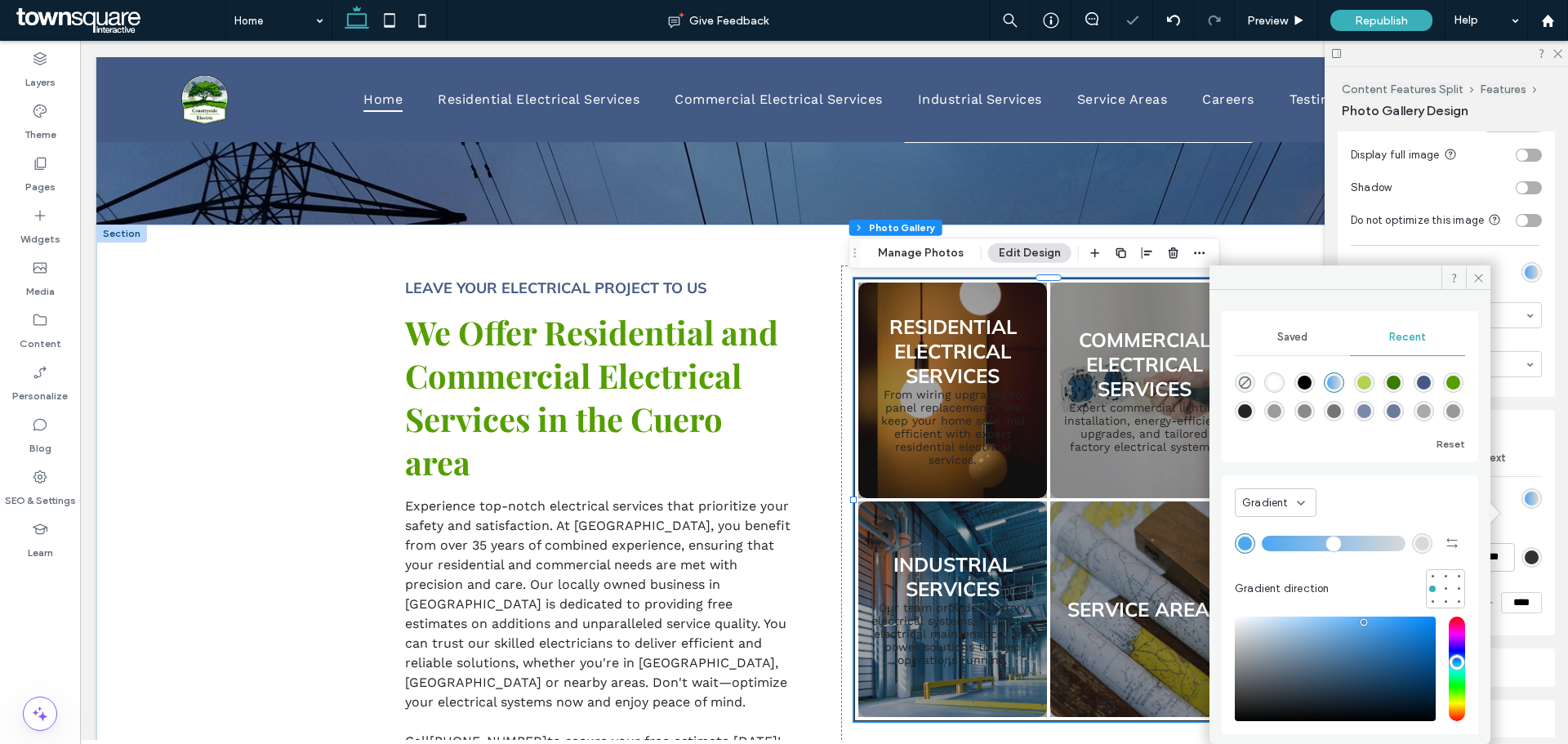
type input "*******"
type input "***"
type input "****"
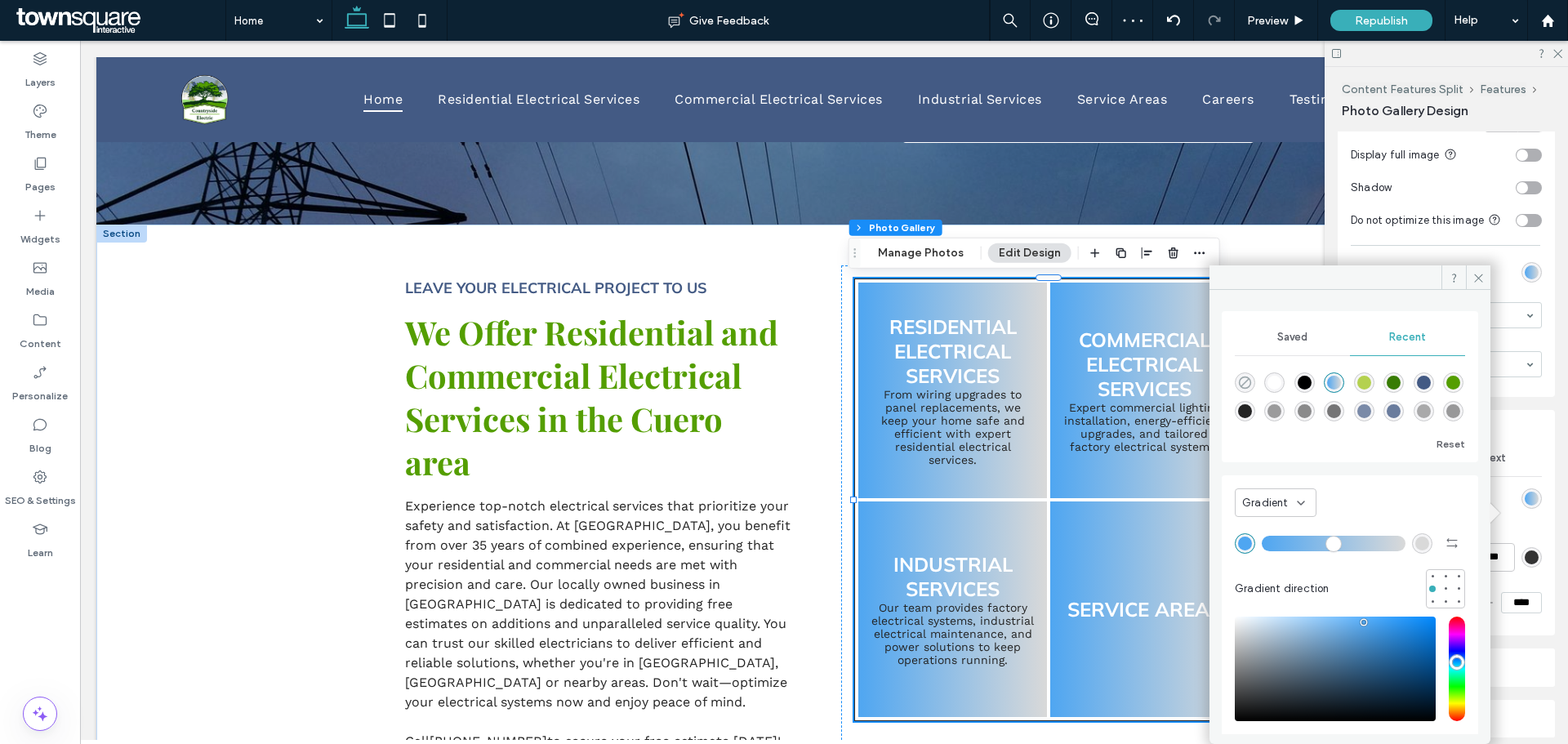
click at [1239, 389] on icon "rgba(0, 0, 0, 0)" at bounding box center [1245, 383] width 14 height 14
type input "*******"
type input "*"
type input "**"
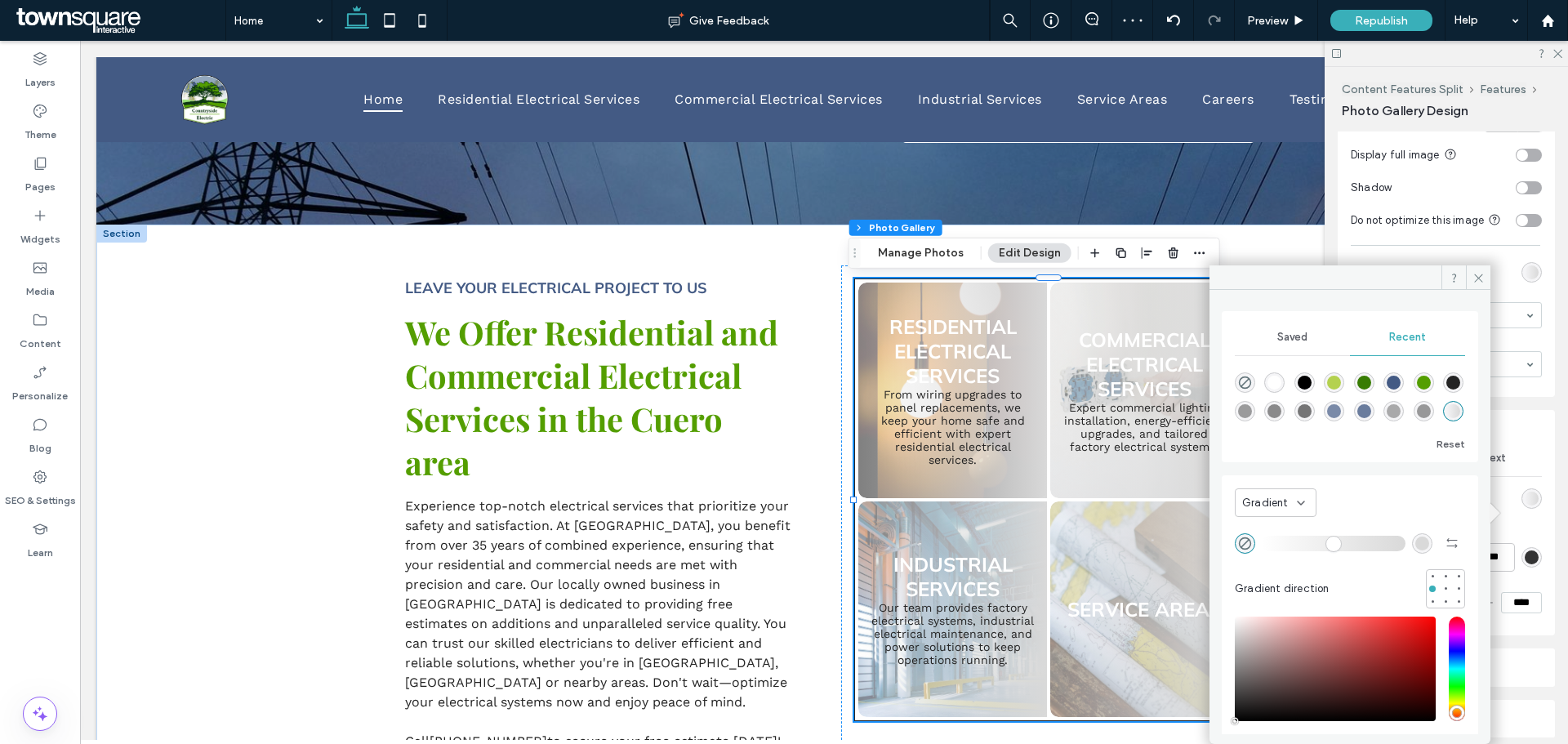
click at [1281, 407] on div "rgba(36, 36, 36, 0.51)" at bounding box center [1274, 411] width 14 height 14
type input "*******"
type input "**"
type input "***"
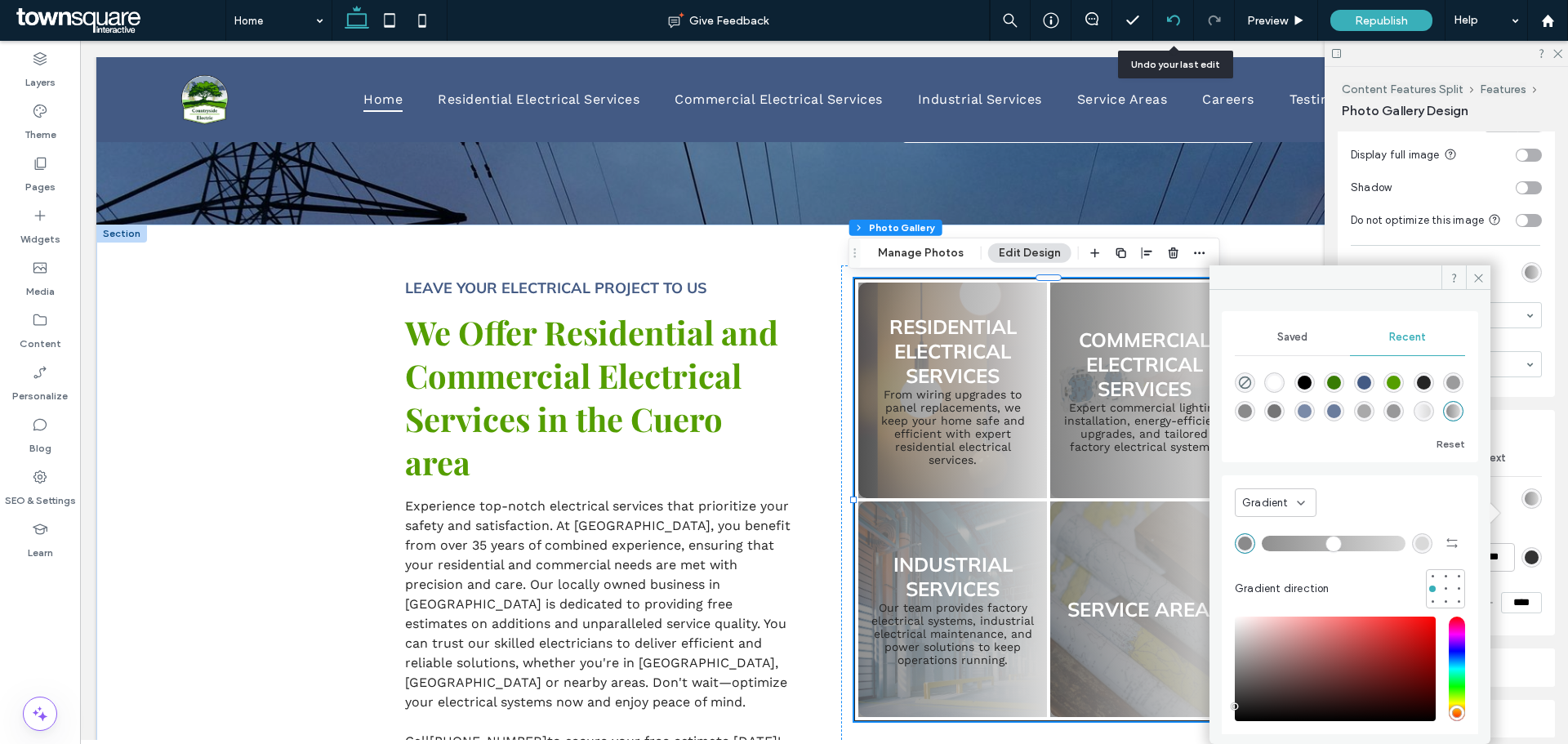
click at [1176, 38] on div at bounding box center [1173, 20] width 41 height 41
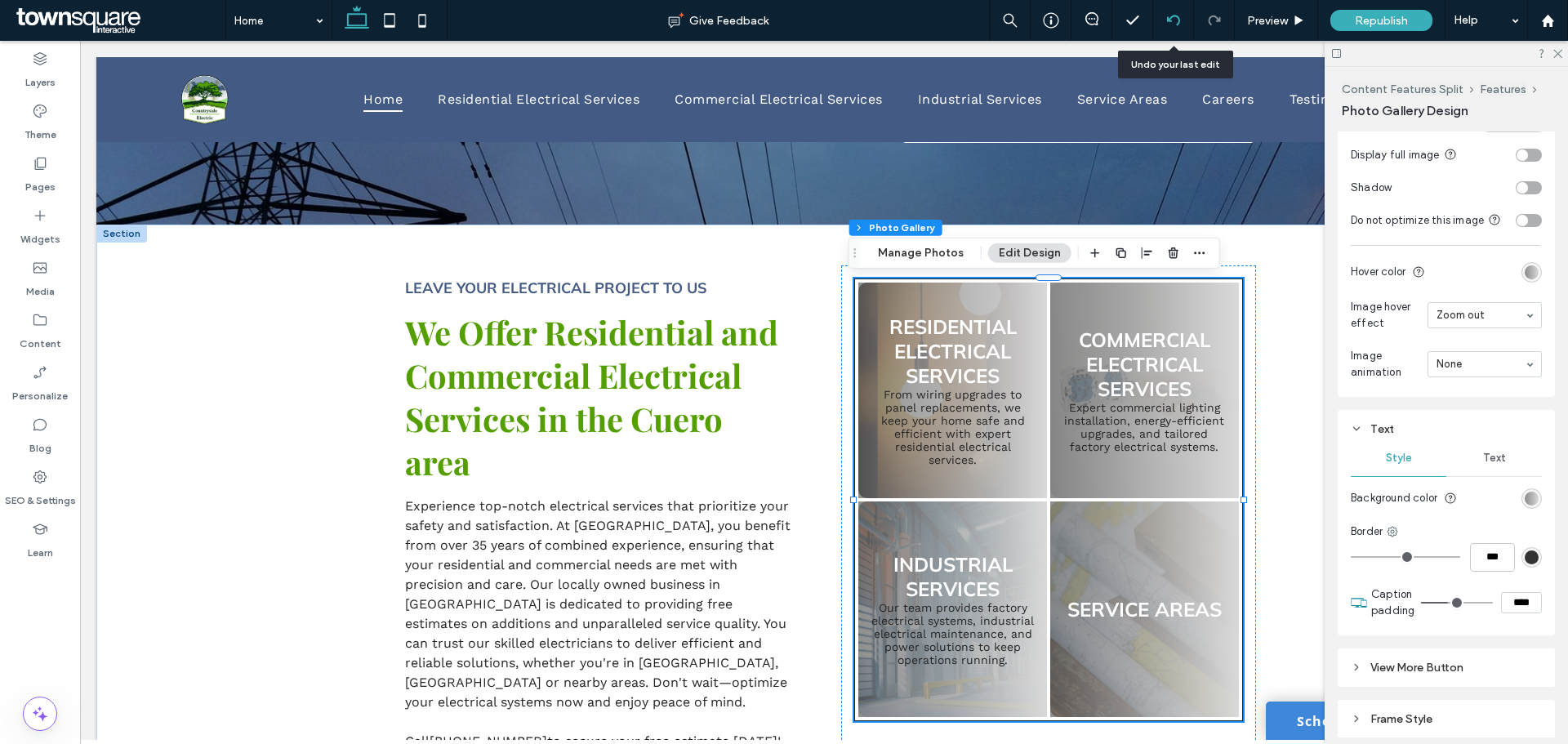
click at [1176, 26] on icon at bounding box center [1173, 20] width 13 height 13
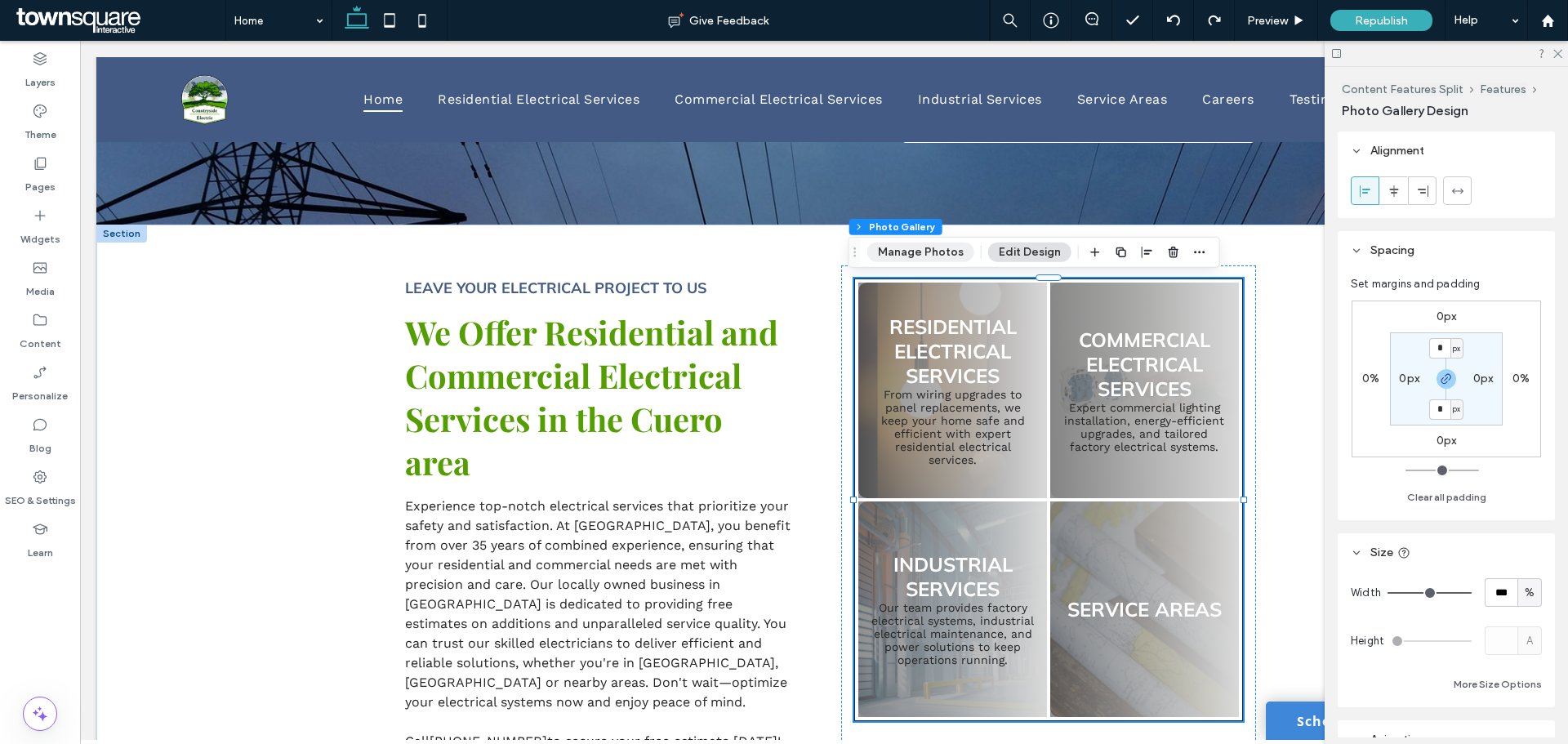
click at [944, 251] on button "Manage Photos" at bounding box center [920, 252] width 107 height 19
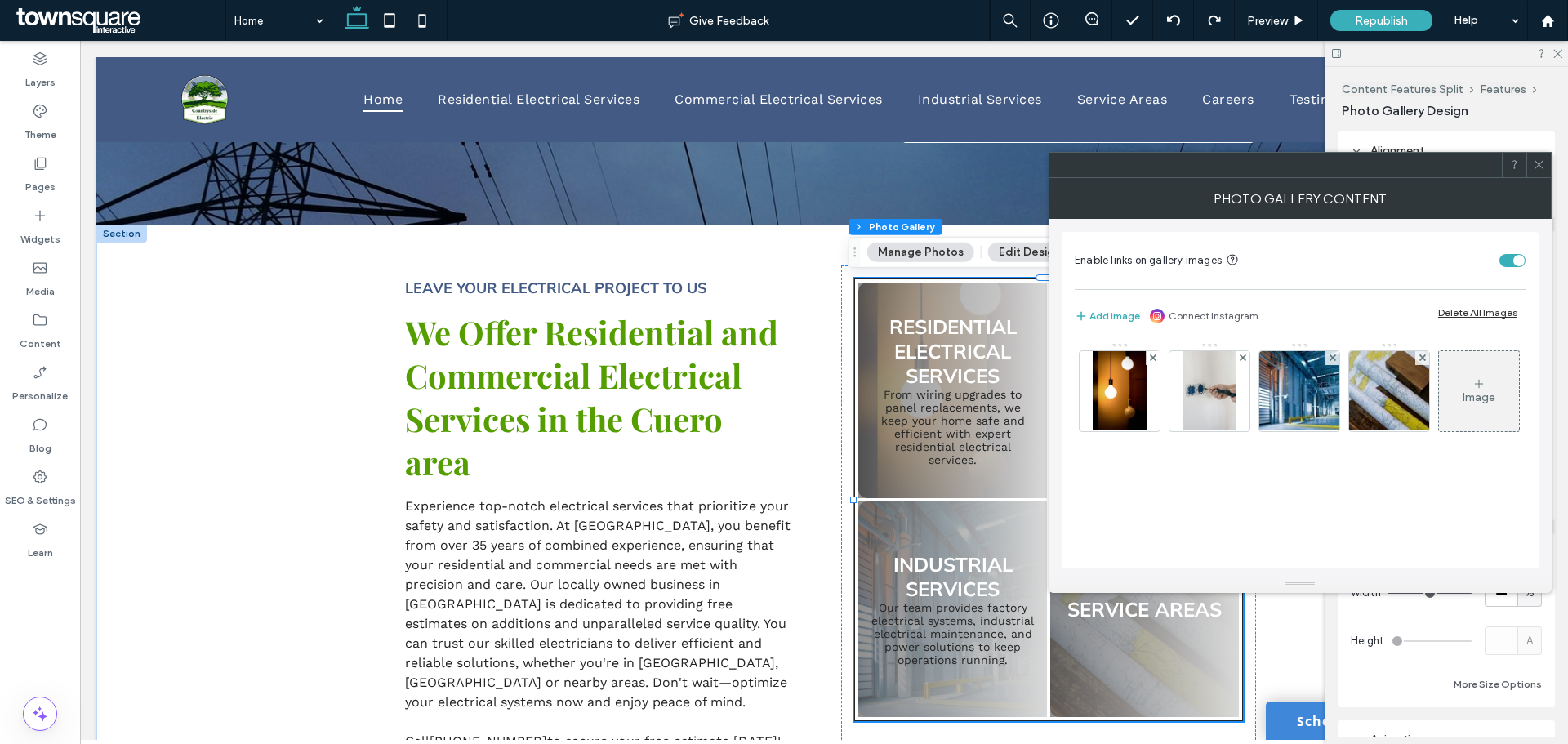
click at [1016, 265] on div "Content Features Split Features Photo Gallery Manage Photos Edit Design" at bounding box center [1034, 253] width 371 height 31
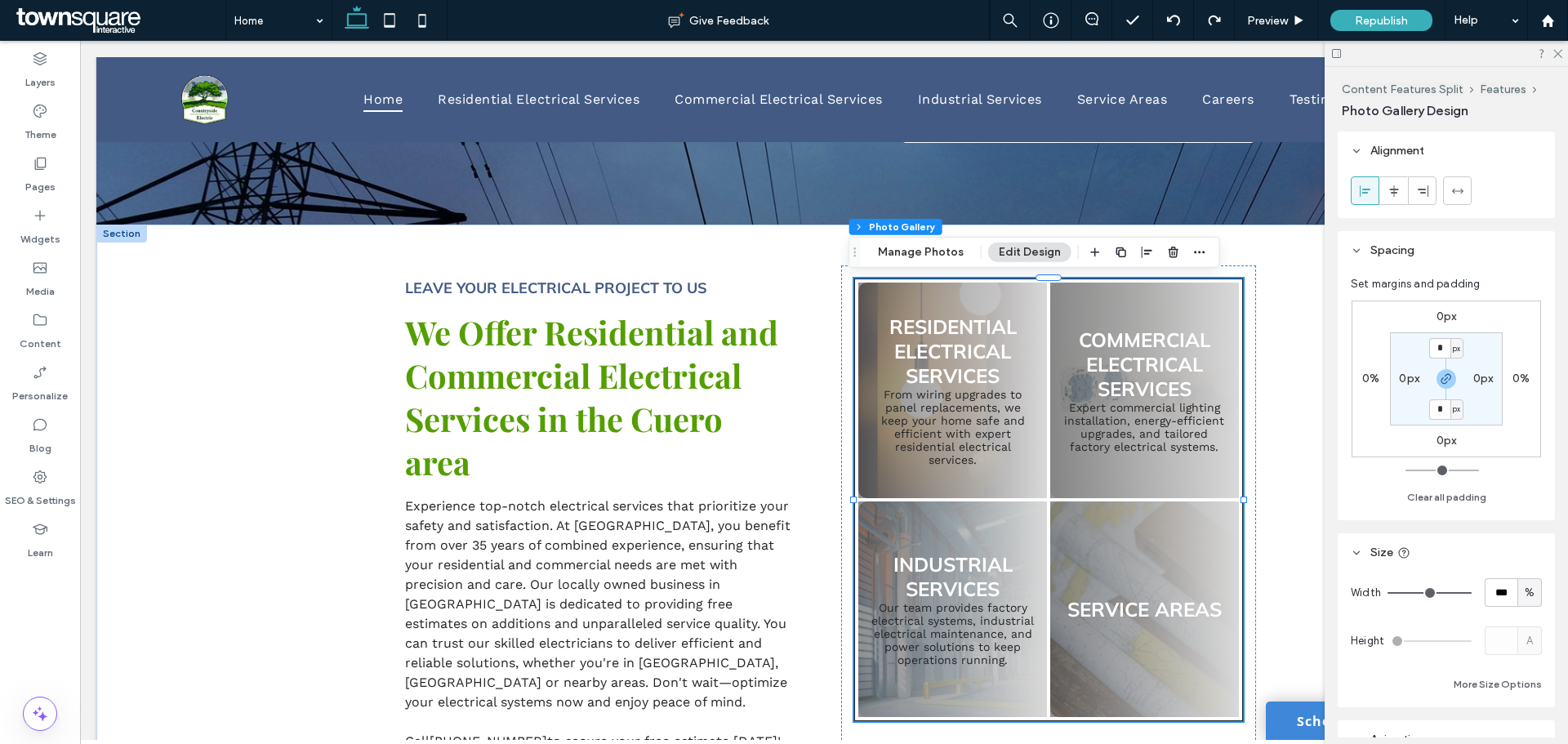
click at [1019, 254] on button "Edit Design" at bounding box center [1029, 252] width 83 height 19
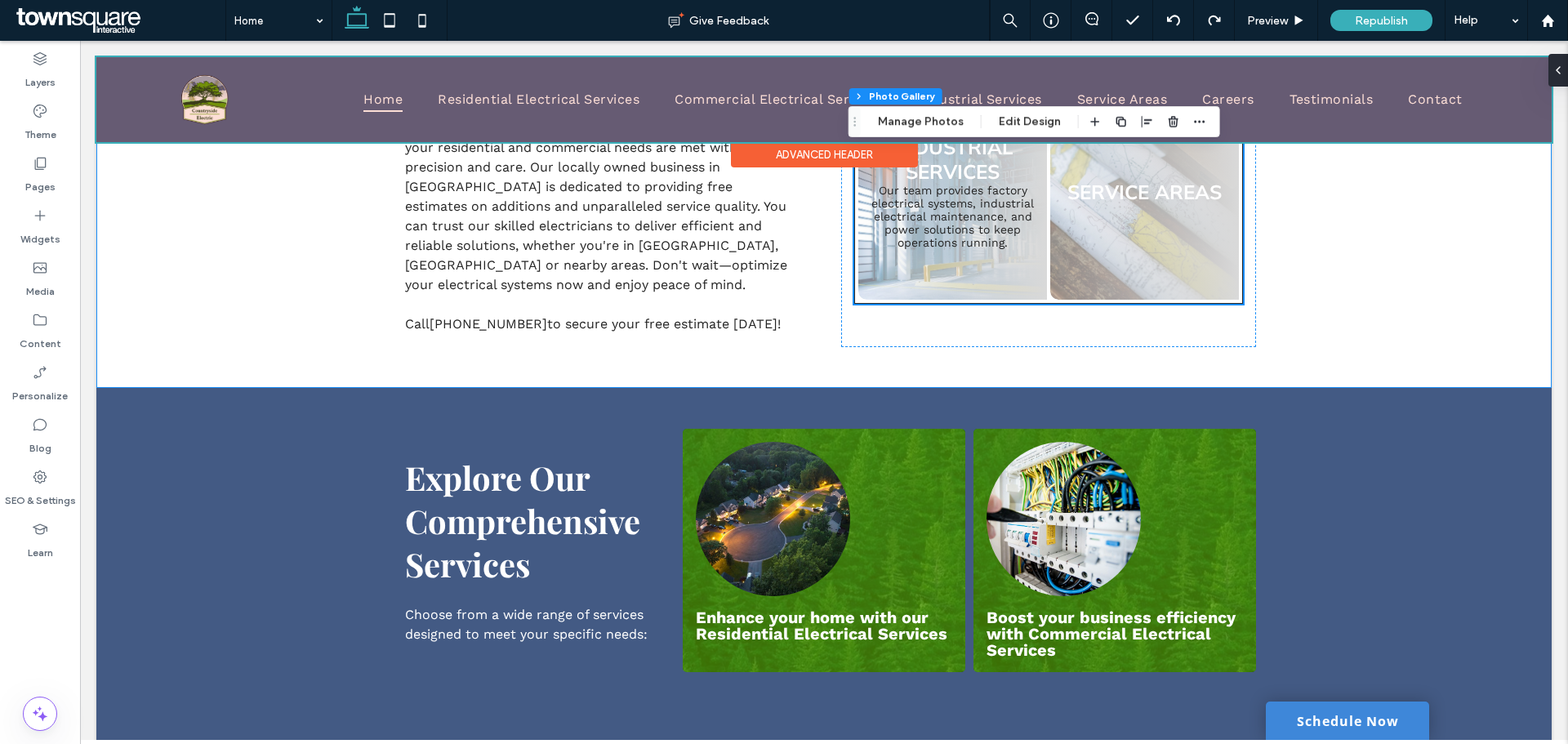
scroll to position [963, 0]
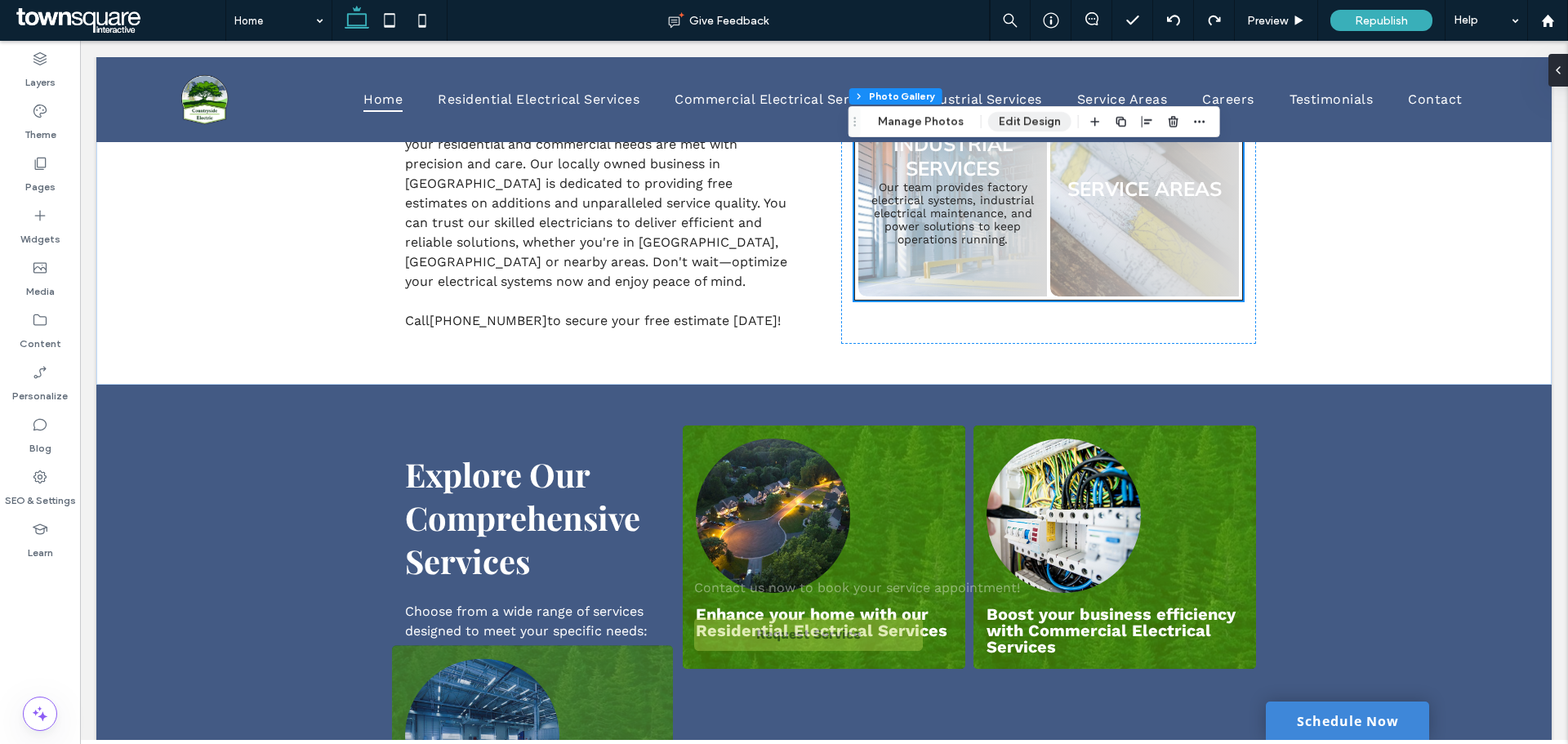
click at [1030, 129] on button "Edit Design" at bounding box center [1029, 122] width 83 height 19
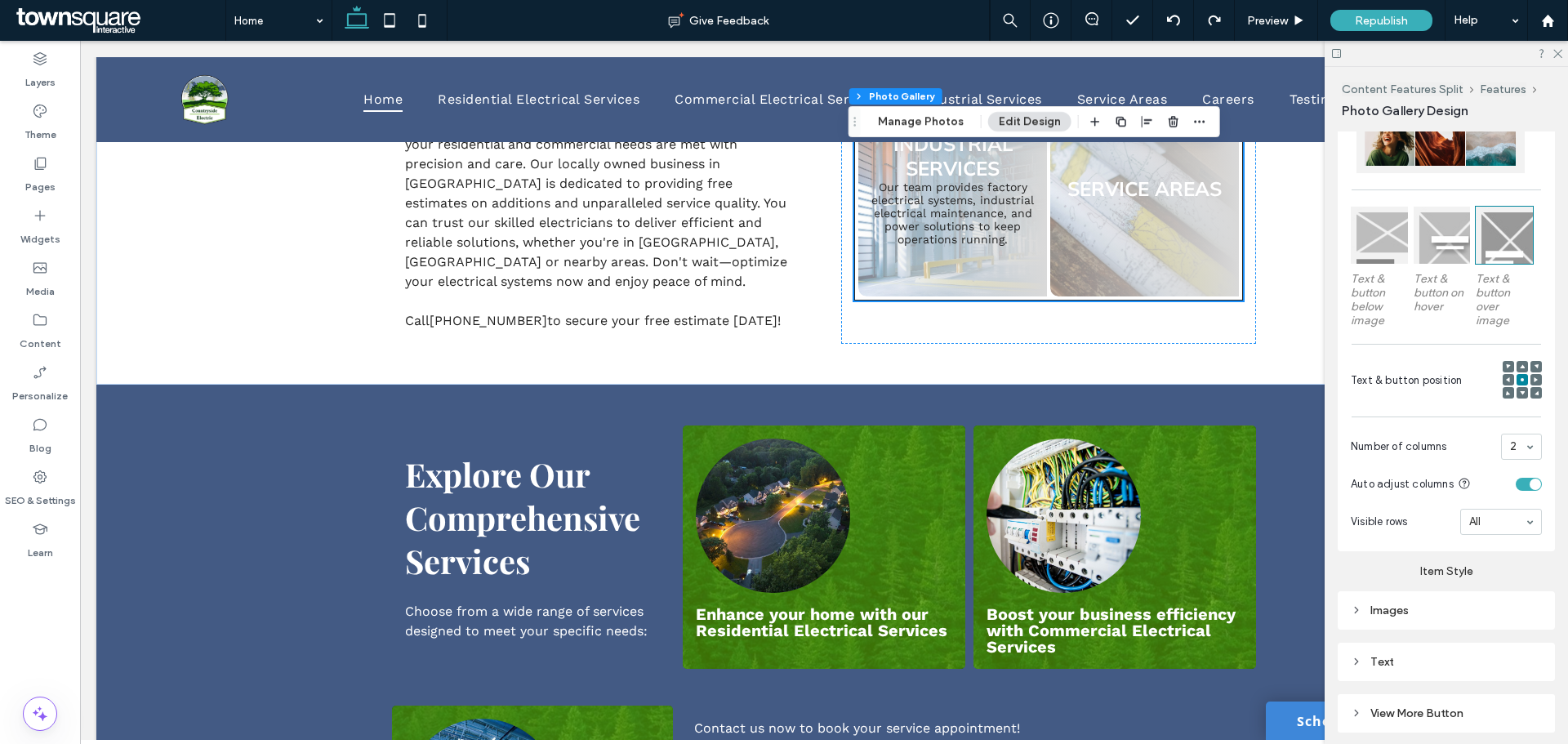
scroll to position [1314, 0]
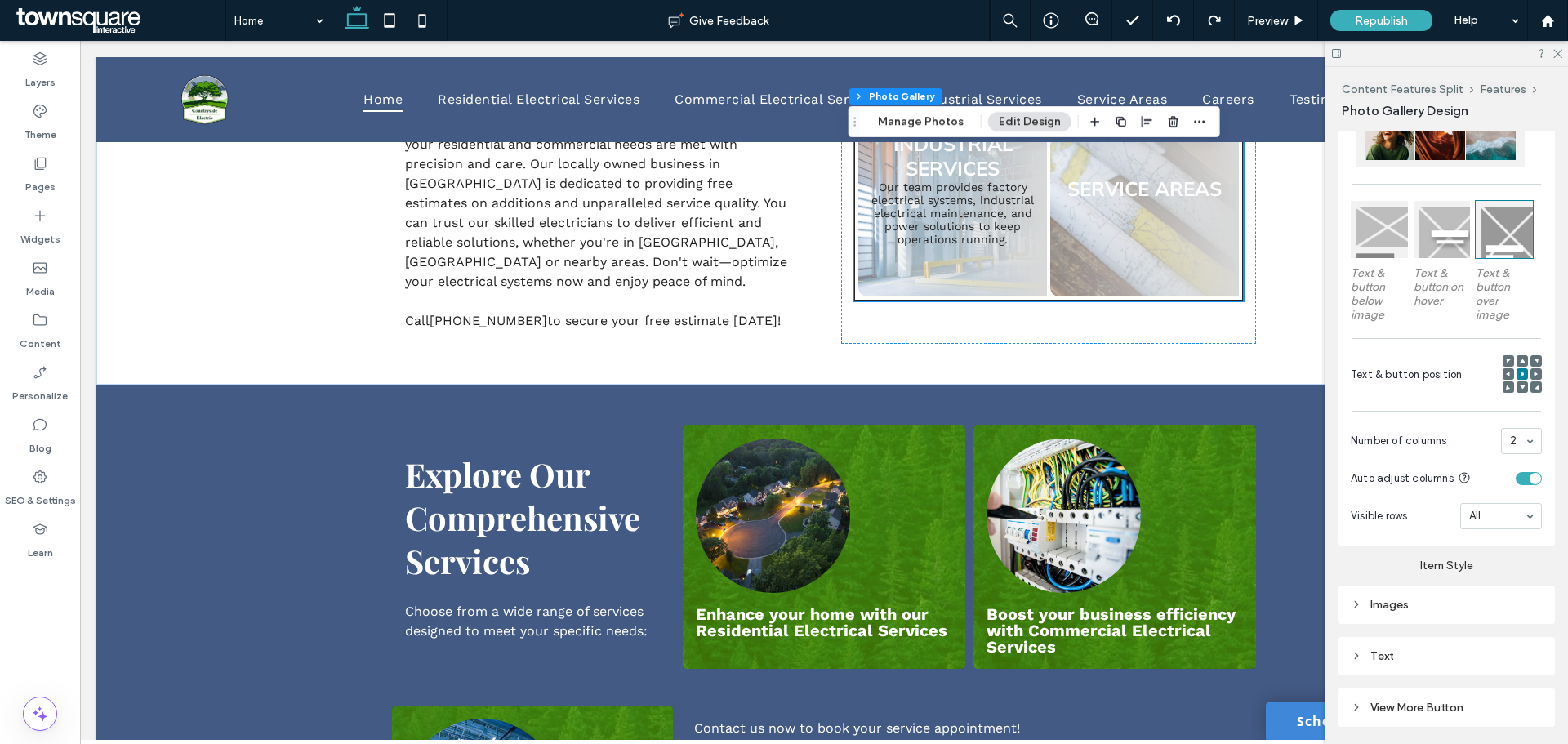
click at [1416, 615] on div "Images" at bounding box center [1446, 604] width 191 height 22
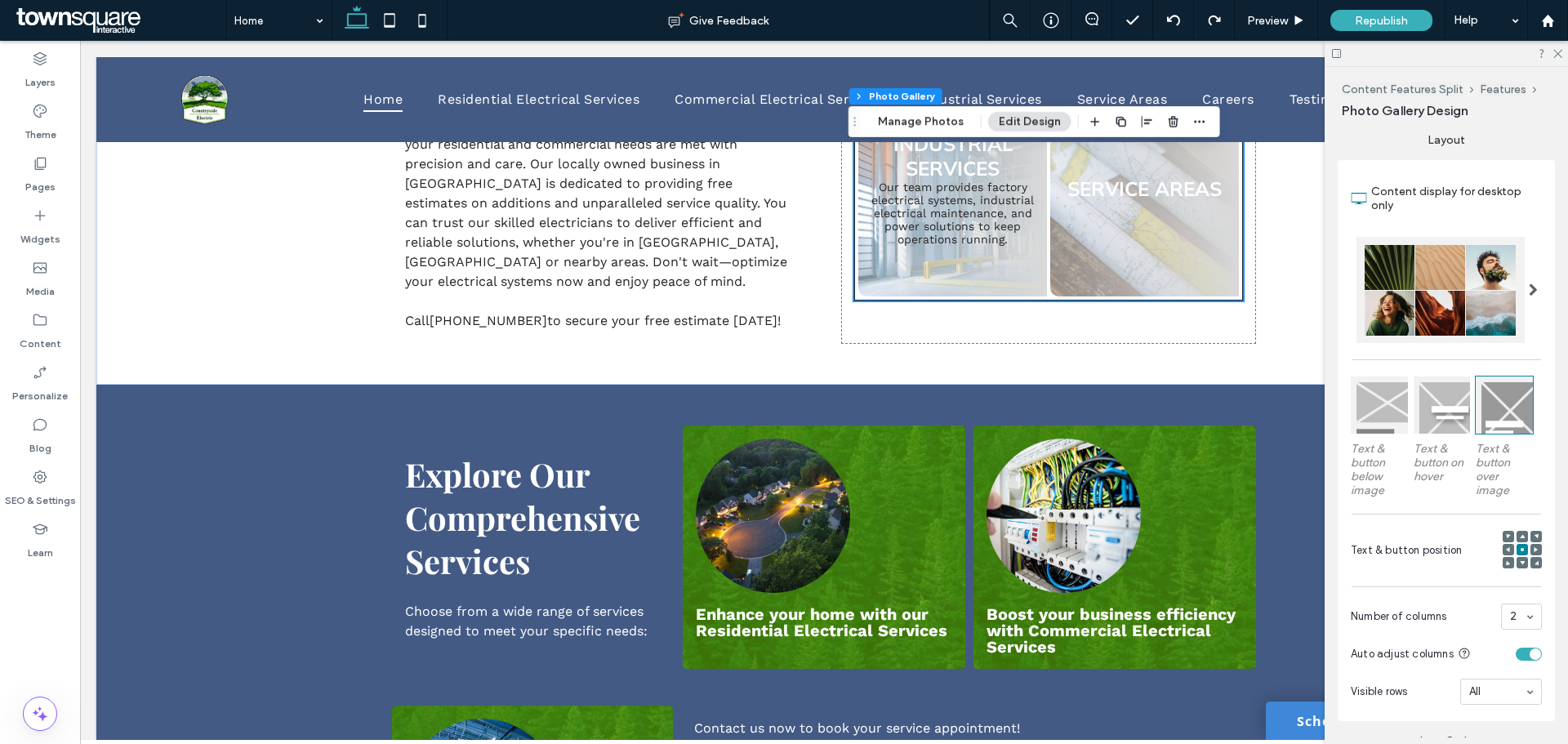
scroll to position [1126, 0]
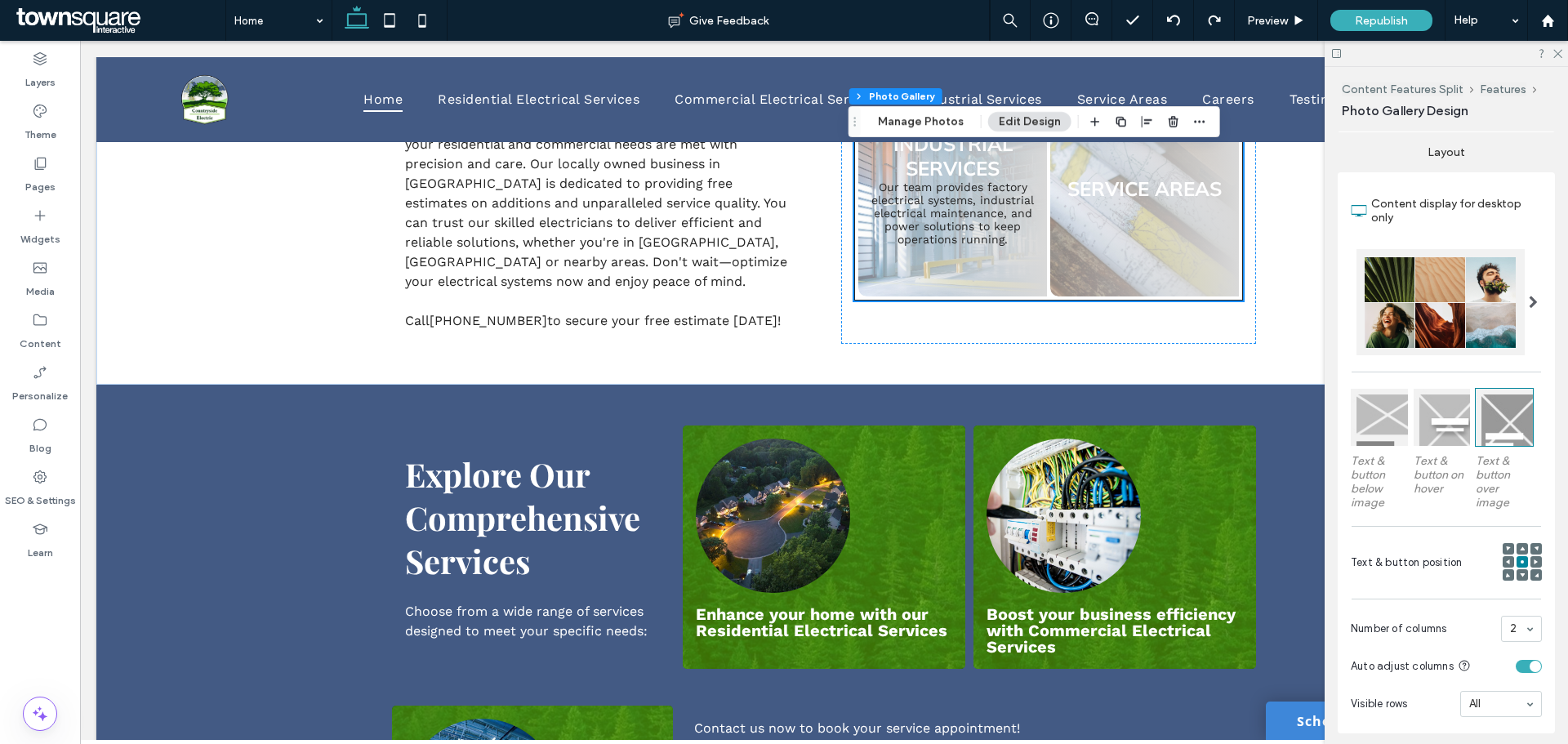
click at [1556, 59] on div at bounding box center [1446, 53] width 243 height 25
drag, startPoint x: 1558, startPoint y: 55, endPoint x: 1468, endPoint y: 118, distance: 109.9
click at [1558, 55] on use at bounding box center [1558, 54] width 9 height 9
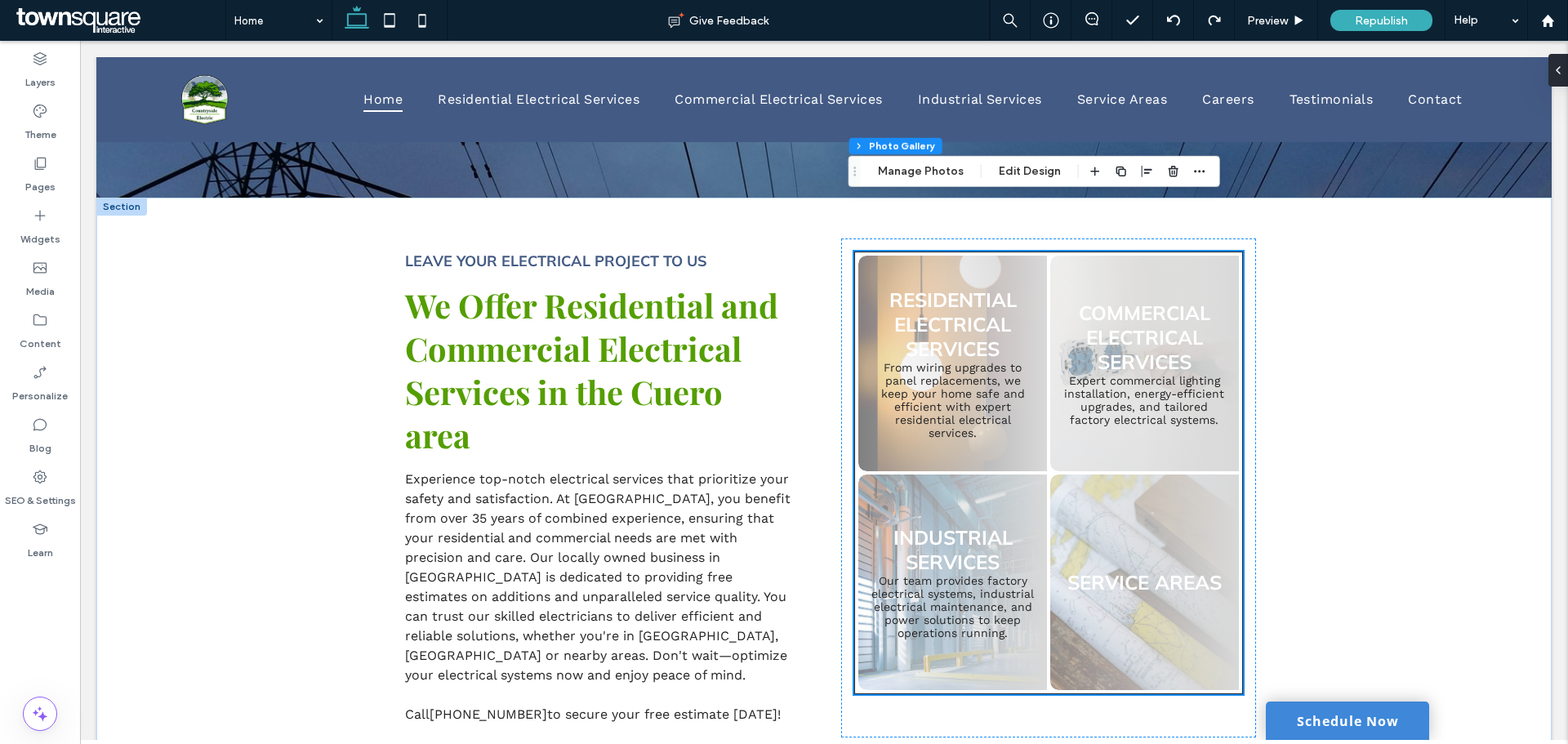
scroll to position [528, 0]
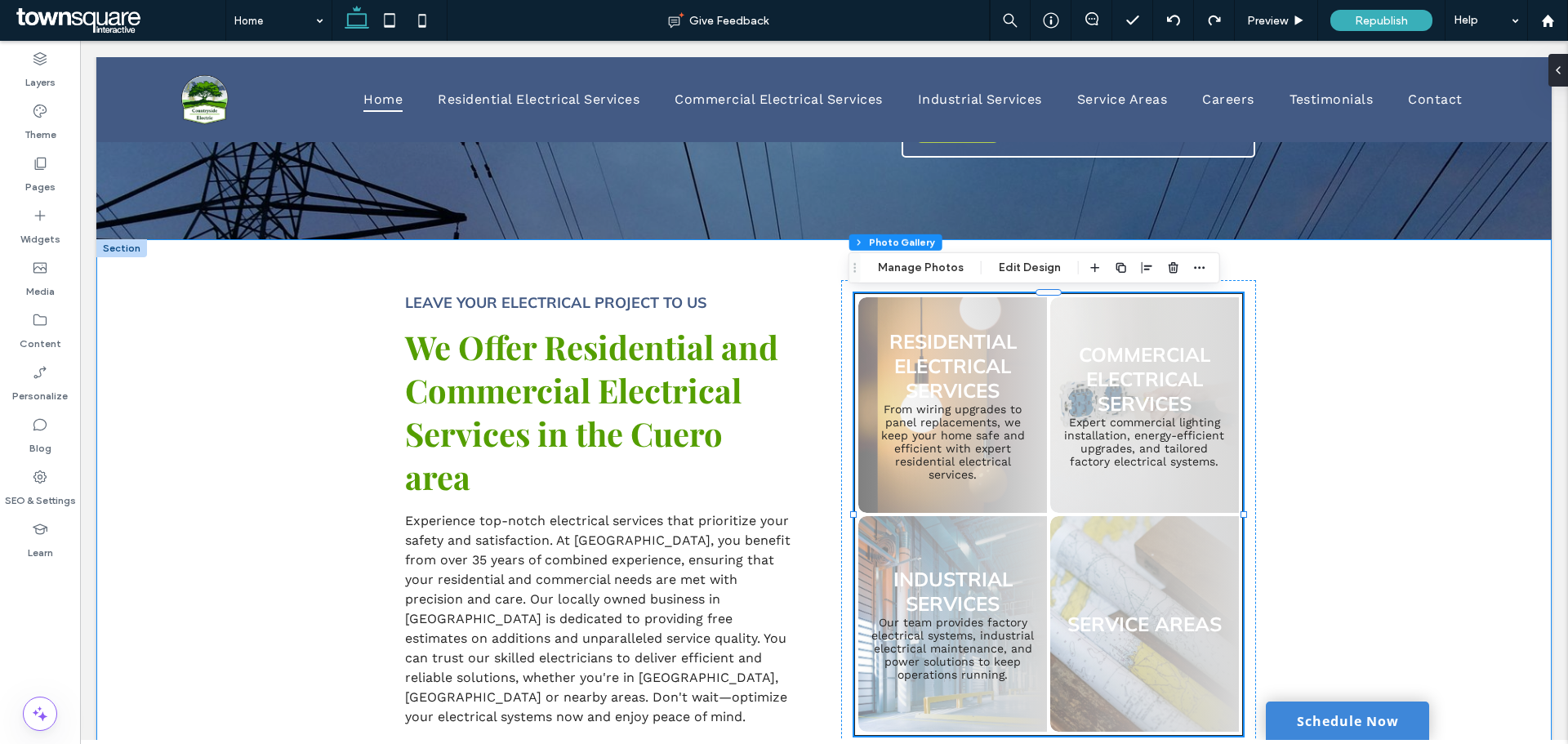
click at [1433, 442] on div "Leave Your Electrical Project to Us We Offer Residential and Commercial Electri…" at bounding box center [823, 530] width 1455 height 581
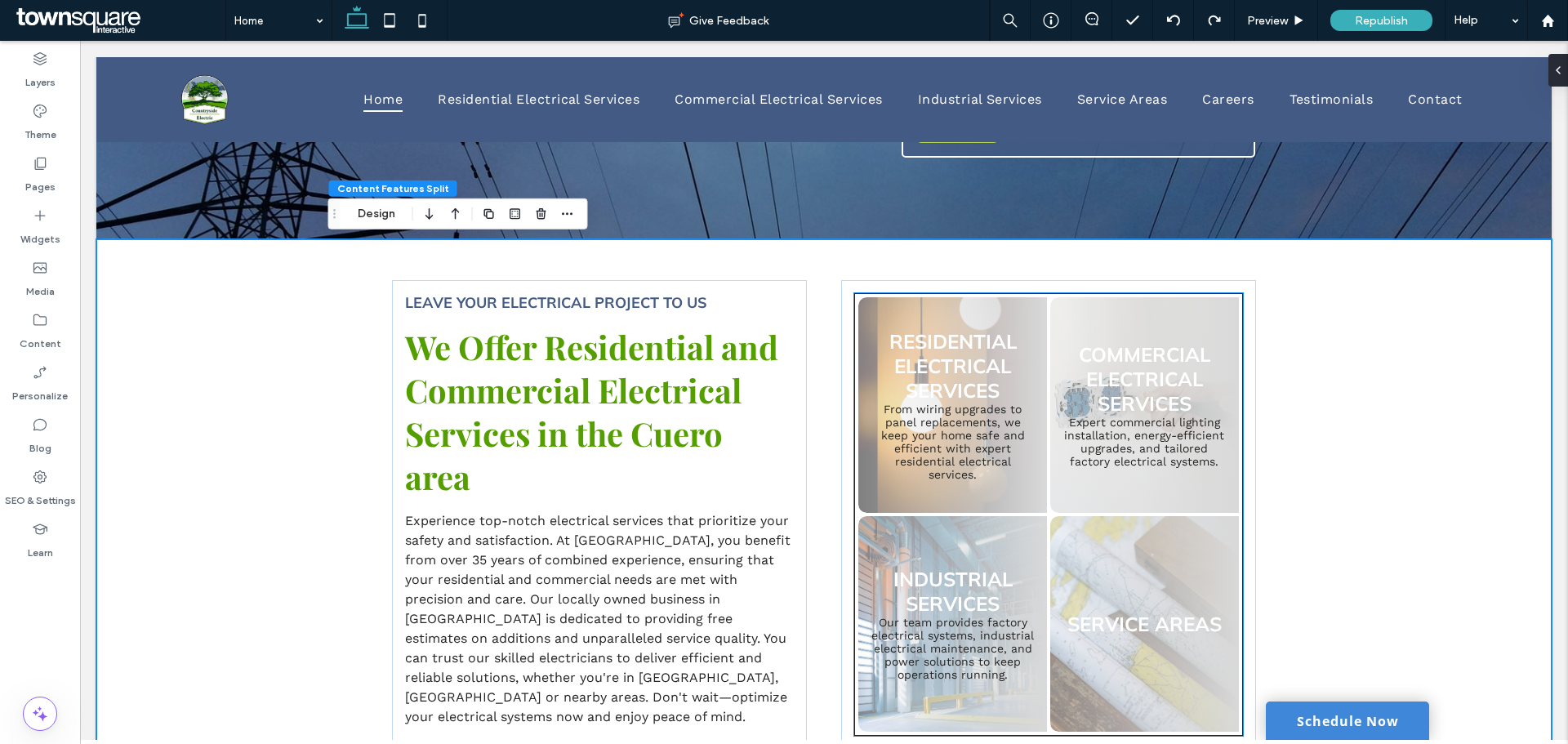
click at [1083, 322] on link at bounding box center [1144, 406] width 200 height 229
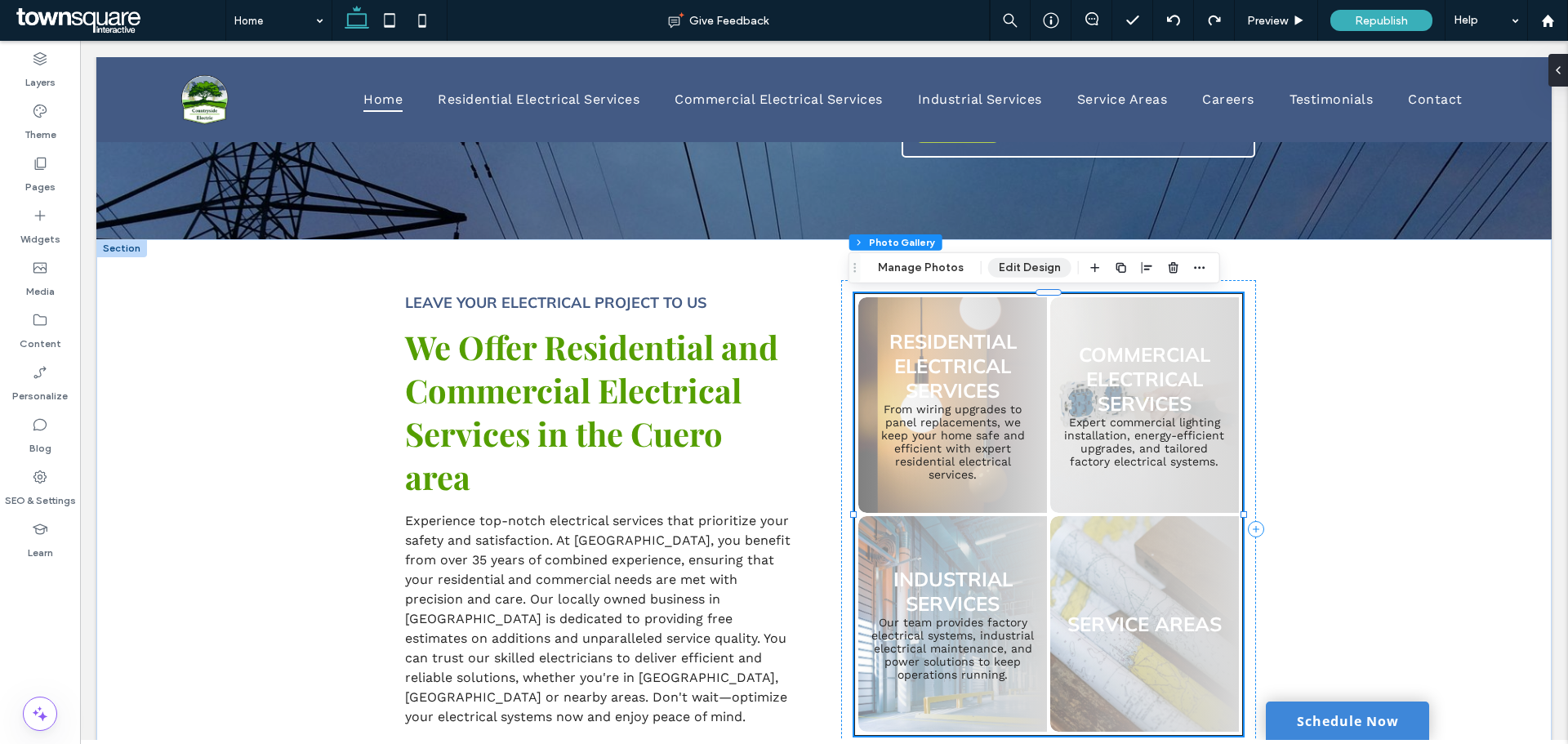
click at [1001, 260] on button "Edit Design" at bounding box center [1029, 268] width 83 height 19
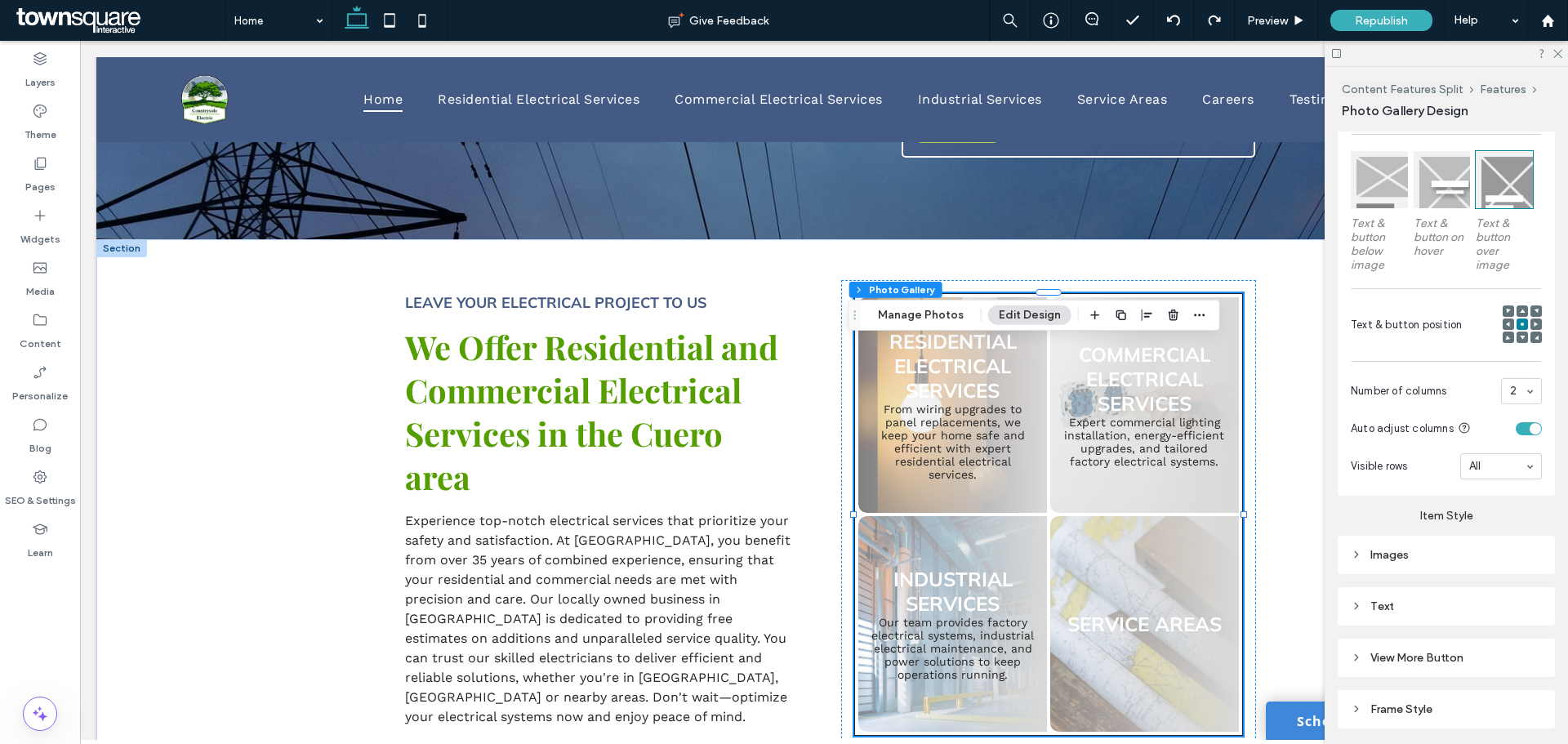
scroll to position [1420, 0]
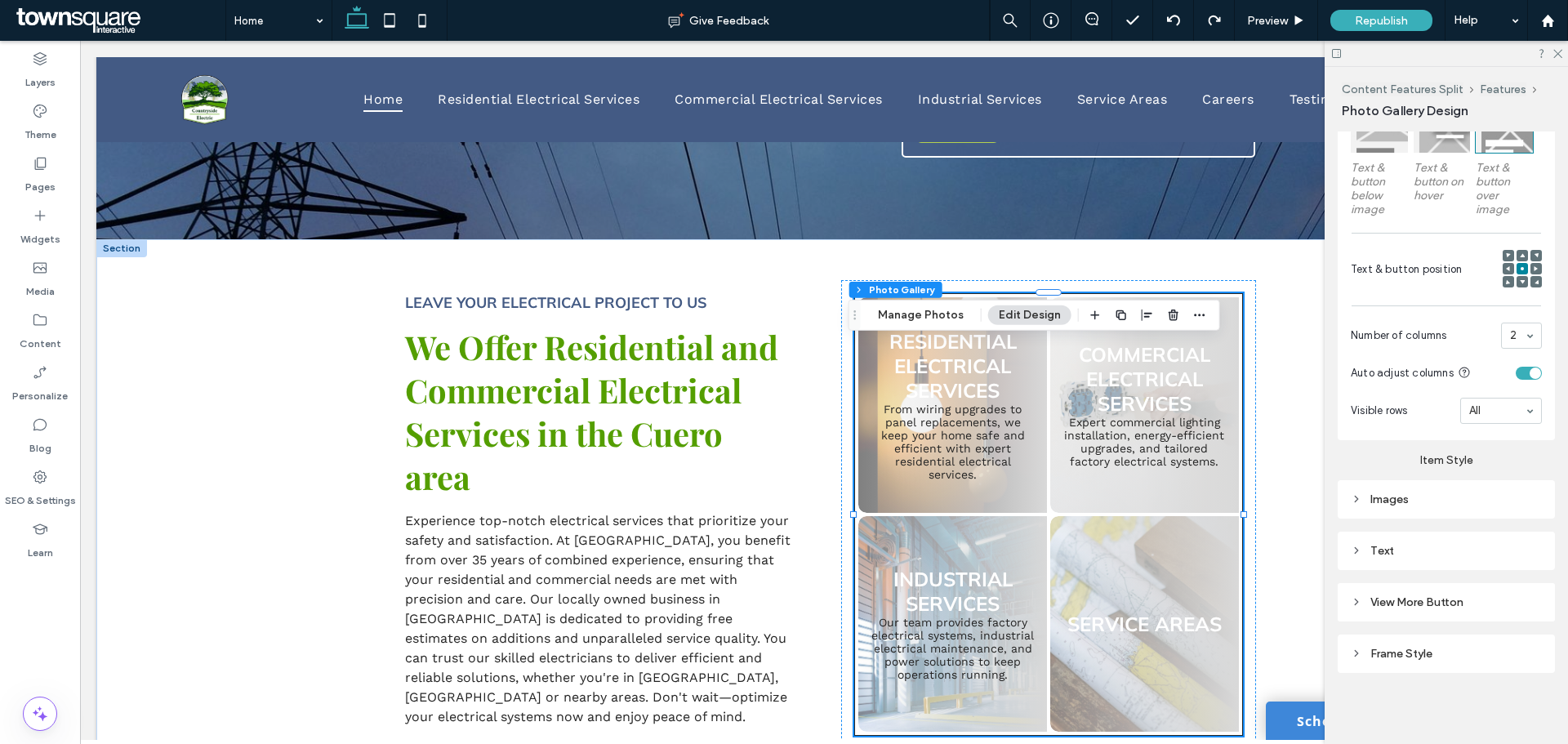
click at [1447, 565] on div "Text" at bounding box center [1446, 551] width 218 height 38
click at [1442, 548] on div "Text" at bounding box center [1446, 551] width 191 height 14
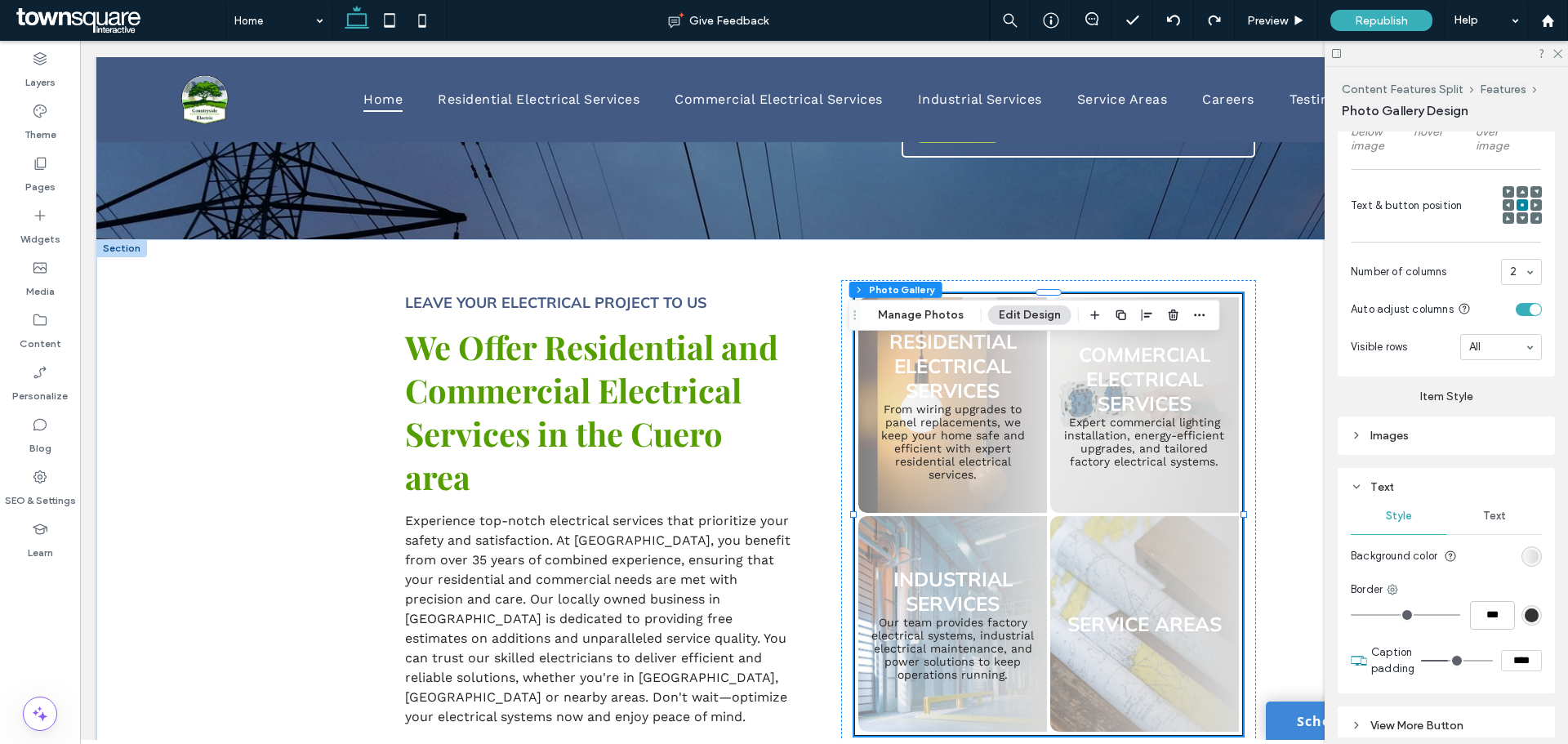
scroll to position [1583, 0]
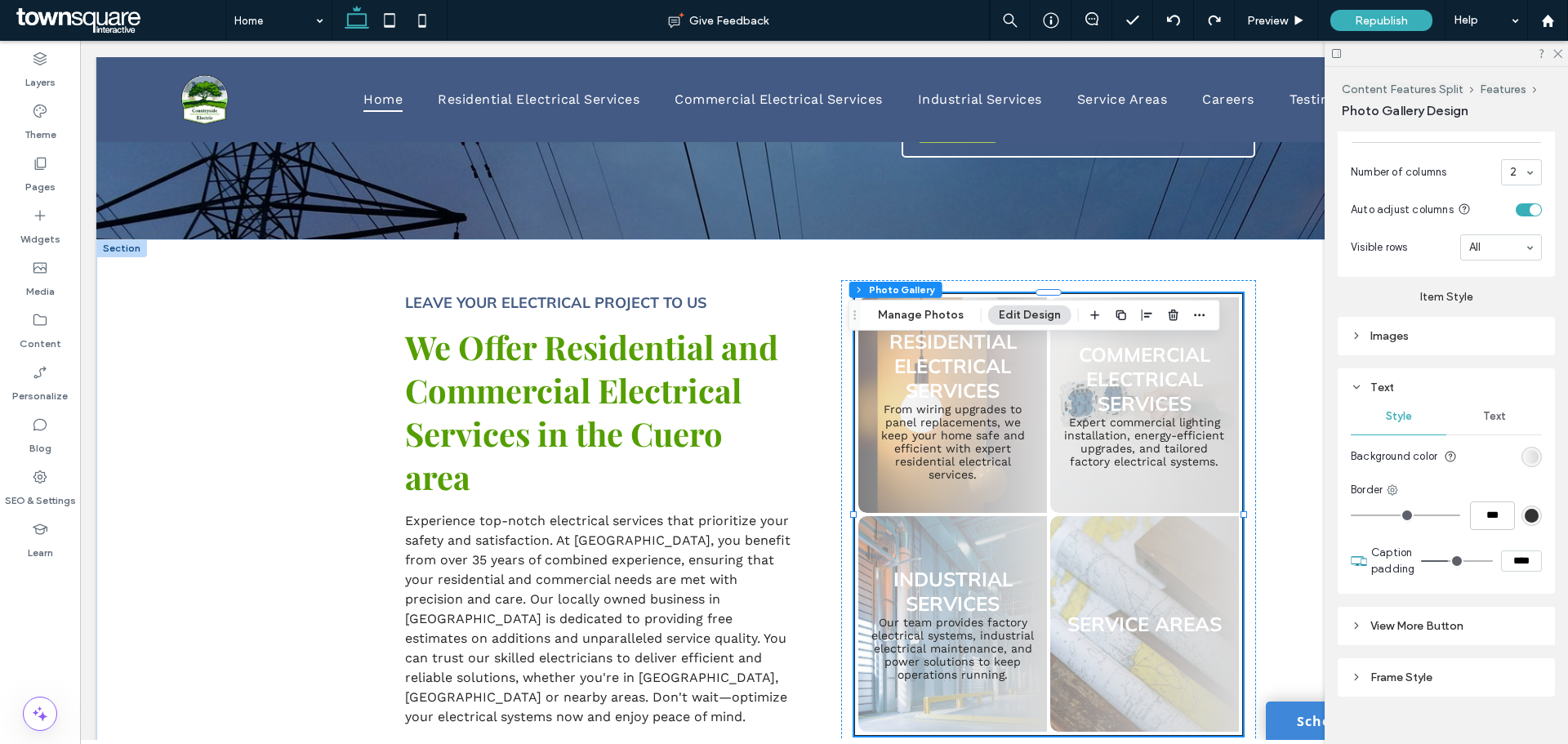
click at [1495, 422] on div "Text" at bounding box center [1494, 416] width 95 height 36
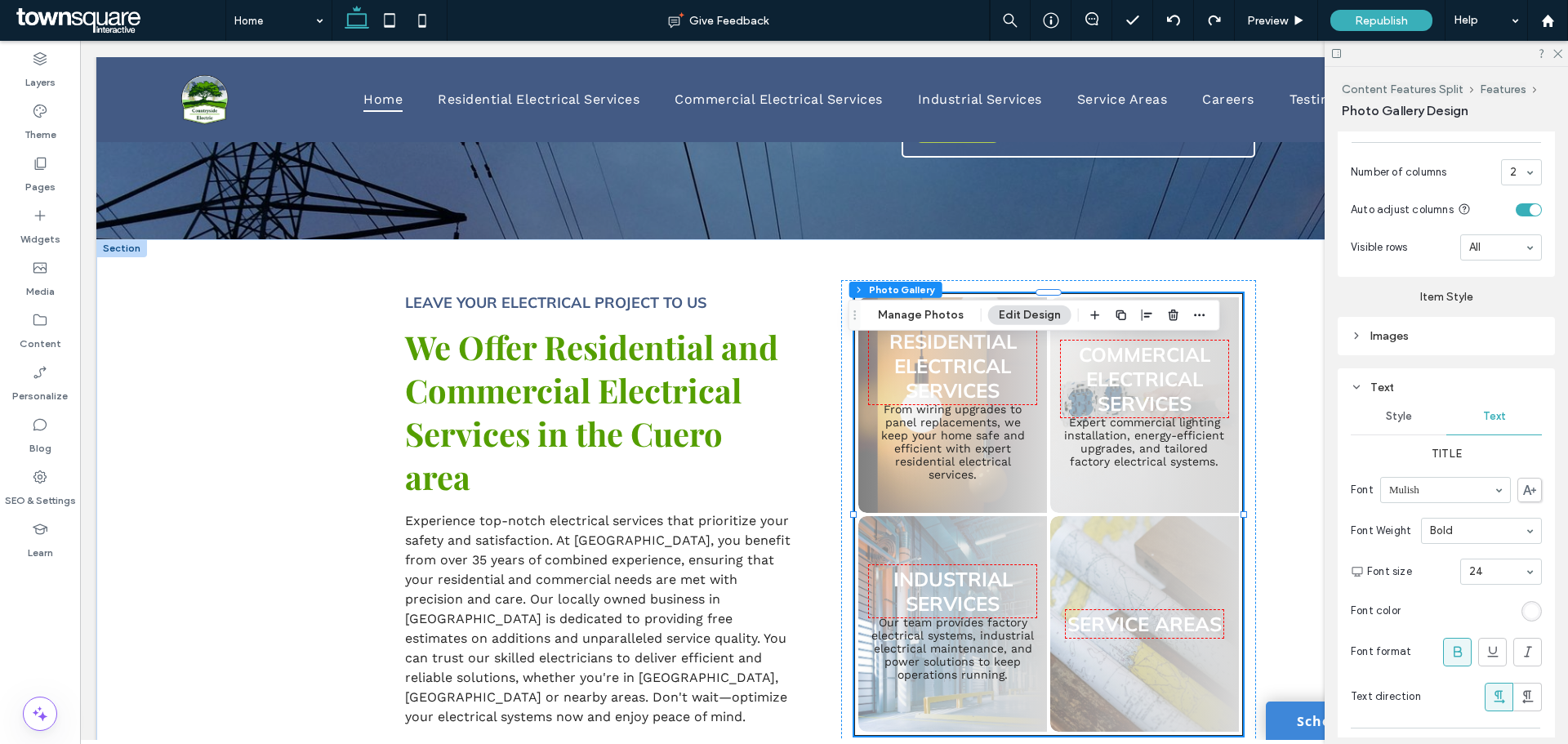
click at [1524, 611] on div "rgb(255, 255, 255)" at bounding box center [1531, 611] width 14 height 14
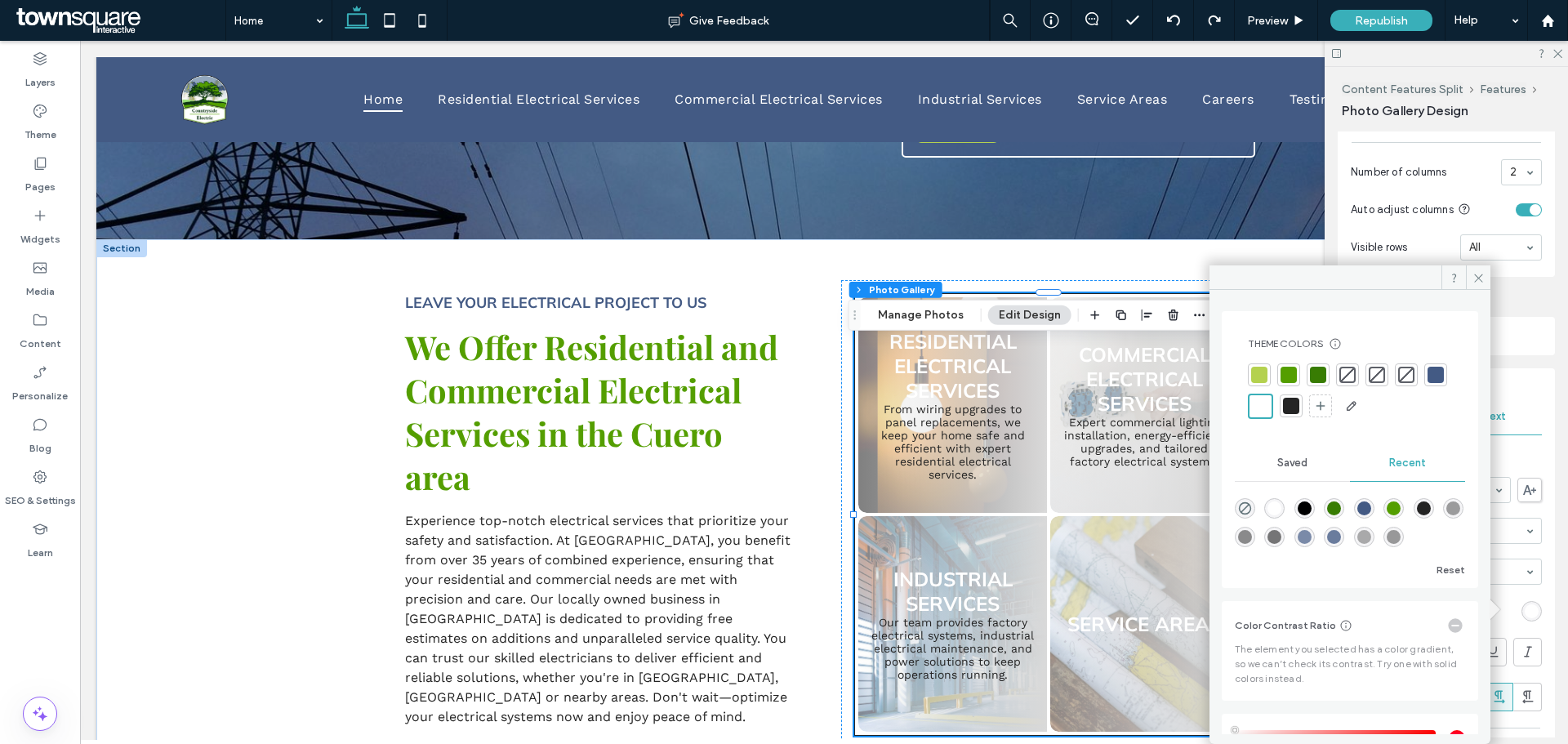
click at [1299, 411] on div at bounding box center [1291, 406] width 17 height 17
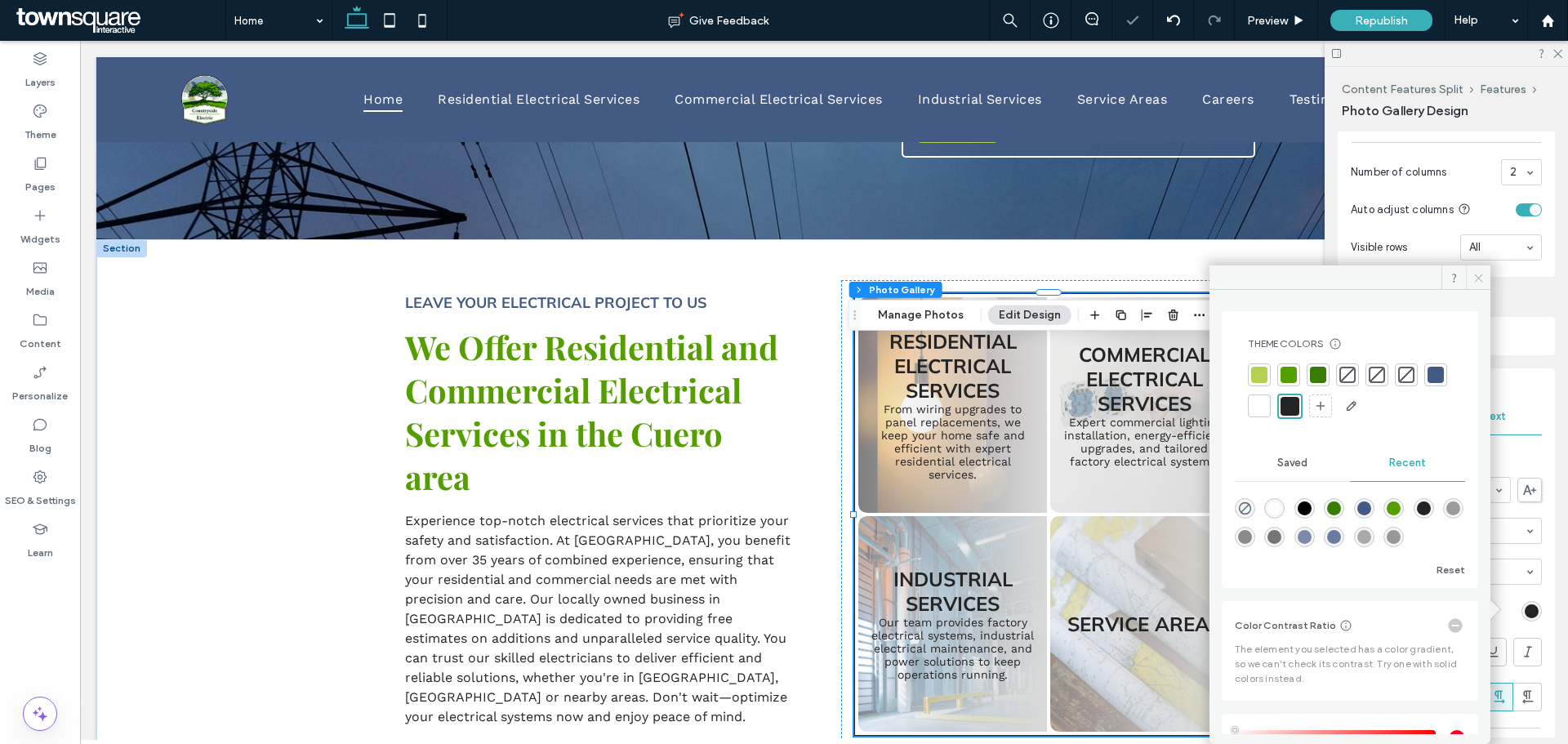
click at [1471, 276] on span at bounding box center [1478, 278] width 24 height 24
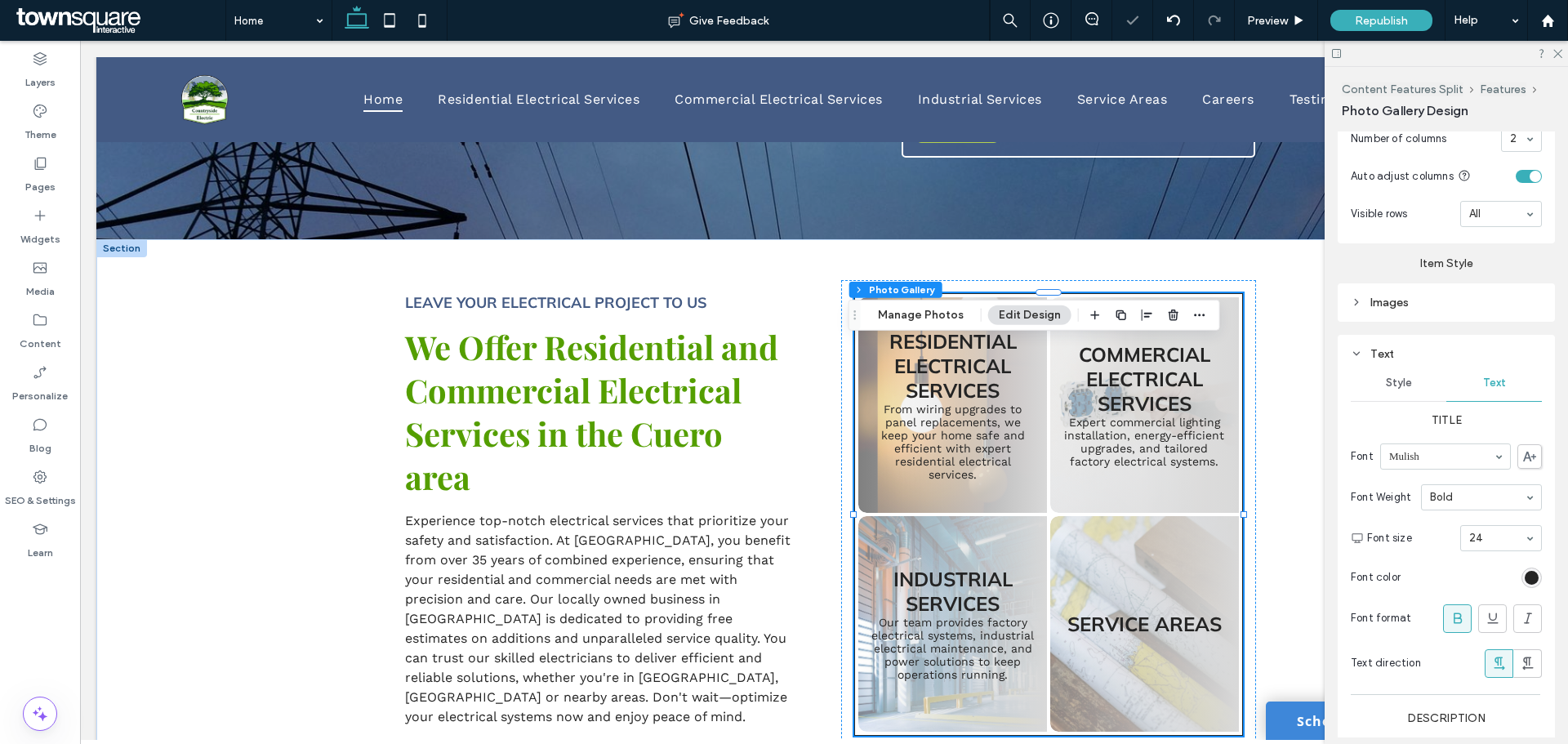
scroll to position [1665, 0]
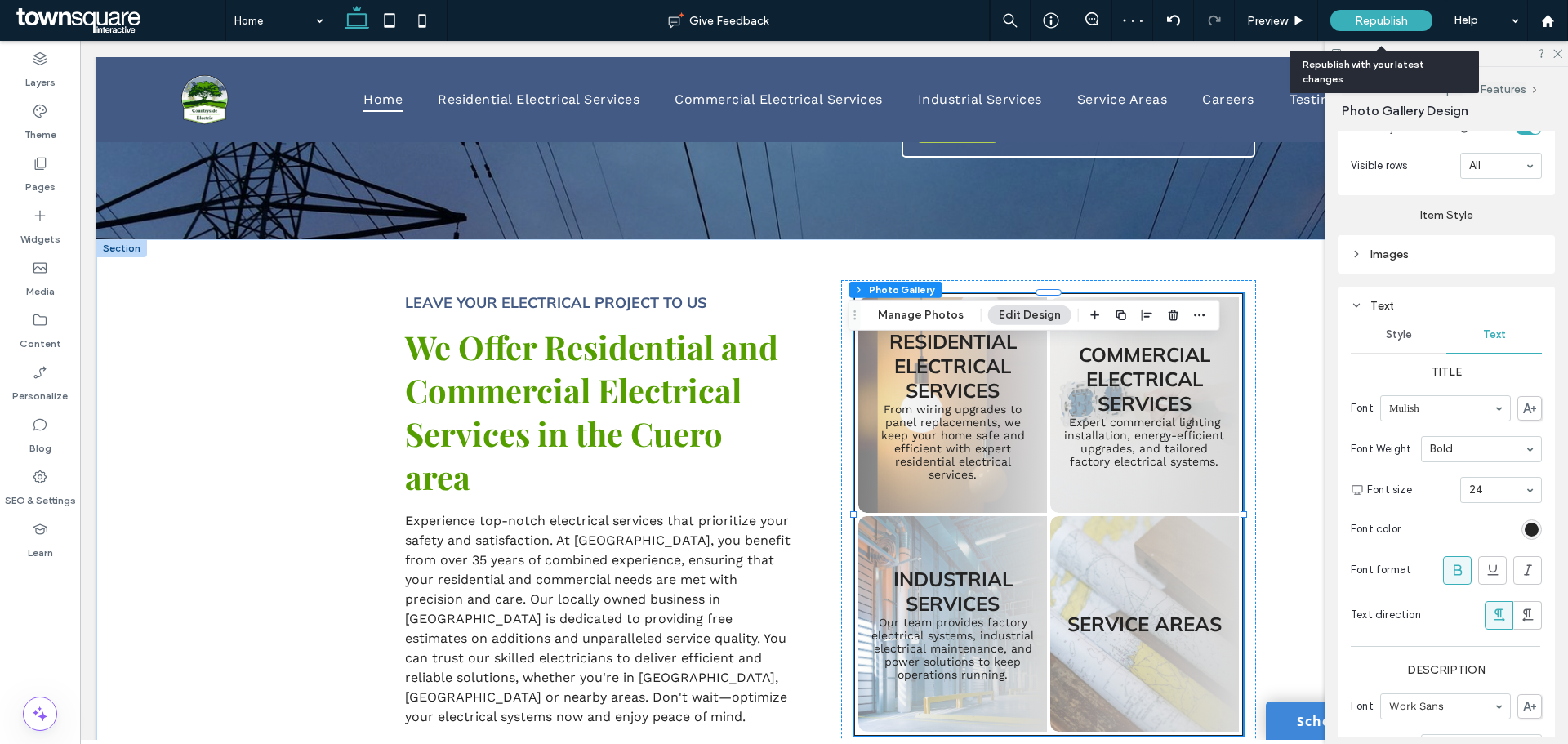
click at [1354, 22] on div "Republish" at bounding box center [1381, 20] width 102 height 21
